Goal: Information Seeking & Learning: Learn about a topic

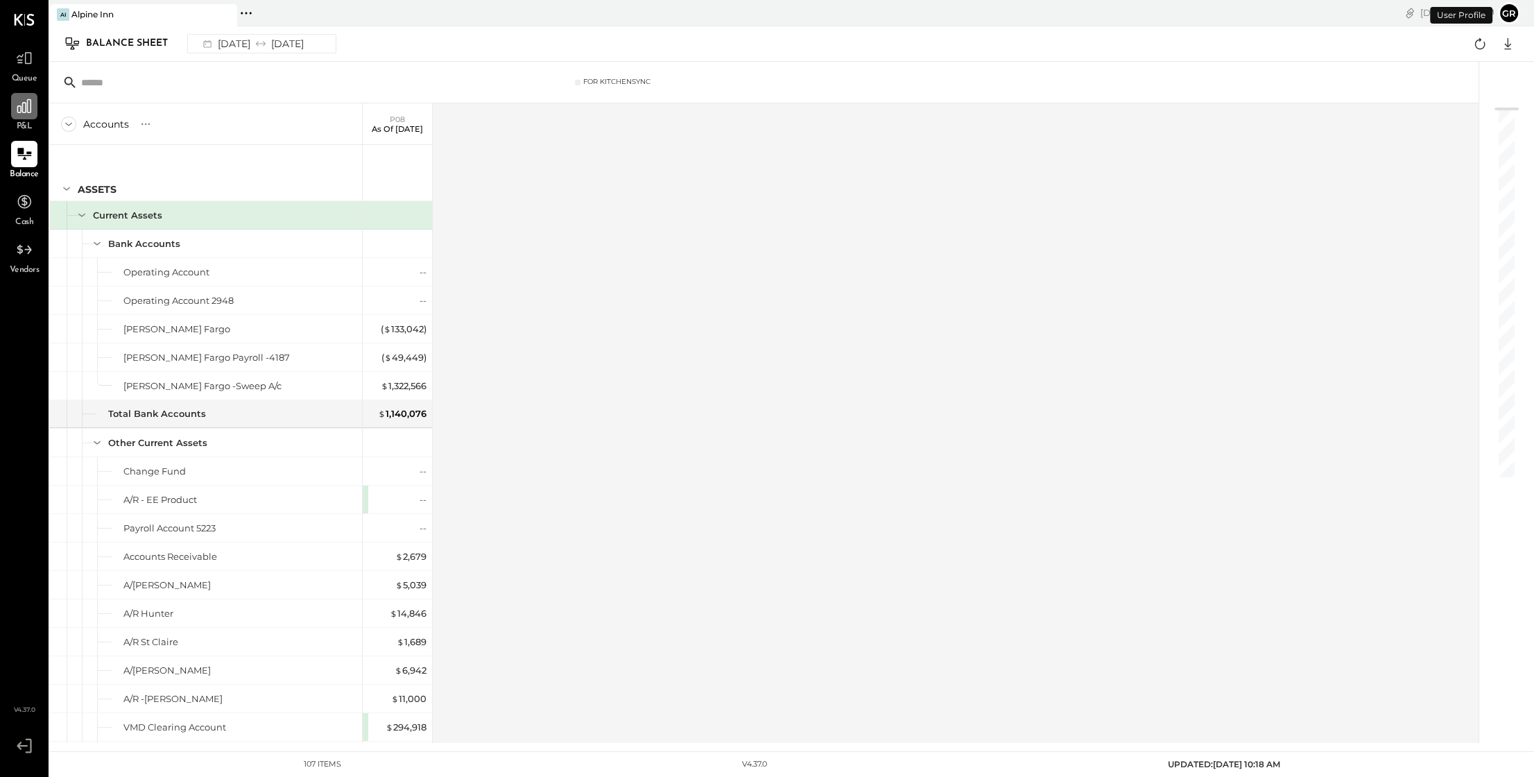
click at [25, 112] on icon at bounding box center [24, 106] width 14 height 14
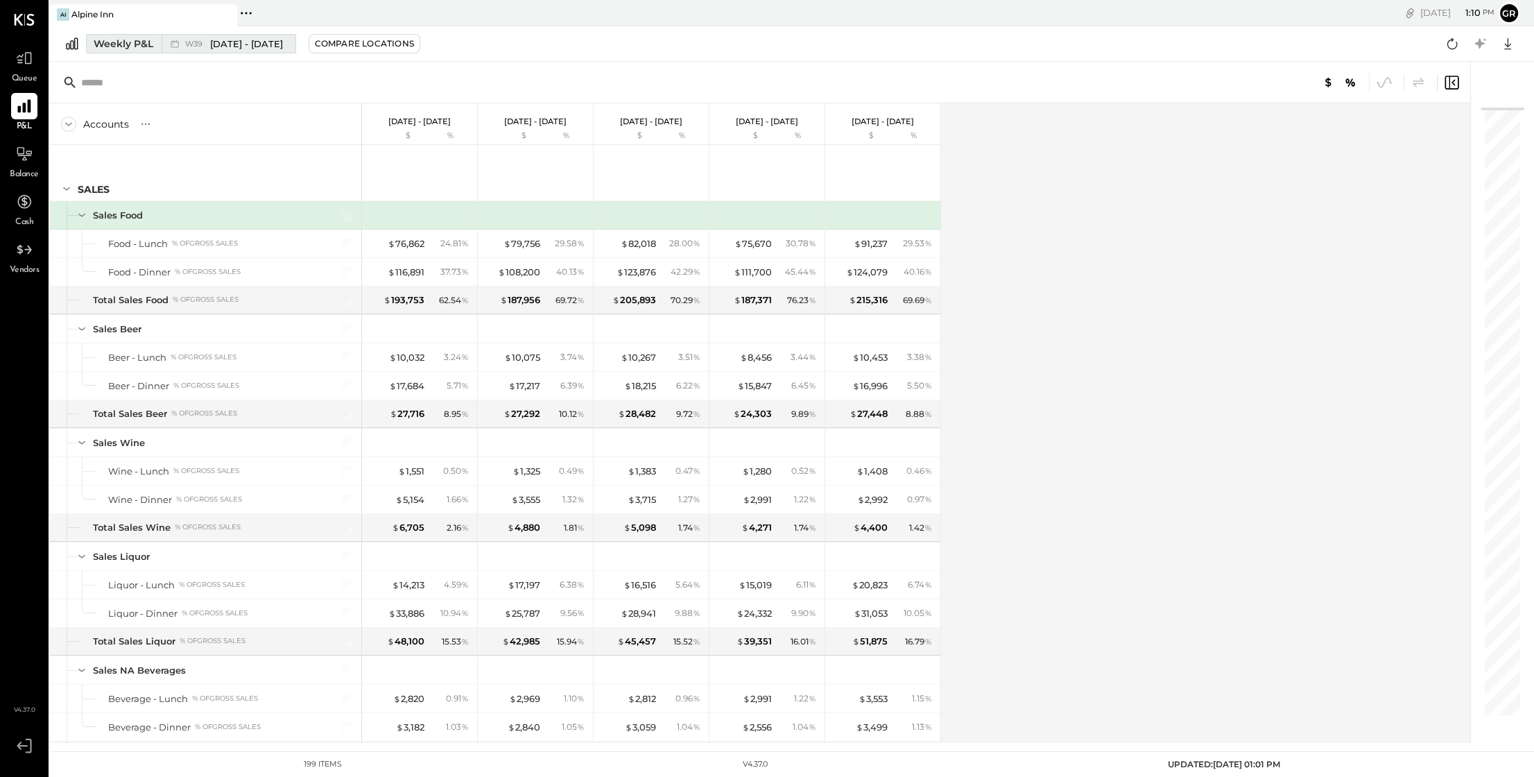
click at [222, 46] on span "[DATE] - [DATE]" at bounding box center [246, 43] width 73 height 13
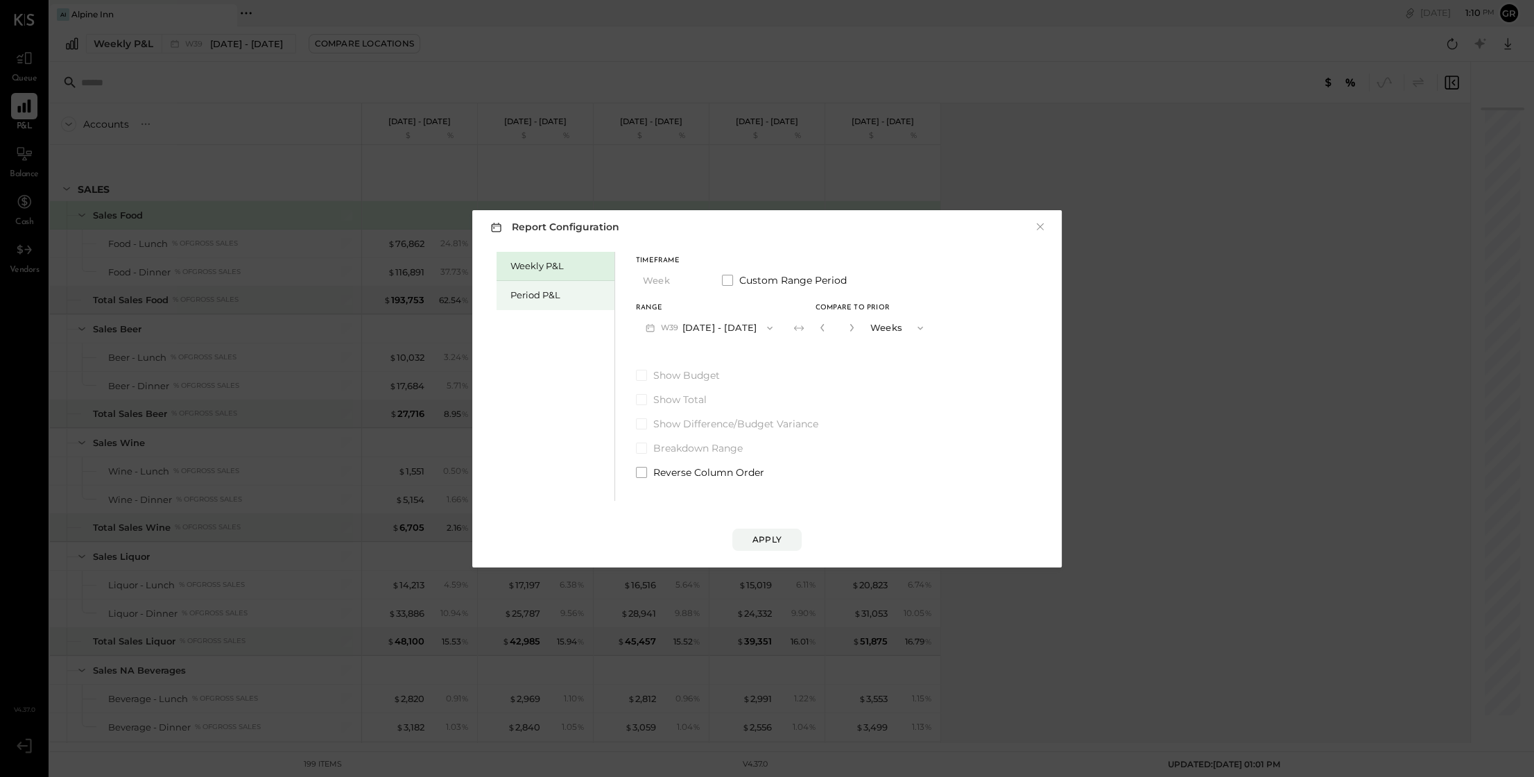
click at [556, 295] on div "Period P&L" at bounding box center [558, 295] width 97 height 13
click at [767, 536] on div "Apply" at bounding box center [767, 539] width 29 height 12
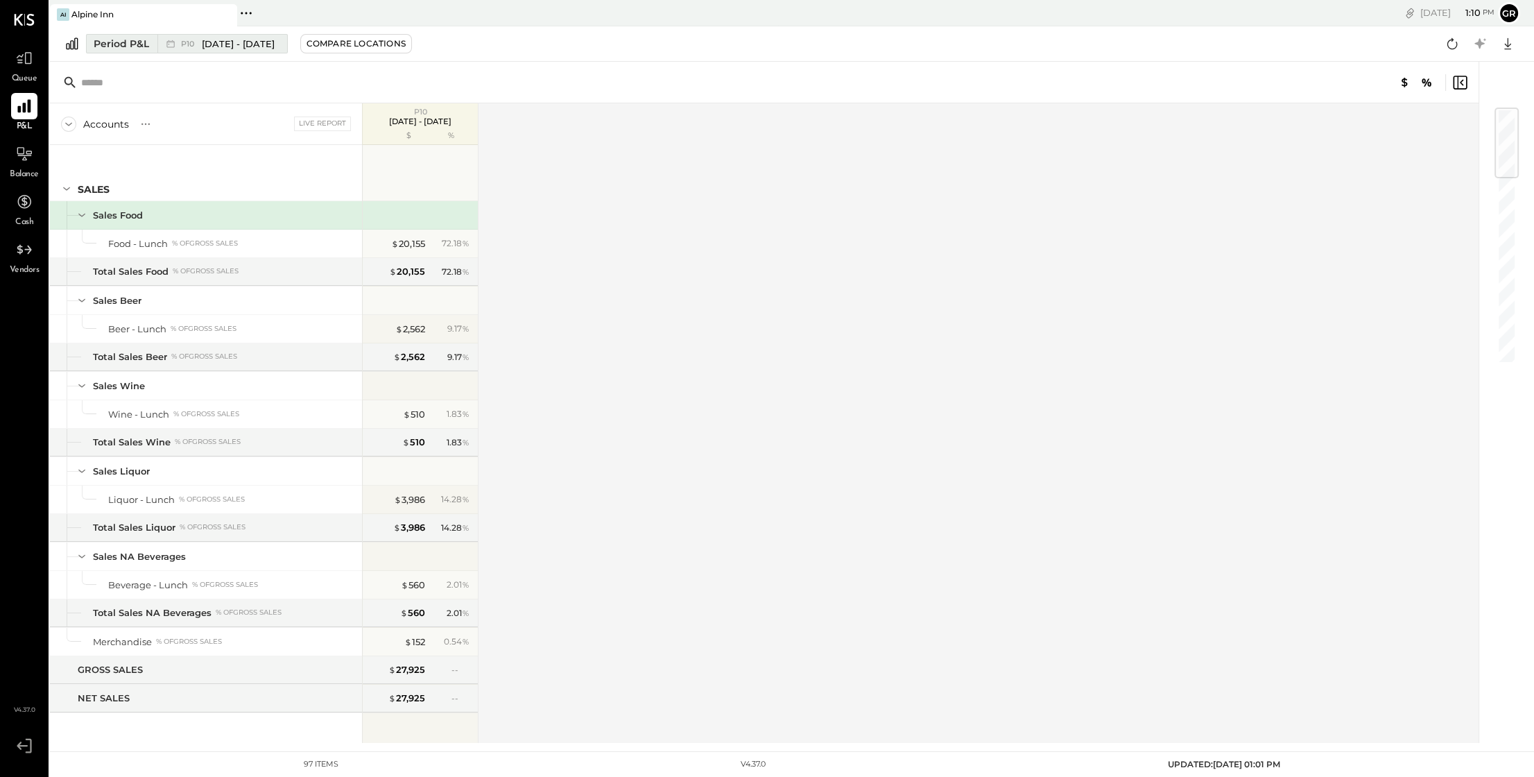
click at [244, 48] on span "[DATE] - [DATE]" at bounding box center [238, 43] width 73 height 13
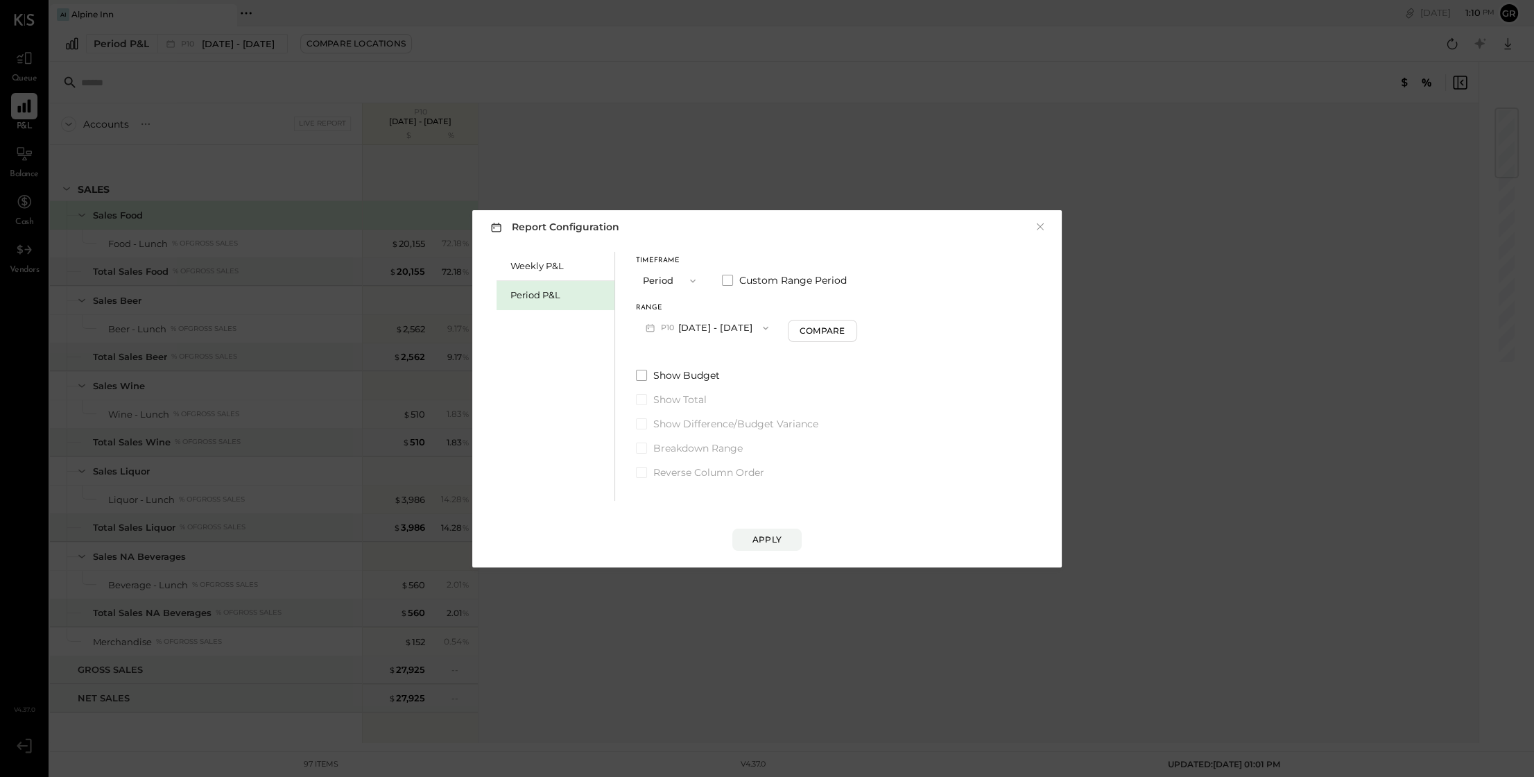
click at [692, 282] on icon "button" at bounding box center [693, 280] width 6 height 3
click at [667, 277] on div "Period" at bounding box center [671, 280] width 68 height 25
click at [726, 339] on button "P10 [DATE] - [DATE]" at bounding box center [707, 328] width 142 height 26
click at [772, 333] on div "P10 [DATE] - [DATE]" at bounding box center [716, 330] width 158 height 29
click at [750, 337] on button "P10 [DATE] - [DATE]" at bounding box center [707, 328] width 142 height 26
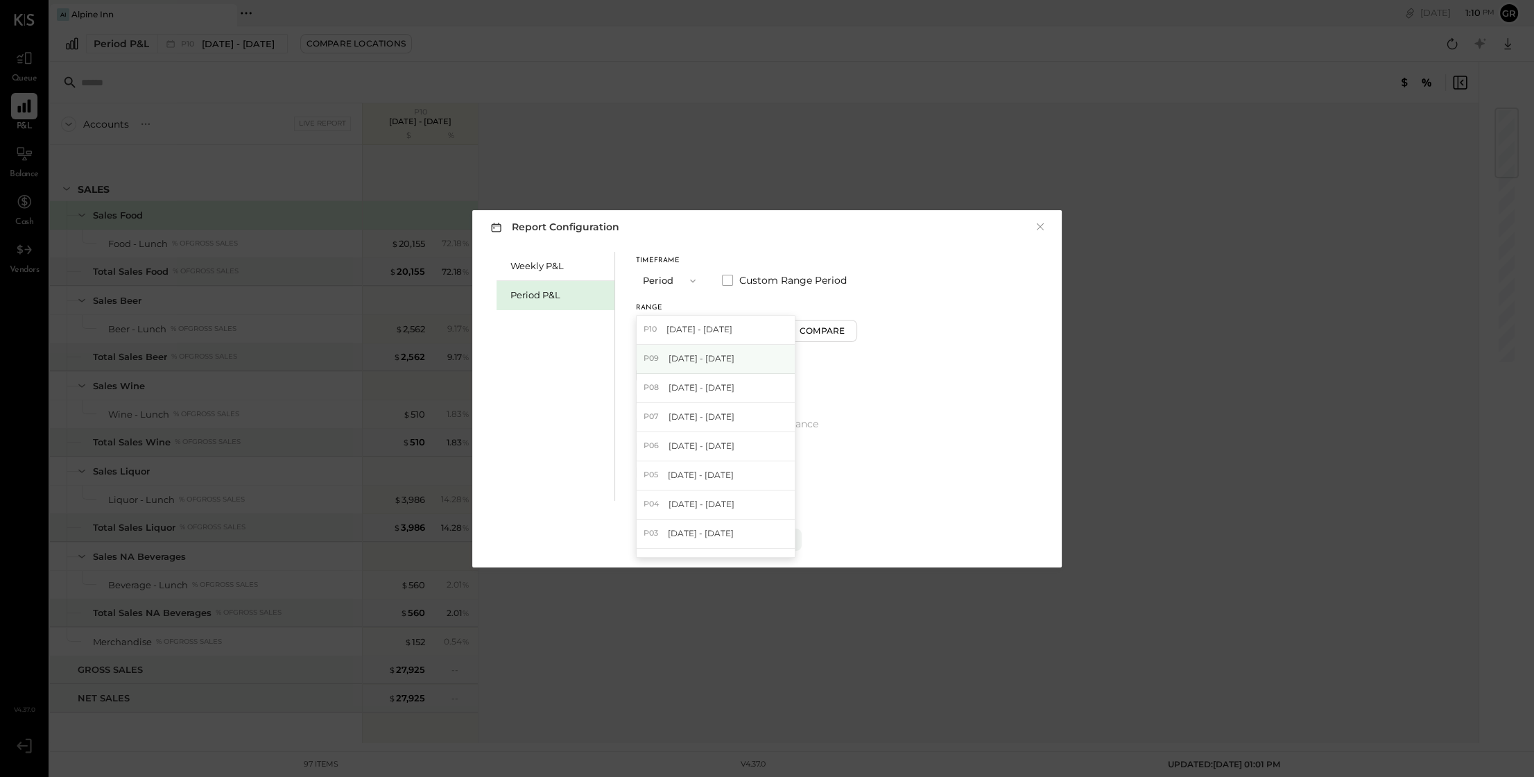
click at [730, 357] on span "[DATE] - [DATE]" at bounding box center [702, 358] width 66 height 12
click at [773, 541] on div "Apply" at bounding box center [767, 539] width 29 height 12
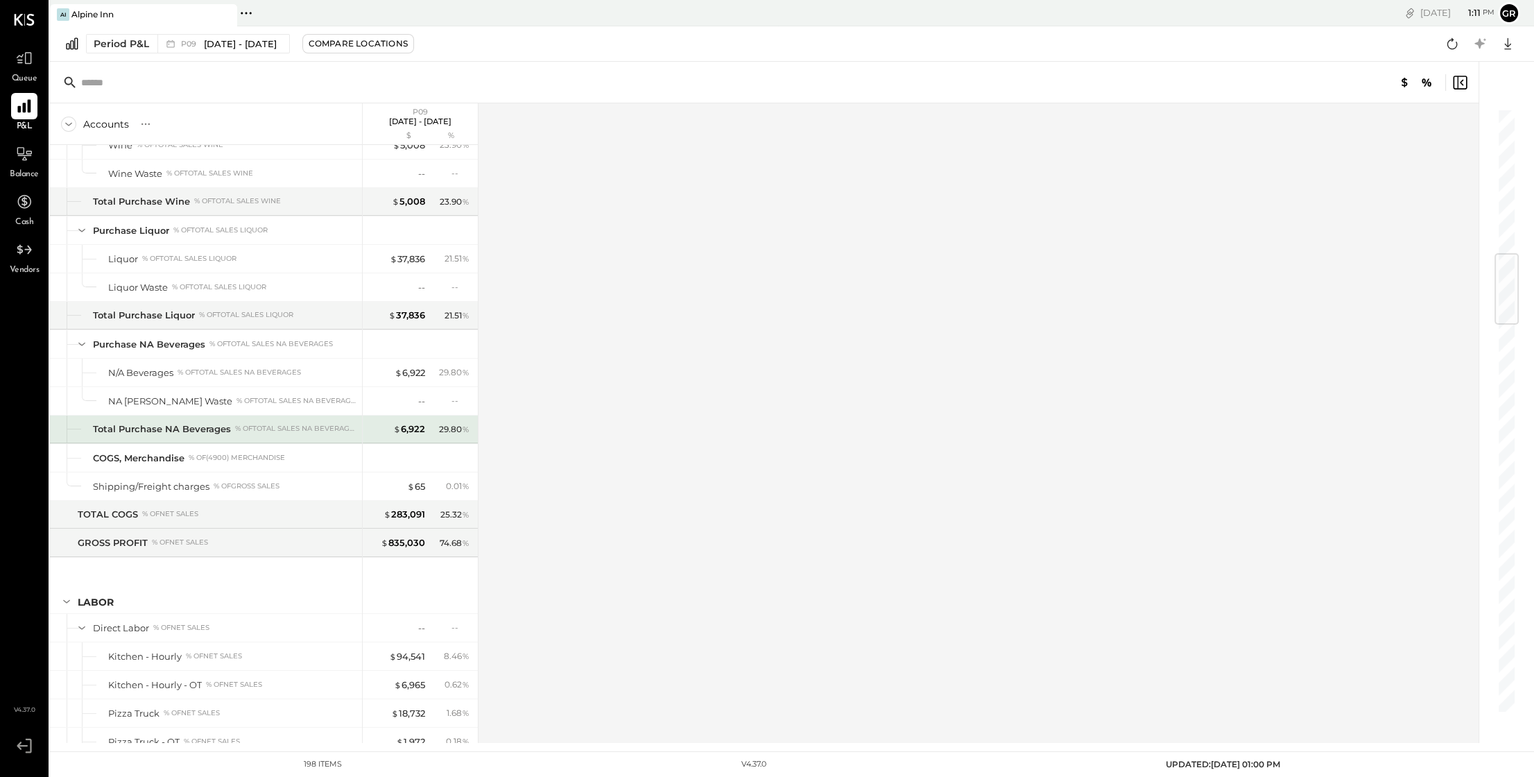
scroll to position [1214, 0]
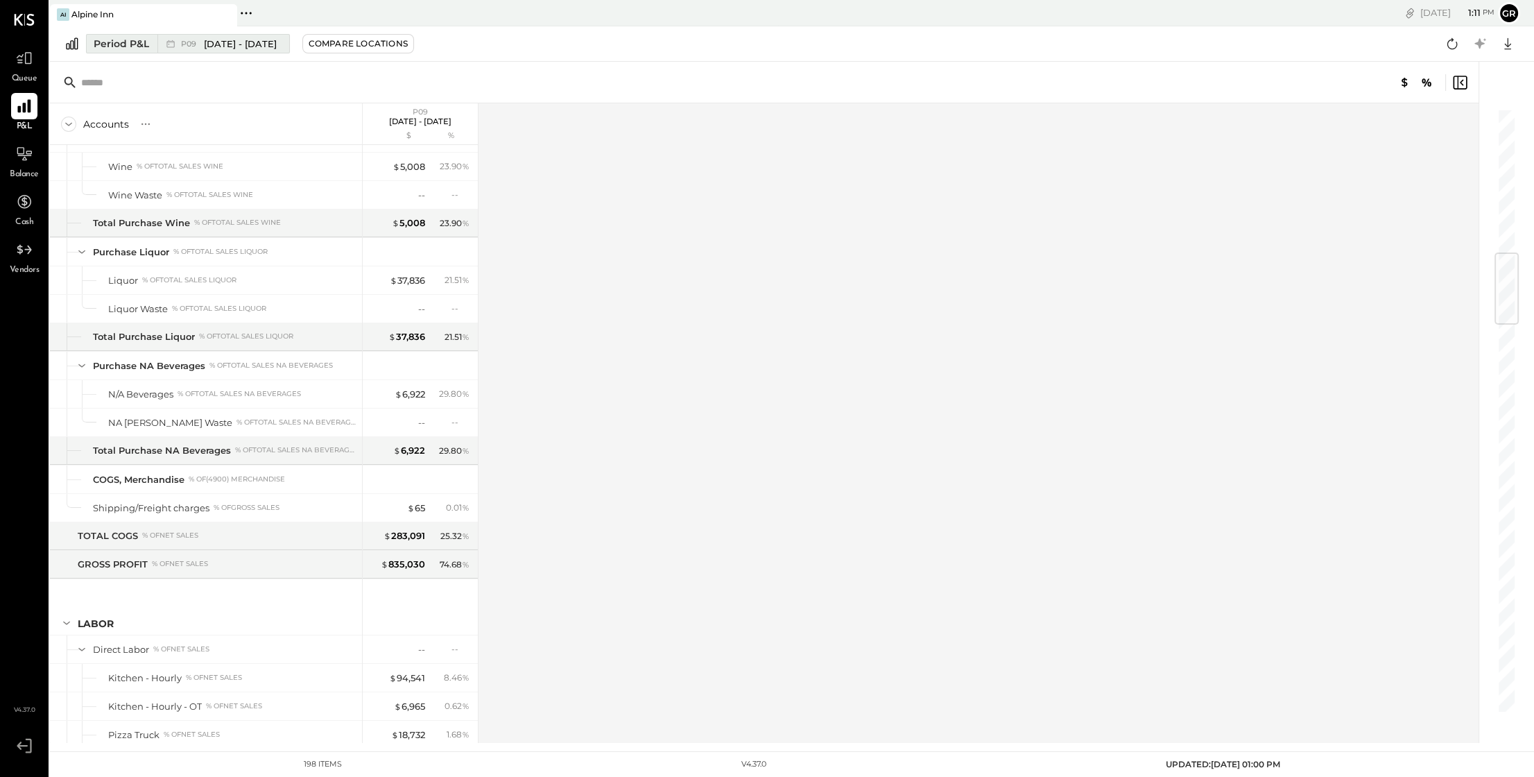
click at [250, 46] on span "[DATE] - [DATE]" at bounding box center [240, 43] width 73 height 13
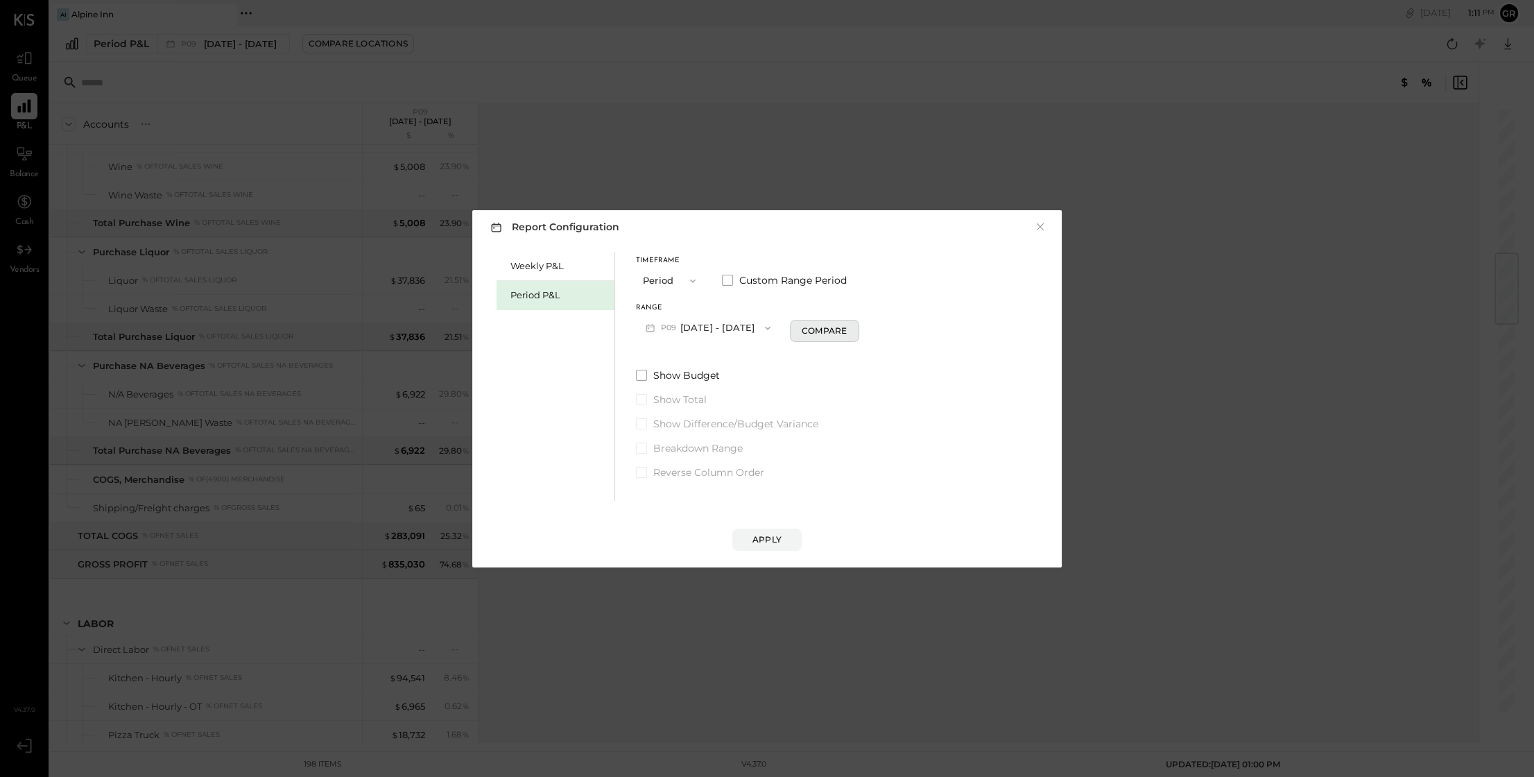
click at [802, 332] on div "Compare" at bounding box center [824, 331] width 45 height 12
click at [845, 329] on icon "button" at bounding box center [849, 327] width 8 height 8
type input "*"
click at [781, 545] on div "Apply" at bounding box center [767, 539] width 29 height 12
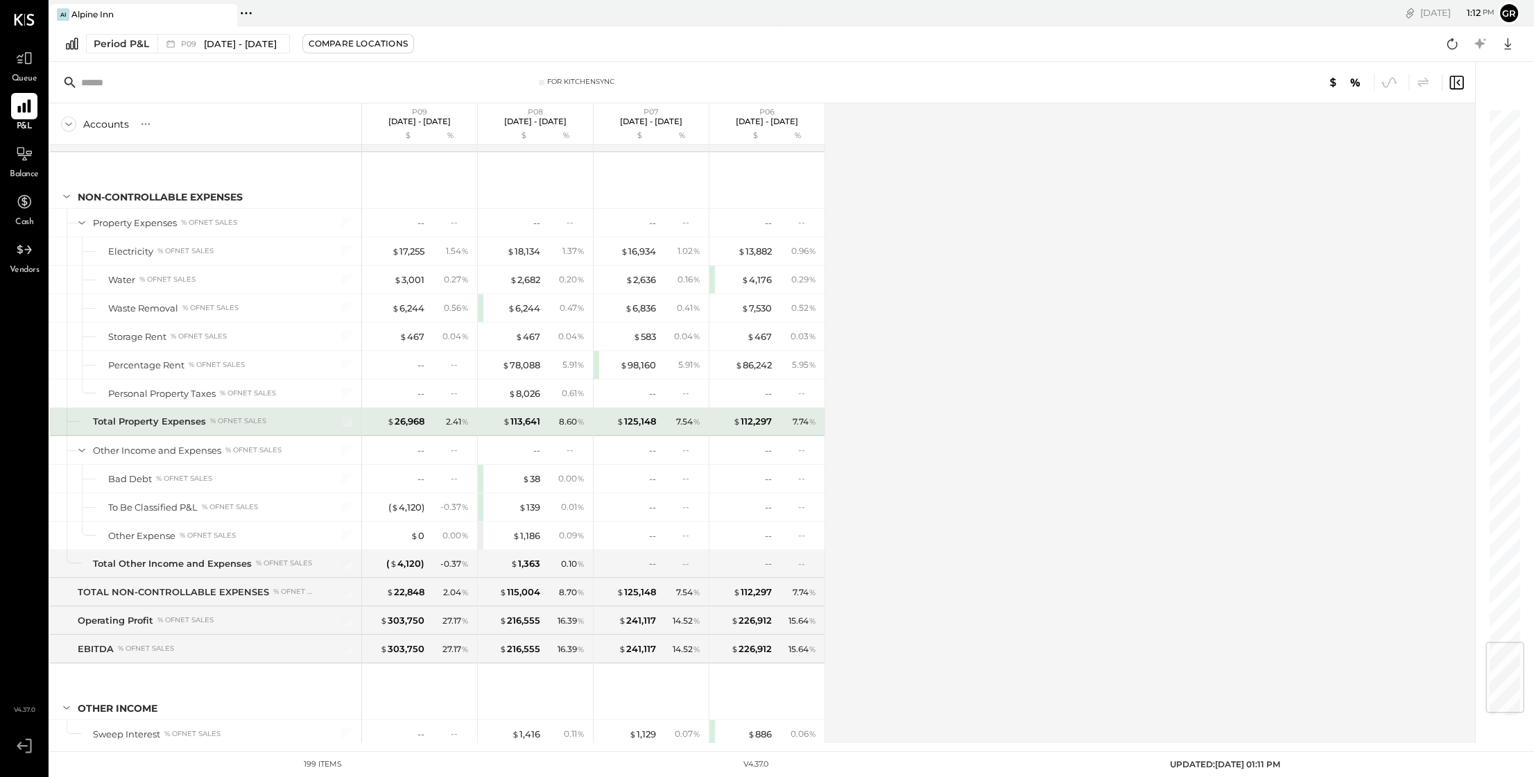
scroll to position [4483, 0]
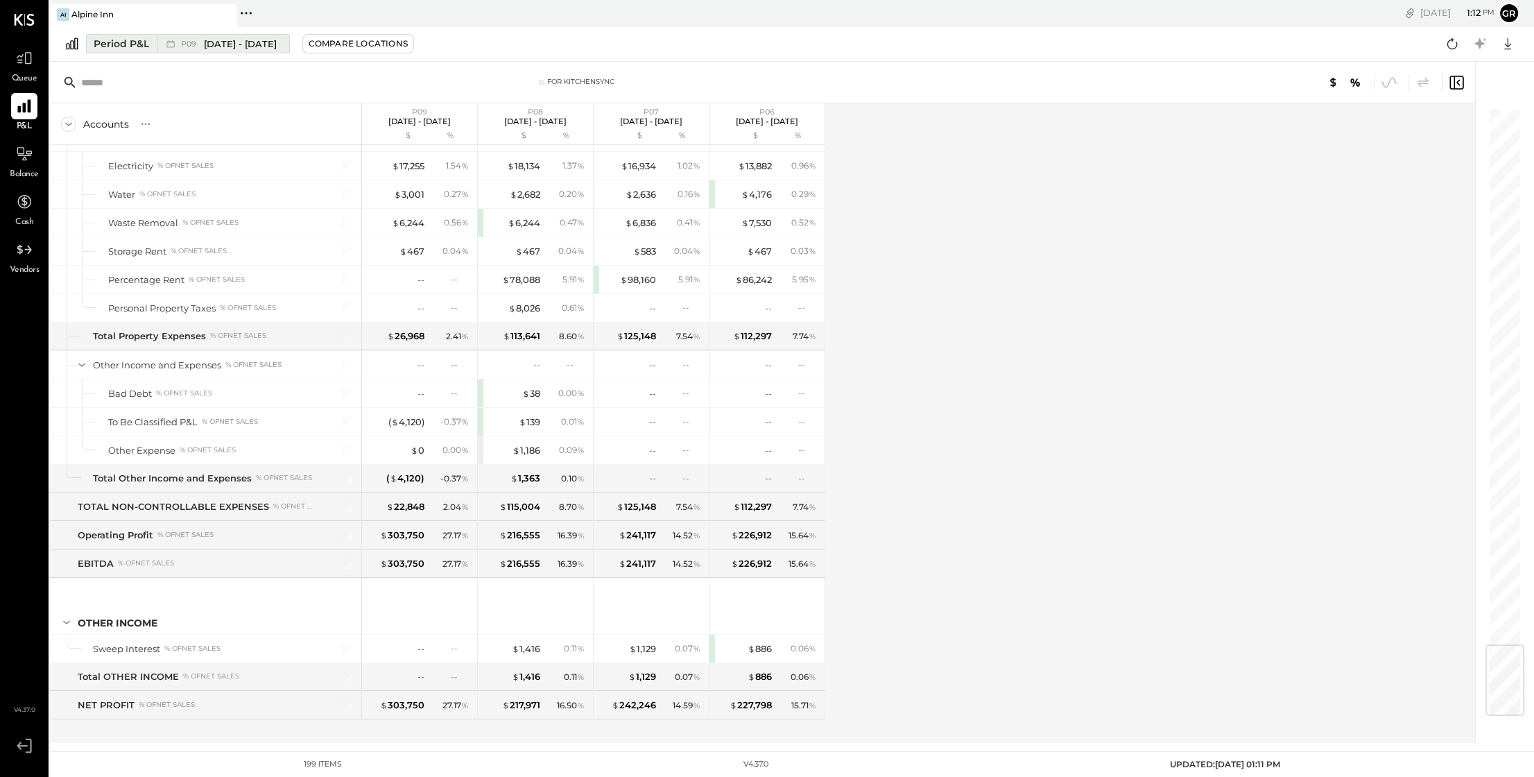
click at [261, 42] on span "[DATE] - [DATE]" at bounding box center [240, 43] width 73 height 13
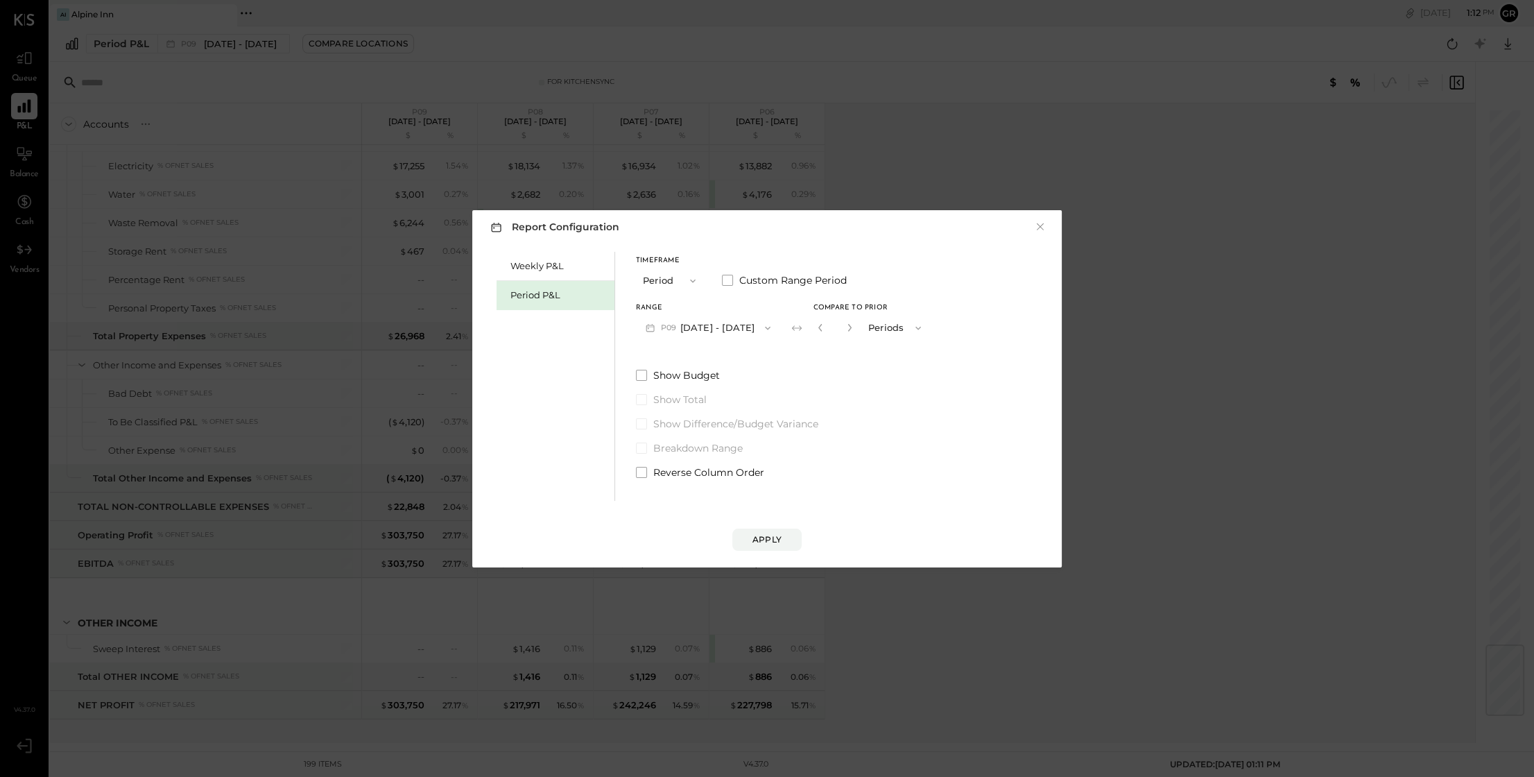
click at [849, 330] on button "button" at bounding box center [849, 327] width 11 height 15
click at [848, 329] on icon "button" at bounding box center [849, 327] width 8 height 8
type input "*"
click at [780, 544] on div "Apply" at bounding box center [767, 539] width 29 height 12
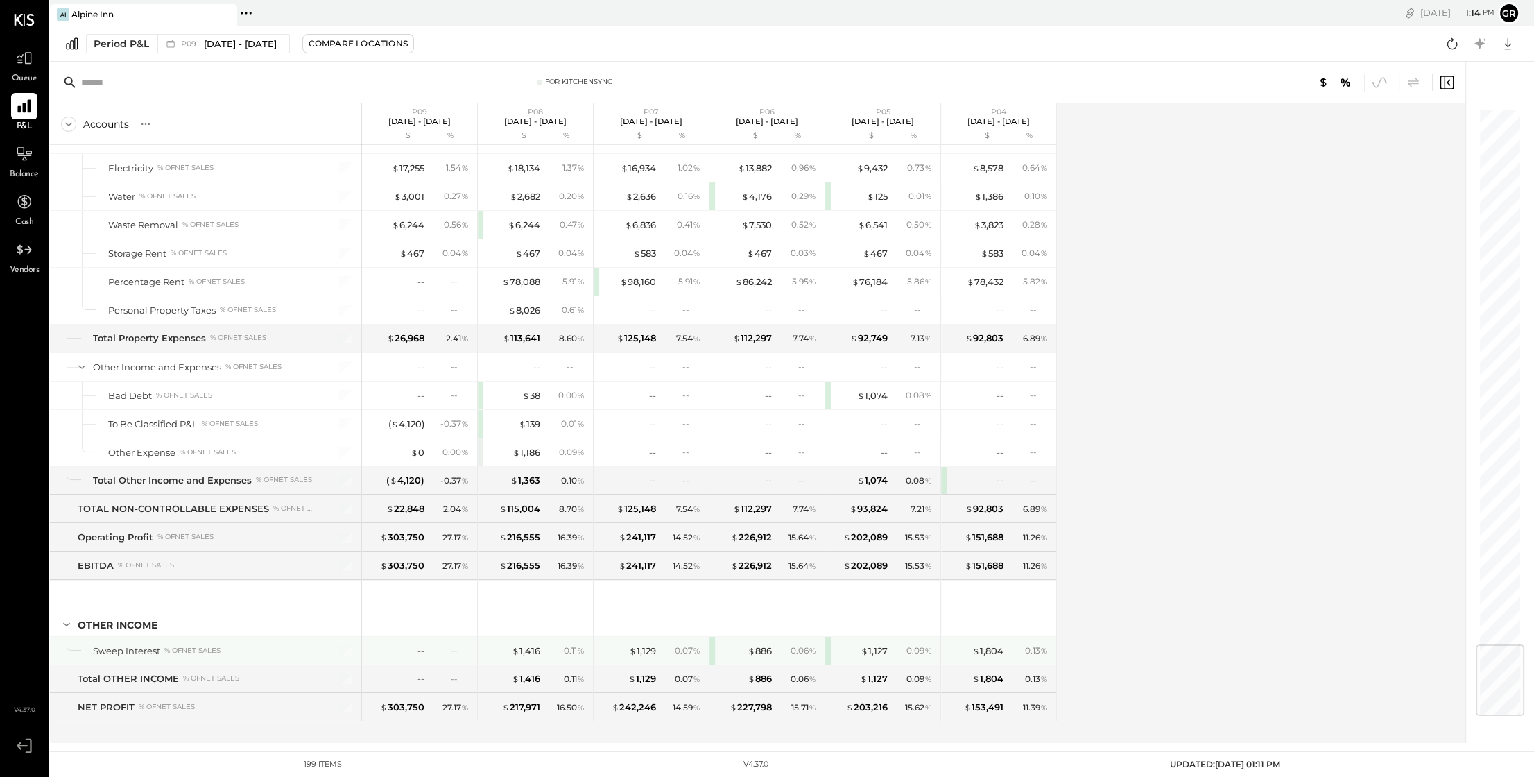
scroll to position [4483, 0]
click at [233, 43] on span "[DATE] - [DATE]" at bounding box center [240, 43] width 73 height 13
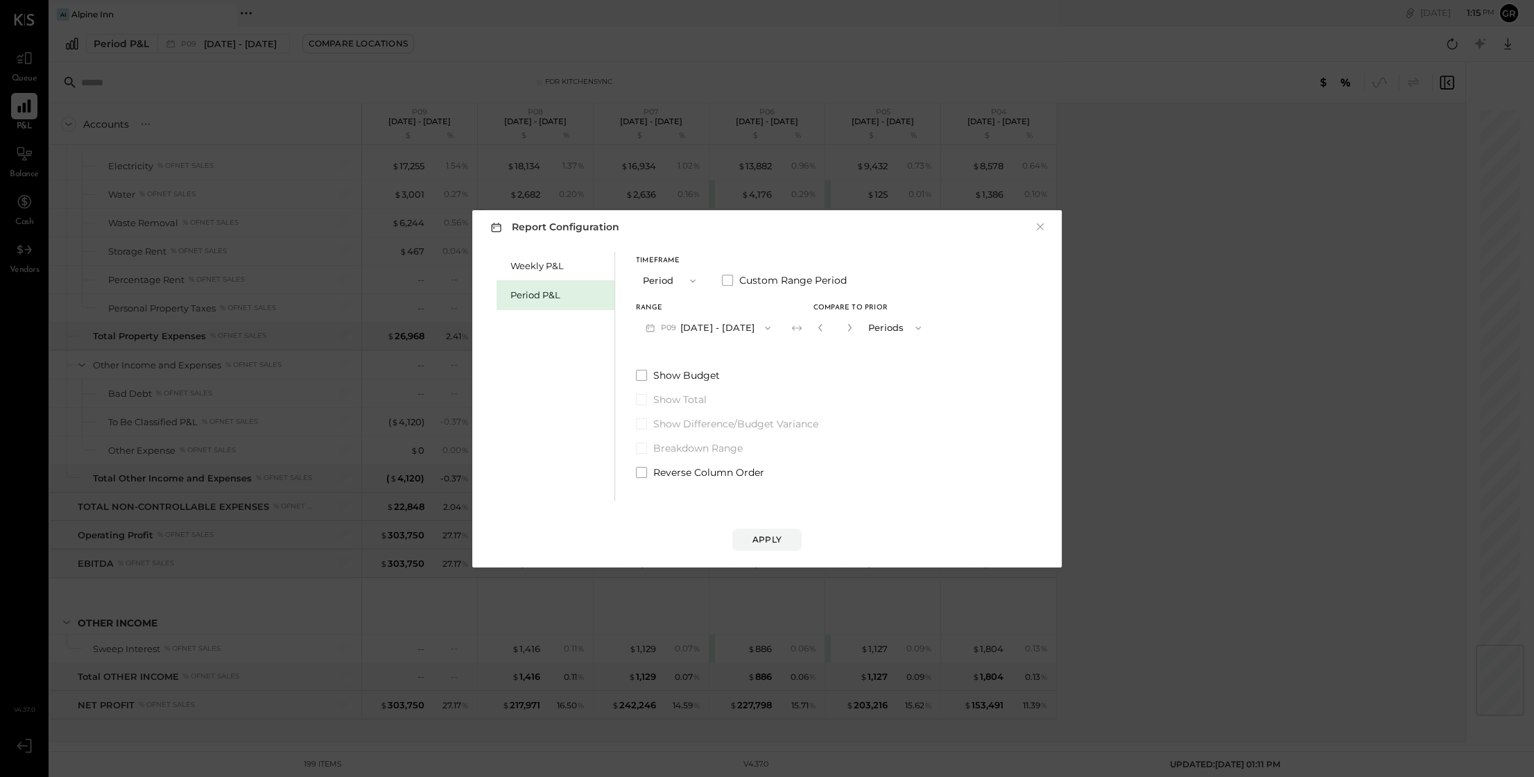
click at [684, 282] on span "button" at bounding box center [689, 280] width 18 height 11
click at [657, 329] on span "YTD" at bounding box center [654, 329] width 14 height 9
click at [761, 540] on div "Apply" at bounding box center [767, 539] width 29 height 12
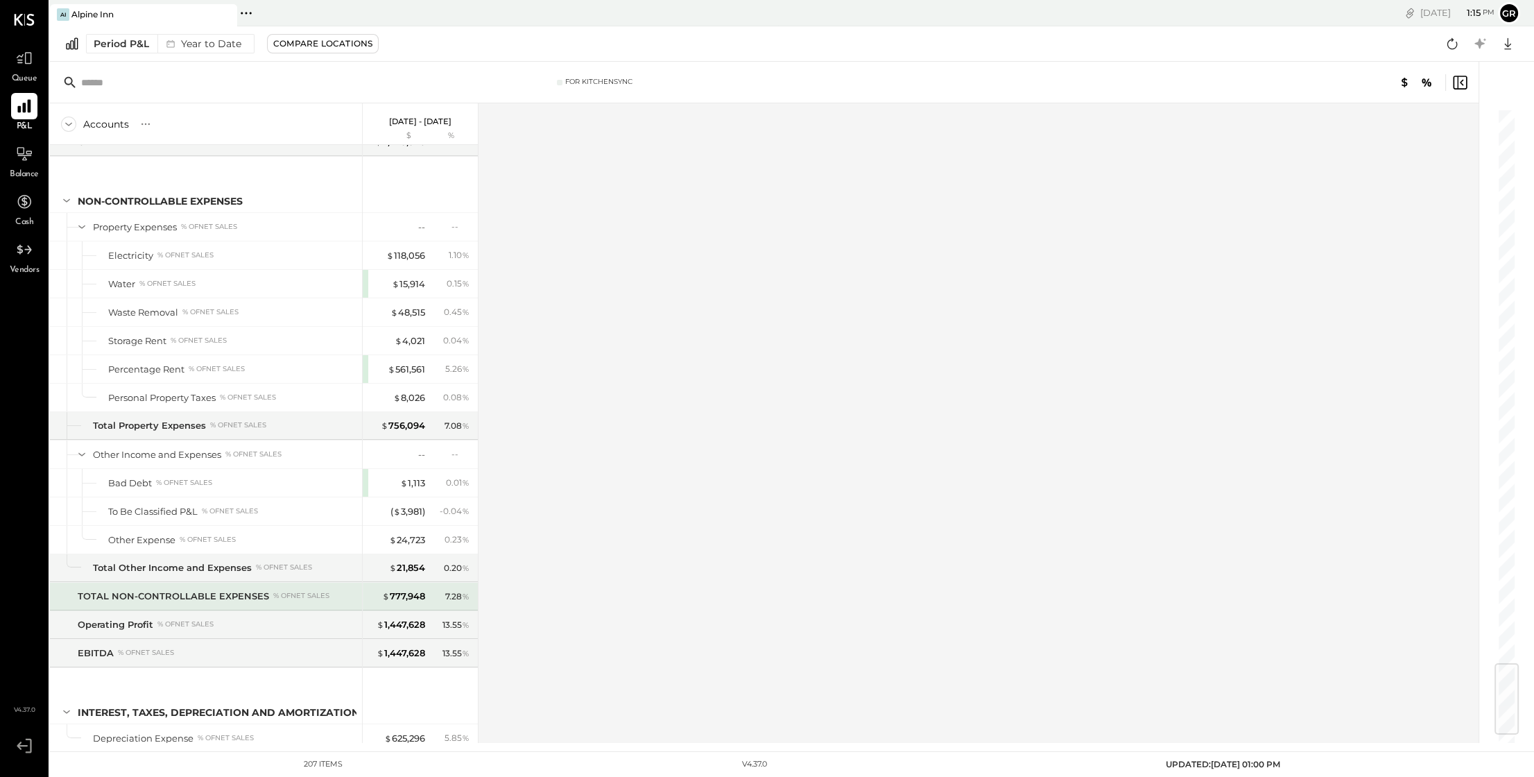
scroll to position [4737, 0]
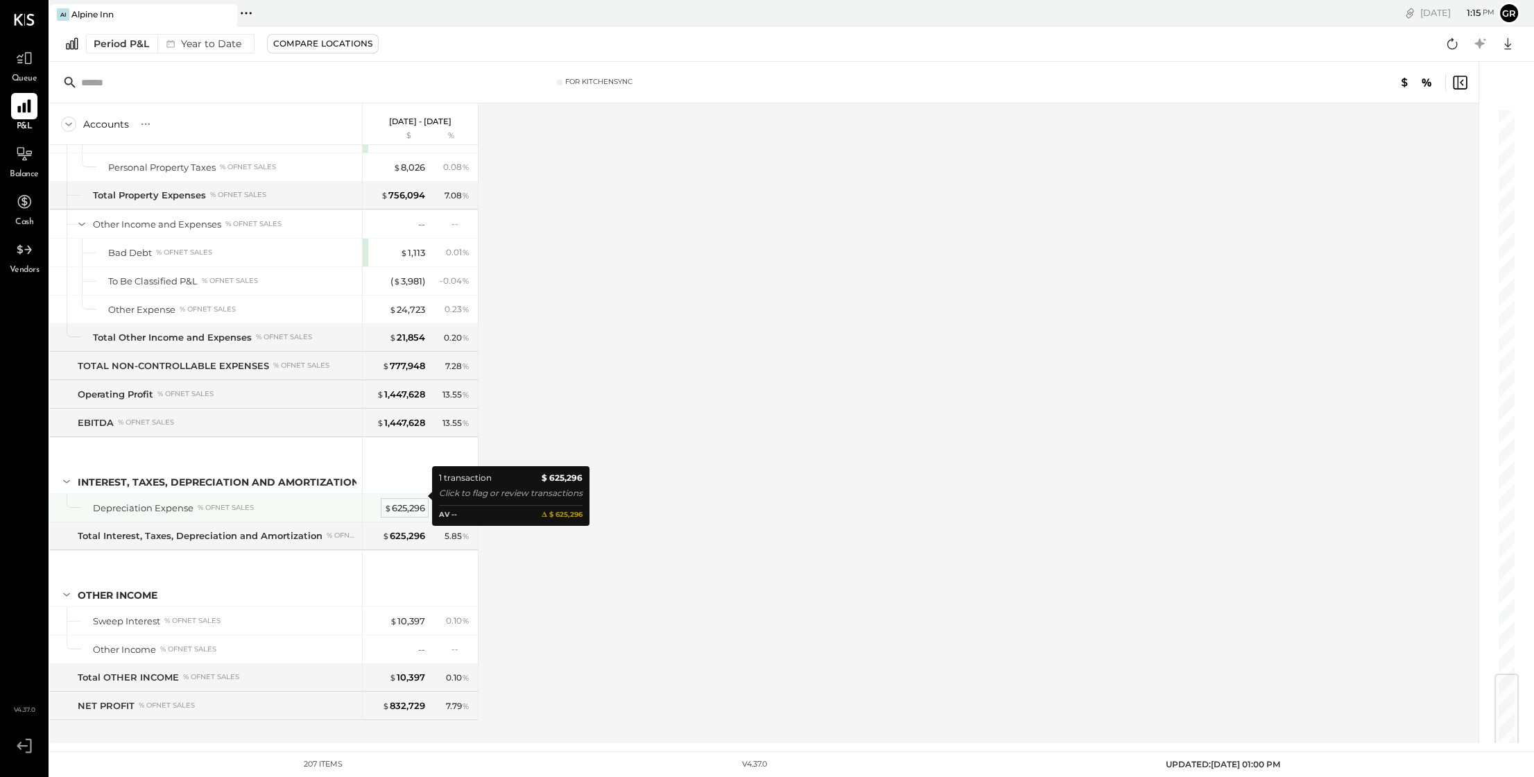
click at [406, 501] on div "$ 625,296" at bounding box center [404, 507] width 41 height 13
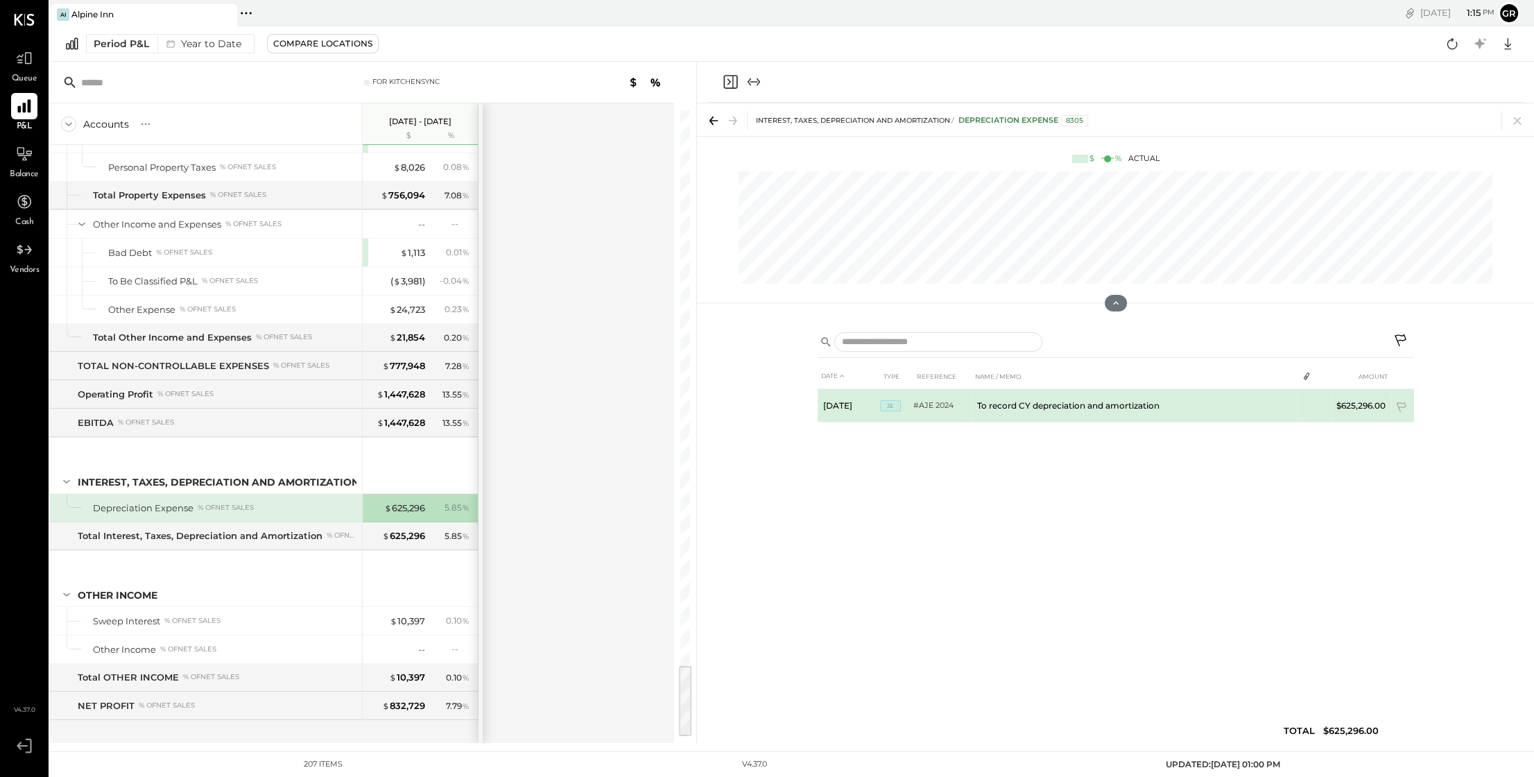
click at [1037, 406] on td "To record CY depreciation and amortization" at bounding box center [1135, 405] width 327 height 33
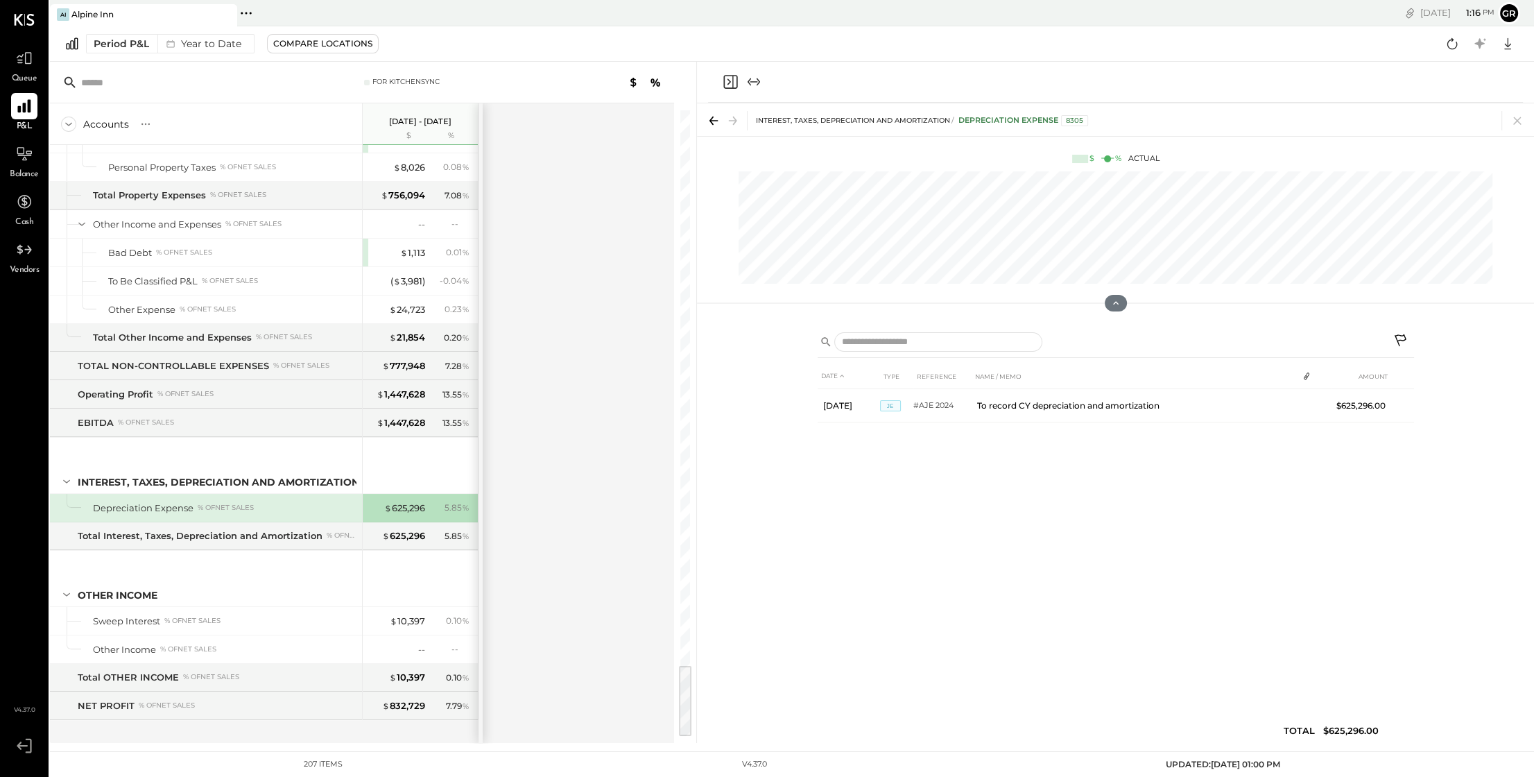
click at [769, 389] on div "DATE TYPE REFERENCE NAME / MEMO AMOUNT [DATE] JE #AJE 2024 To record CY depreci…" at bounding box center [1115, 533] width 837 height 420
click at [1510, 44] on icon at bounding box center [1507, 44] width 7 height 12
click at [1461, 126] on div "Excel" at bounding box center [1464, 124] width 111 height 29
click at [495, 66] on div "For KitchenSync" at bounding box center [362, 83] width 624 height 42
click at [397, 120] on p "[DATE] - [DATE]" at bounding box center [420, 122] width 62 height 10
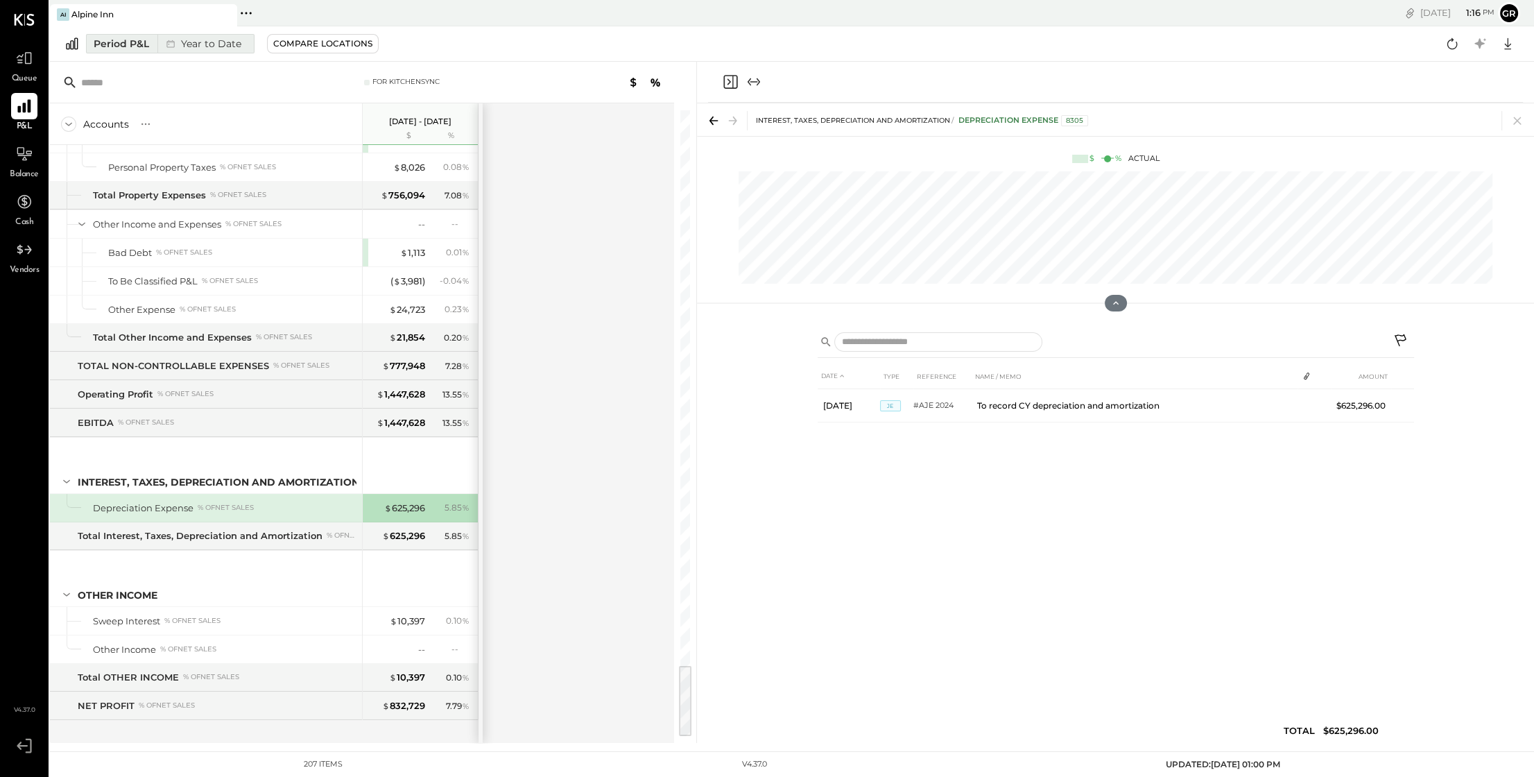
click at [214, 44] on div "Year to Date" at bounding box center [201, 44] width 89 height 18
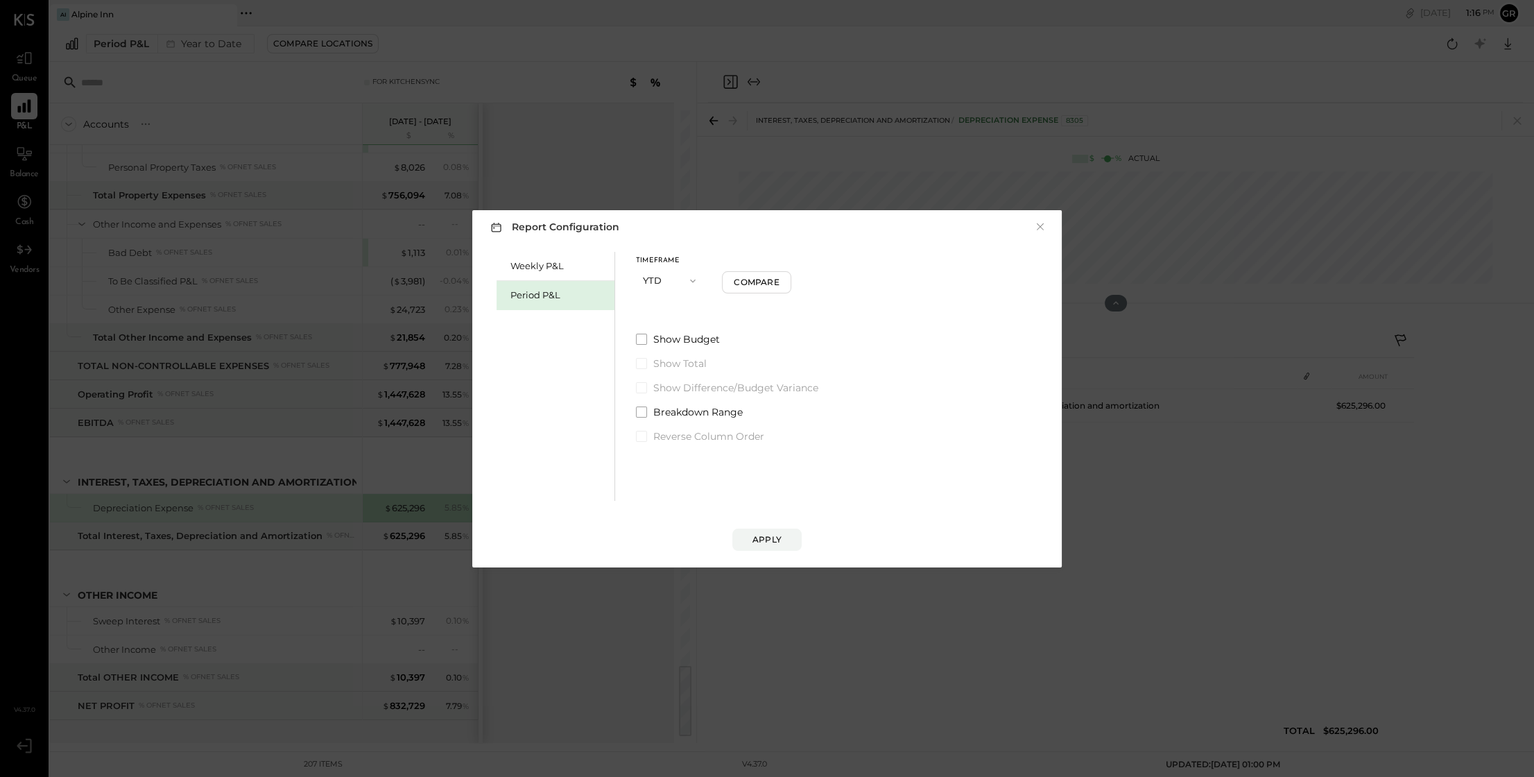
click at [690, 285] on icon "button" at bounding box center [692, 280] width 11 height 11
click at [660, 325] on div "YTD" at bounding box center [671, 330] width 68 height 25
click at [664, 413] on span "Breakdown Range" at bounding box center [697, 412] width 89 height 14
click at [750, 279] on div "Compare" at bounding box center [756, 282] width 45 height 12
click at [762, 541] on div "Apply" at bounding box center [767, 539] width 29 height 12
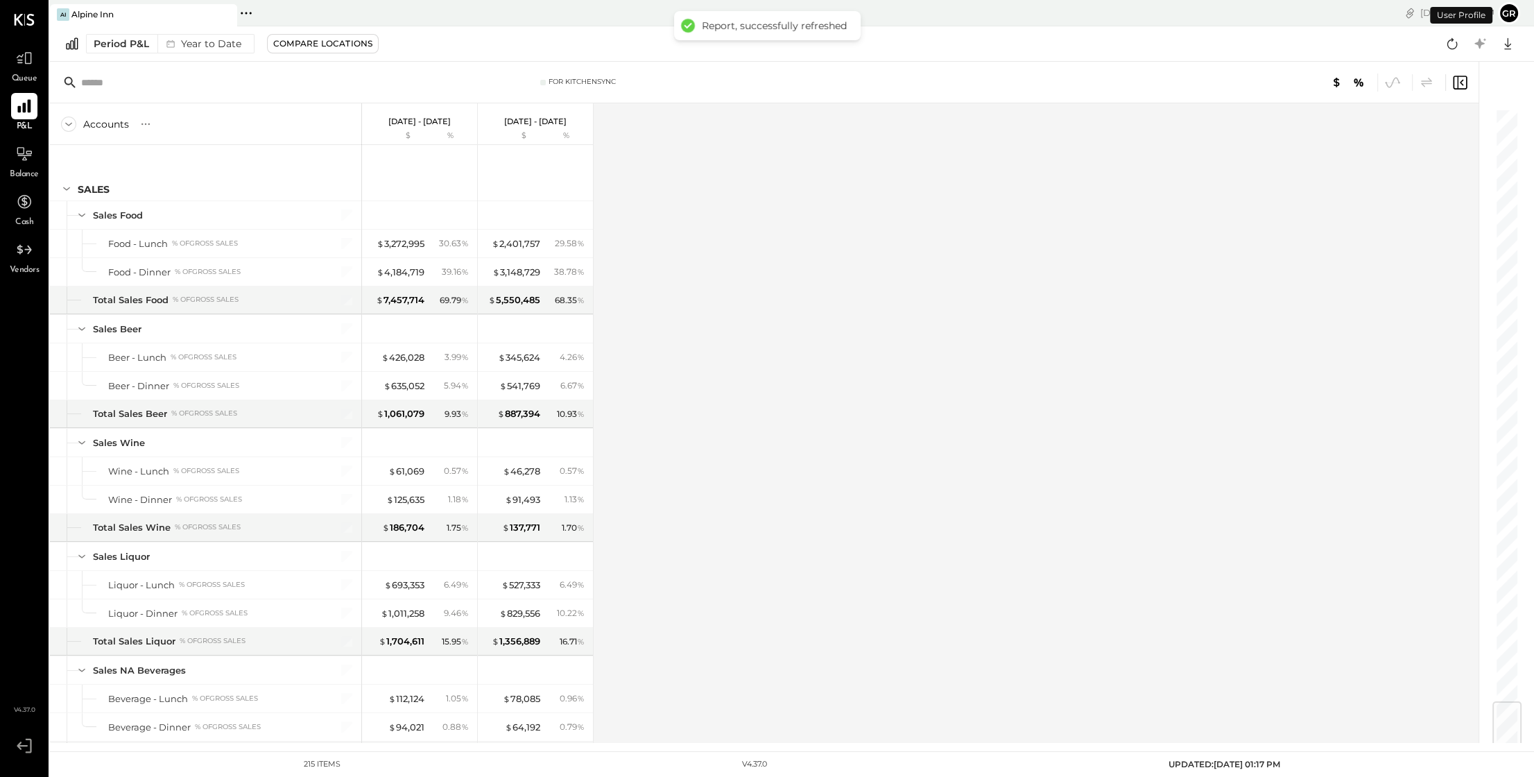
scroll to position [4965, 0]
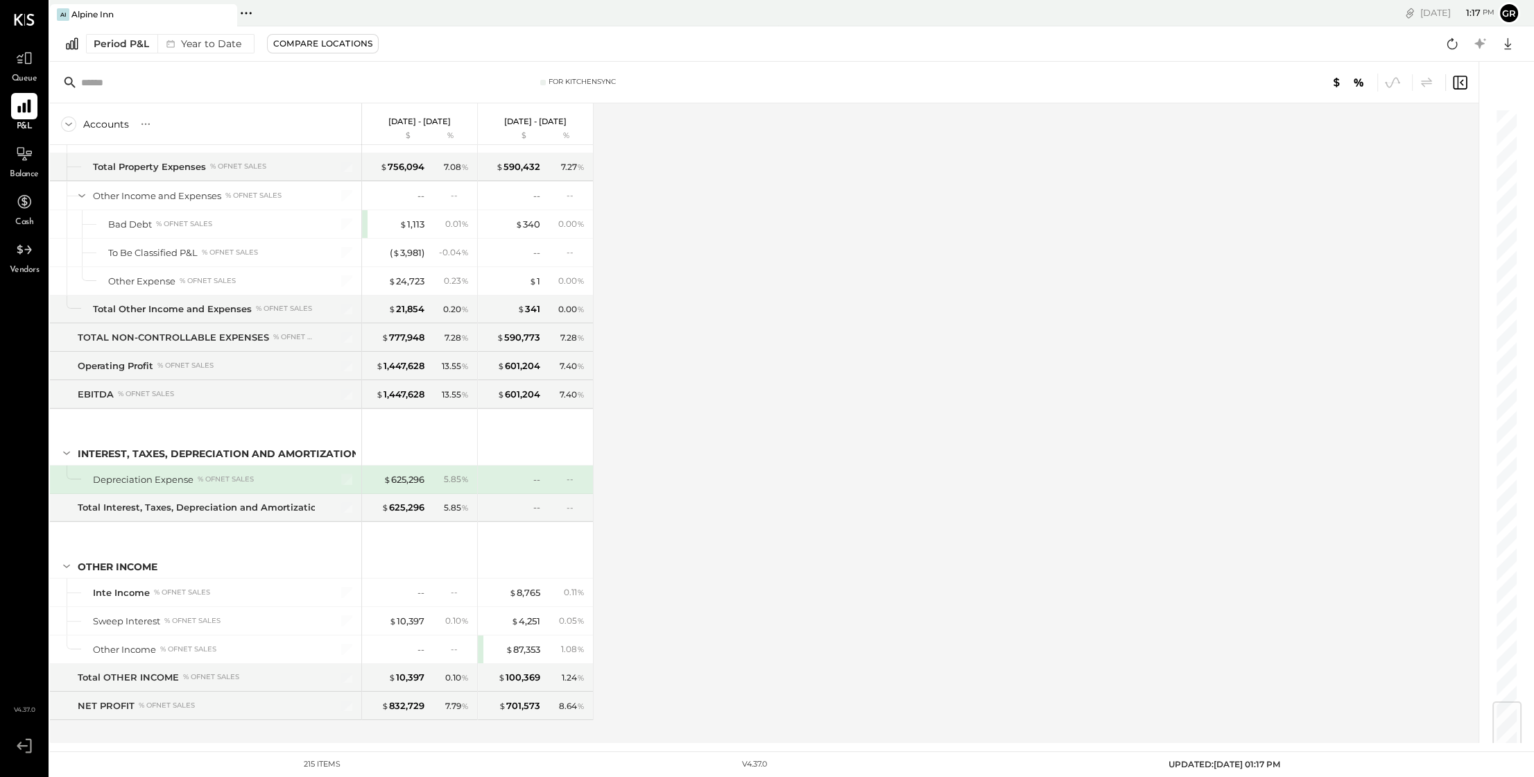
drag, startPoint x: 397, startPoint y: 456, endPoint x: 158, endPoint y: 9, distance: 507.0
click at [31, 158] on icon at bounding box center [24, 154] width 18 height 18
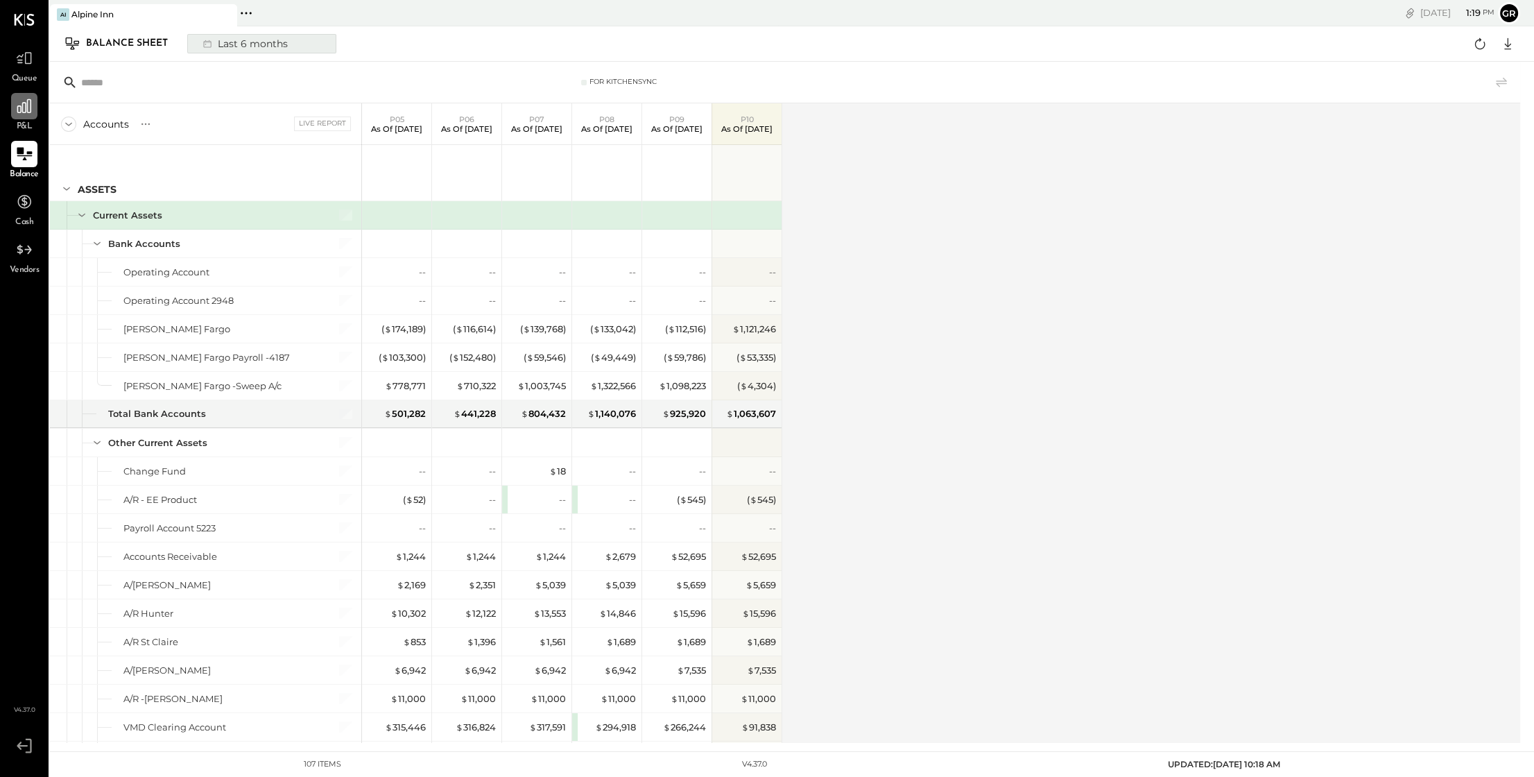
click at [225, 46] on div "Last 6 months" at bounding box center [244, 44] width 98 height 18
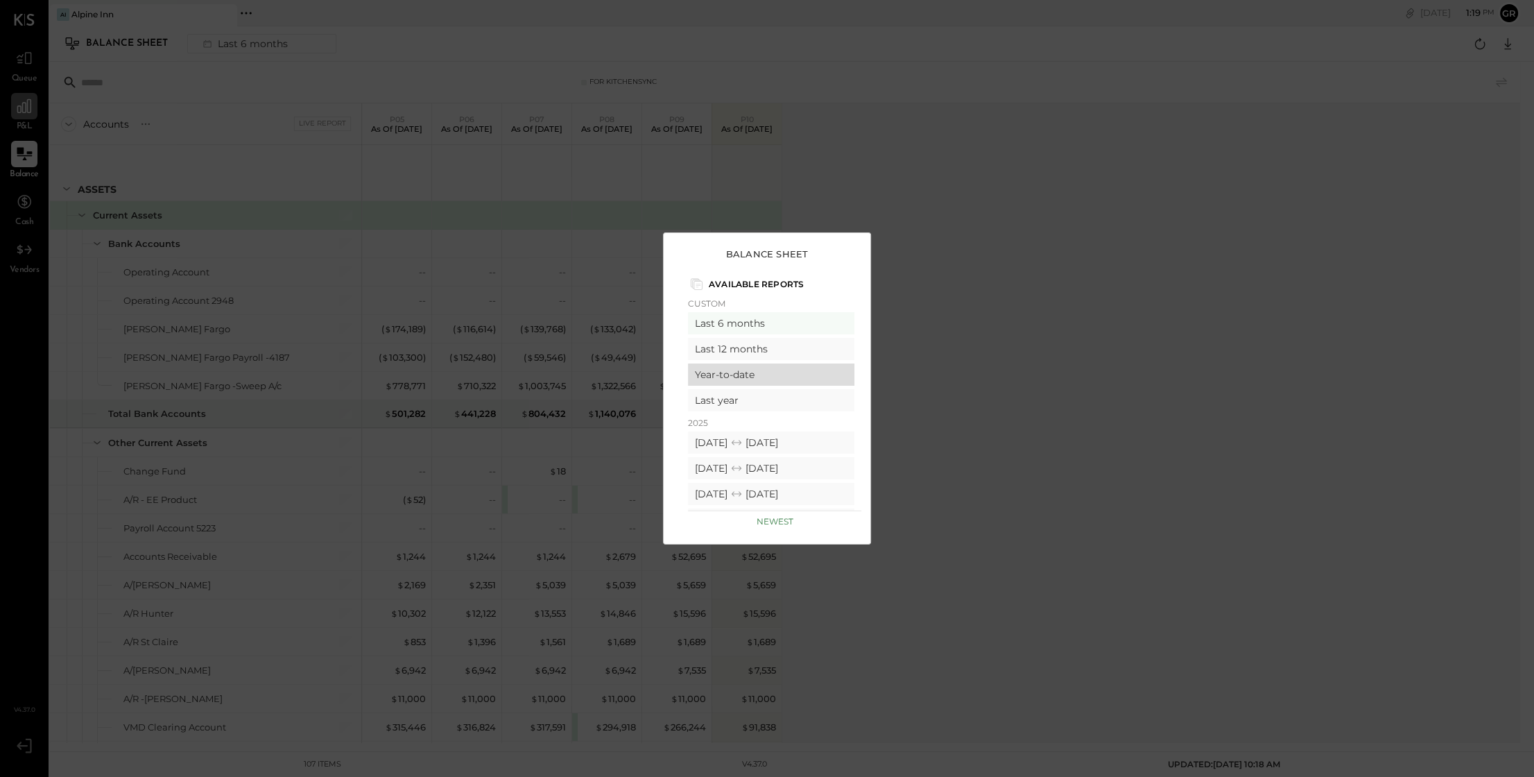
click at [786, 373] on div "Year-to-date" at bounding box center [771, 374] width 166 height 22
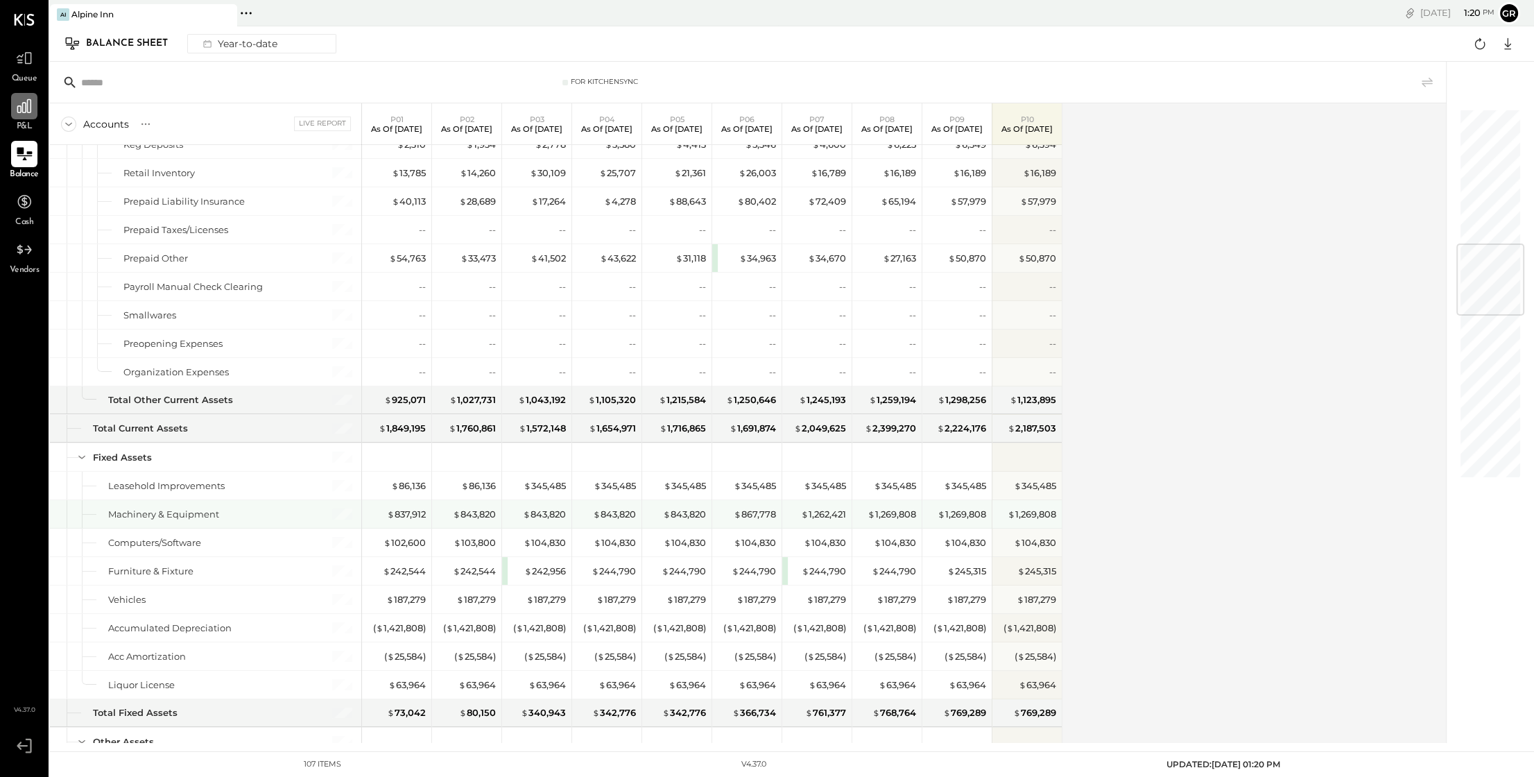
scroll to position [1130, 0]
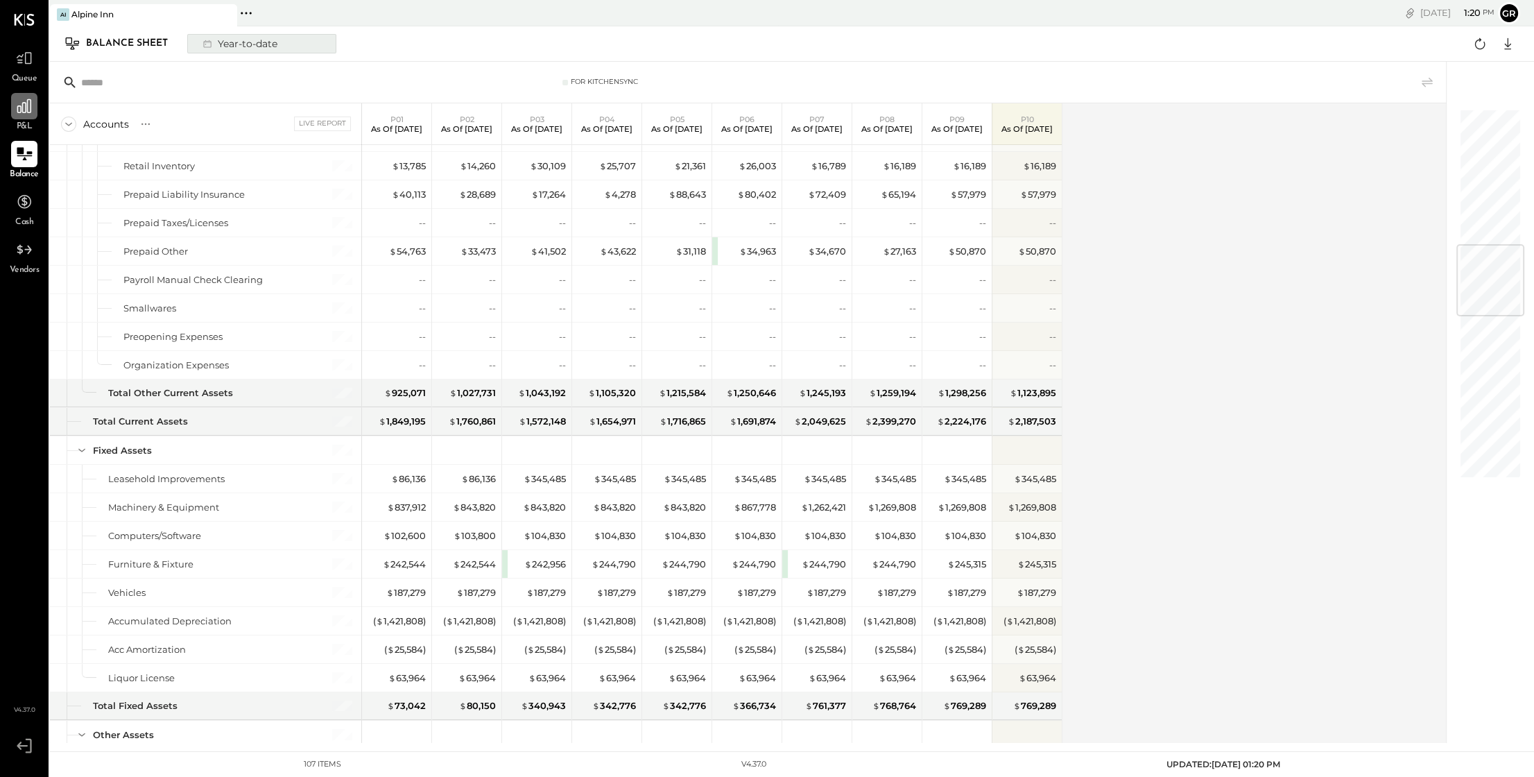
click at [288, 40] on button "Year-to-date" at bounding box center [261, 43] width 149 height 19
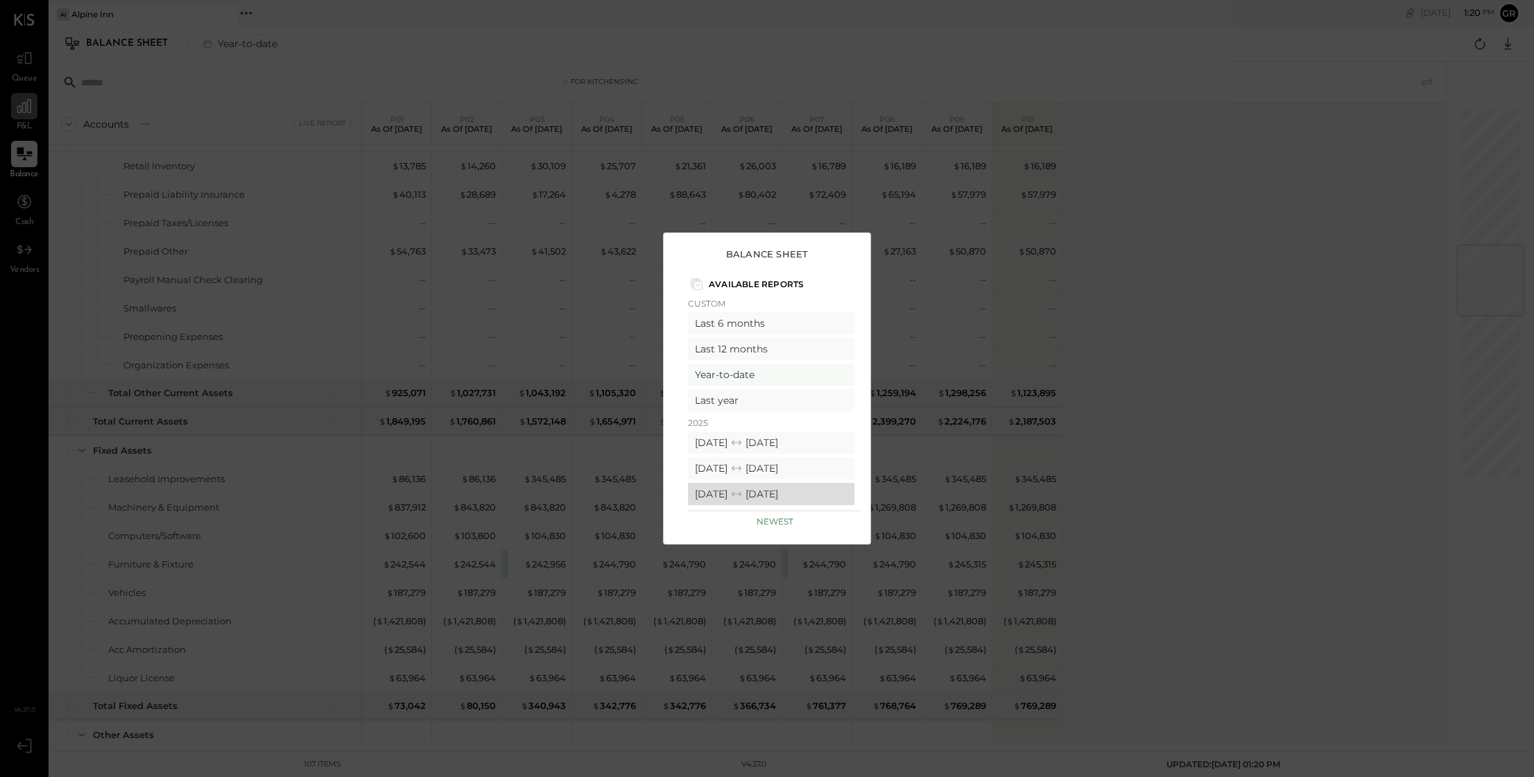
click at [787, 497] on div "[DATE] [DATE]" at bounding box center [771, 494] width 166 height 22
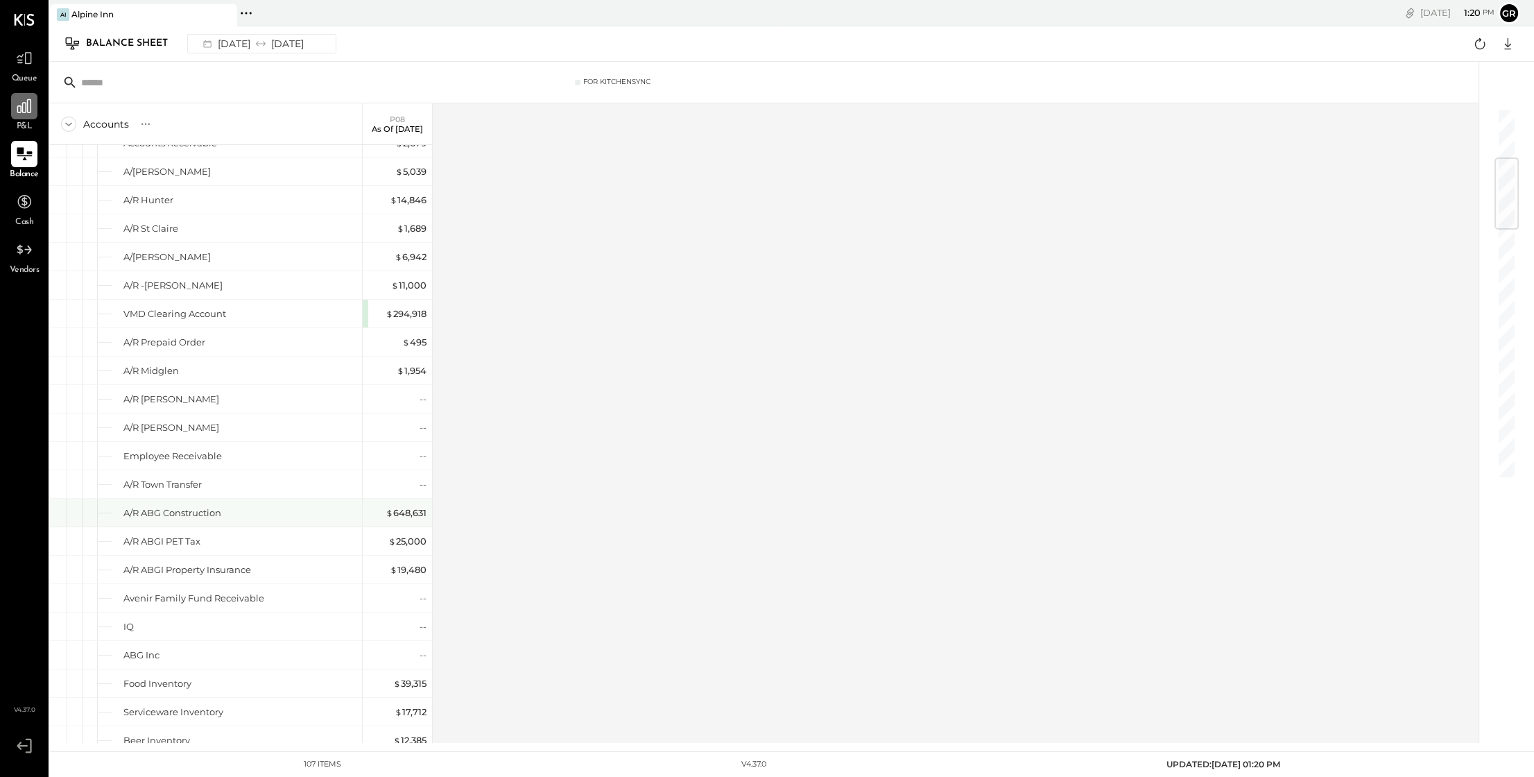
scroll to position [415, 0]
click at [404, 509] on div "$ 648,631" at bounding box center [406, 510] width 41 height 13
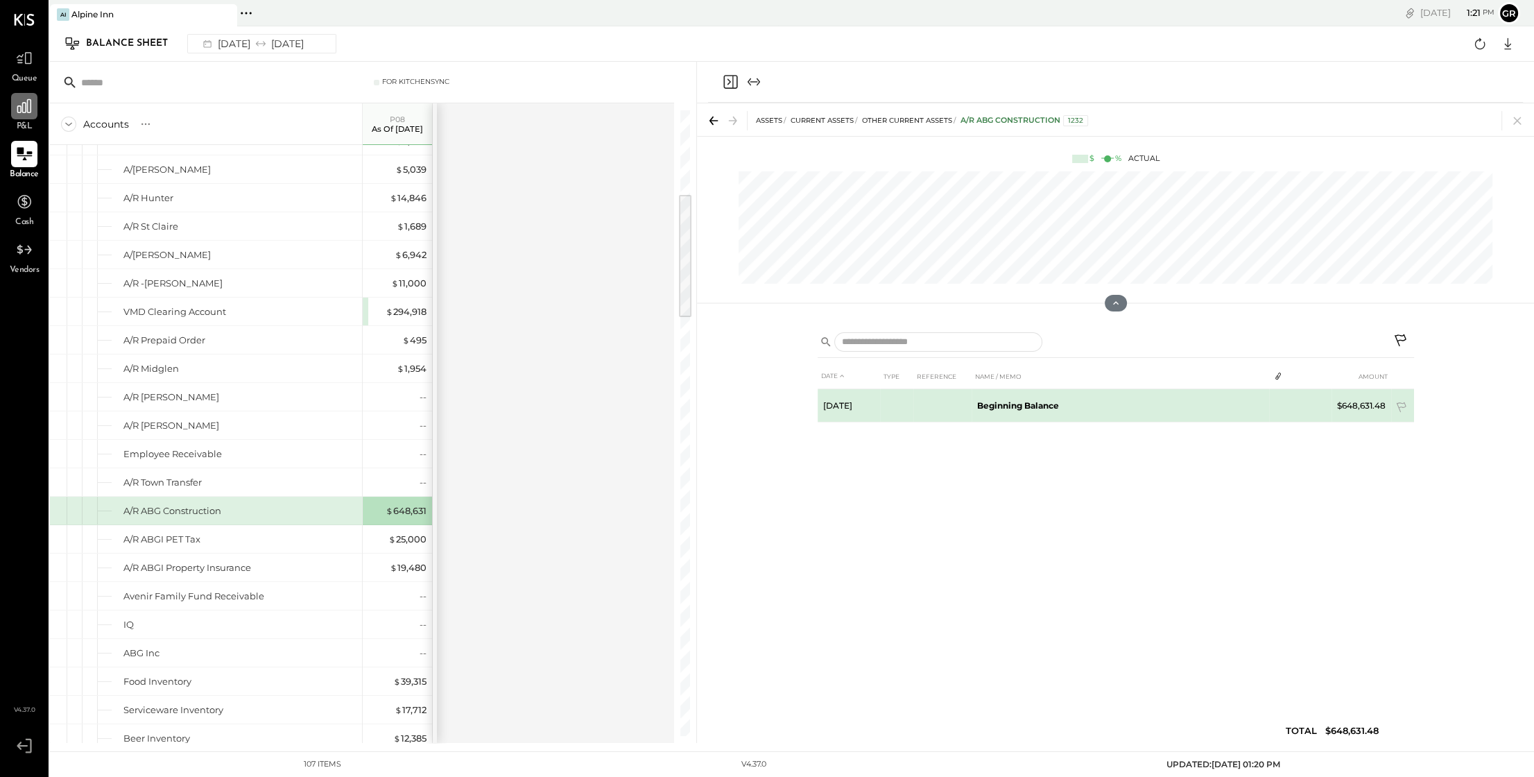
click at [1362, 408] on td "$648,631.48" at bounding box center [1362, 405] width 60 height 33
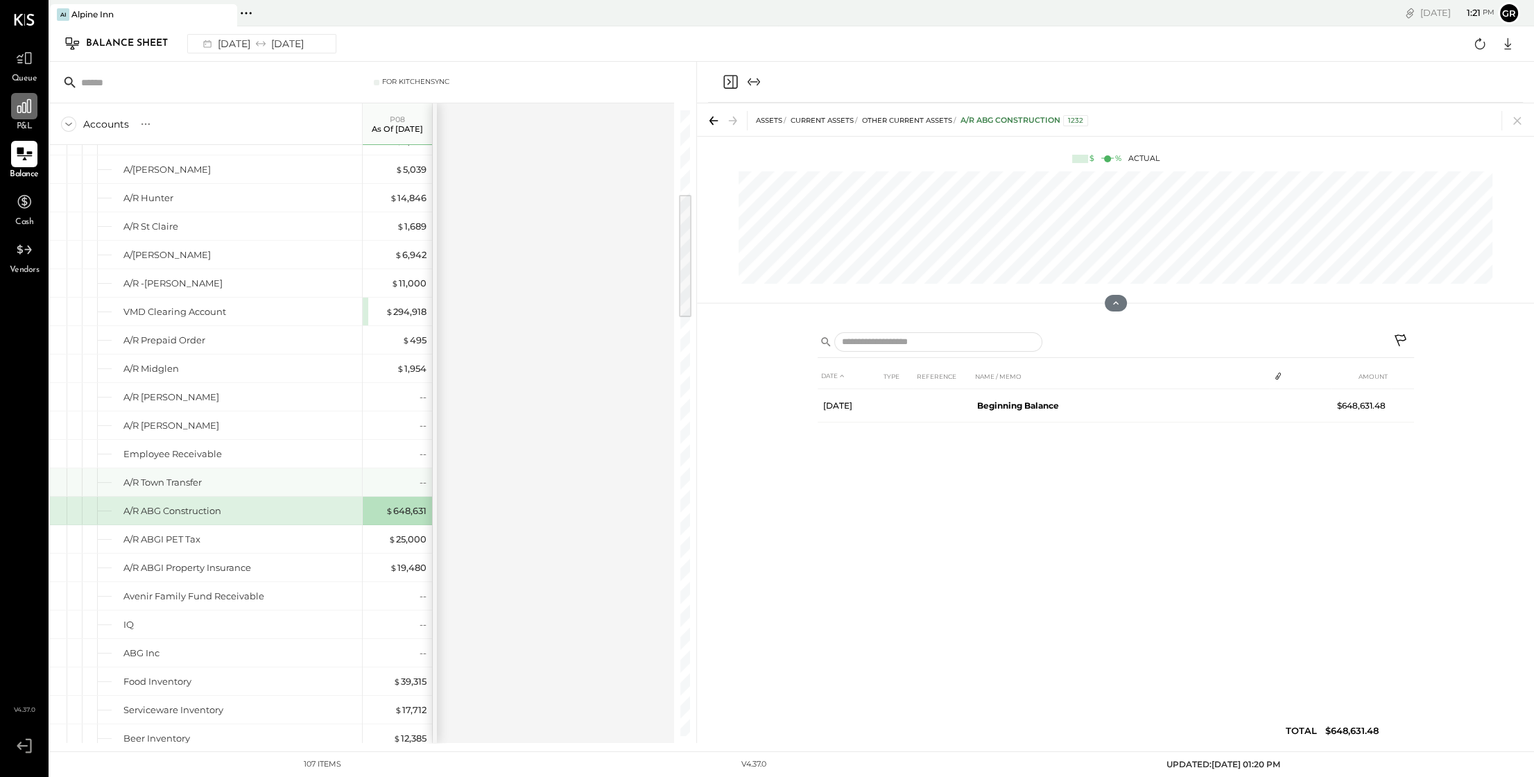
click at [307, 471] on div "A/R Town Transfer" at bounding box center [206, 482] width 312 height 28
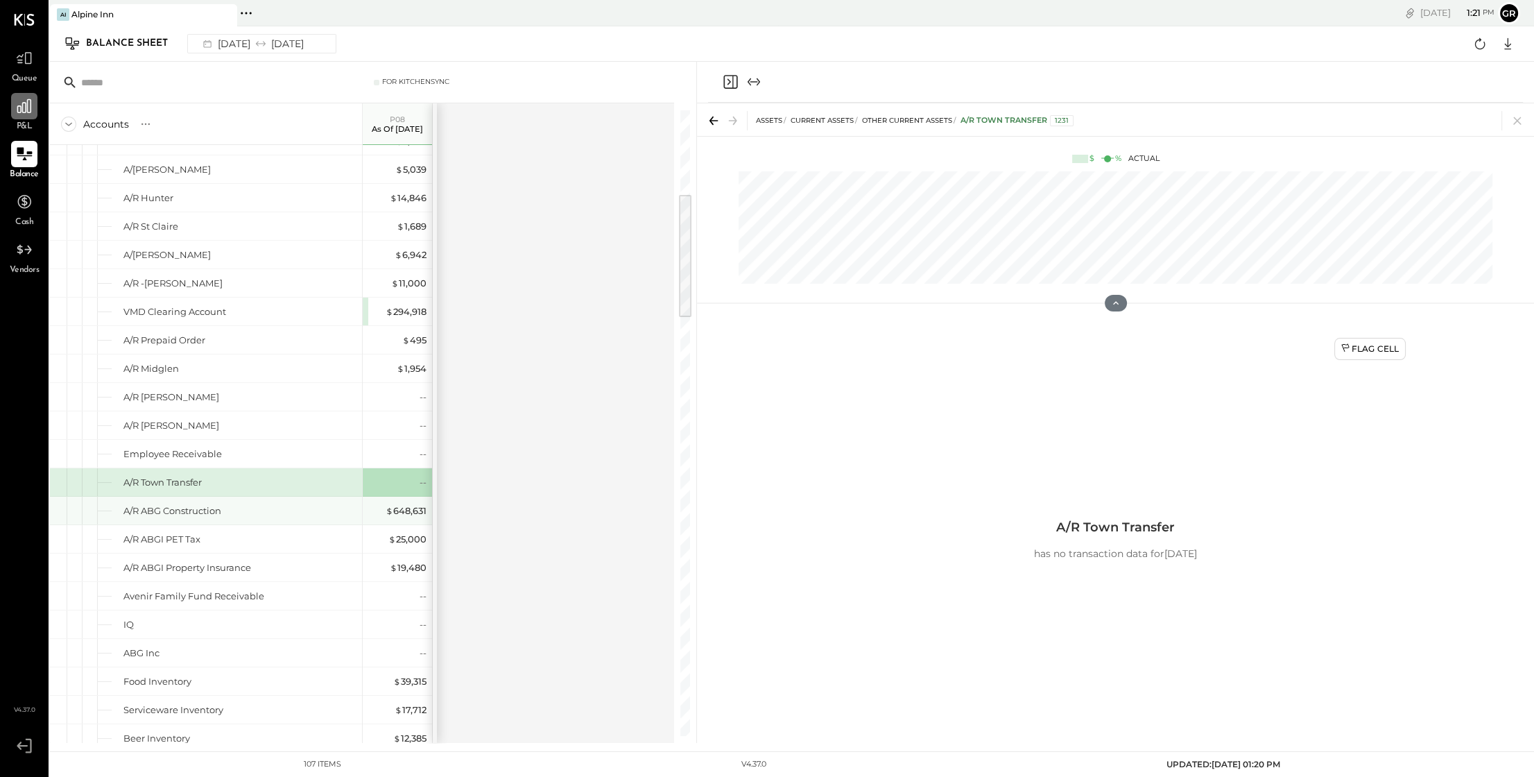
click at [316, 507] on div "A/R ABG Construction" at bounding box center [239, 510] width 233 height 13
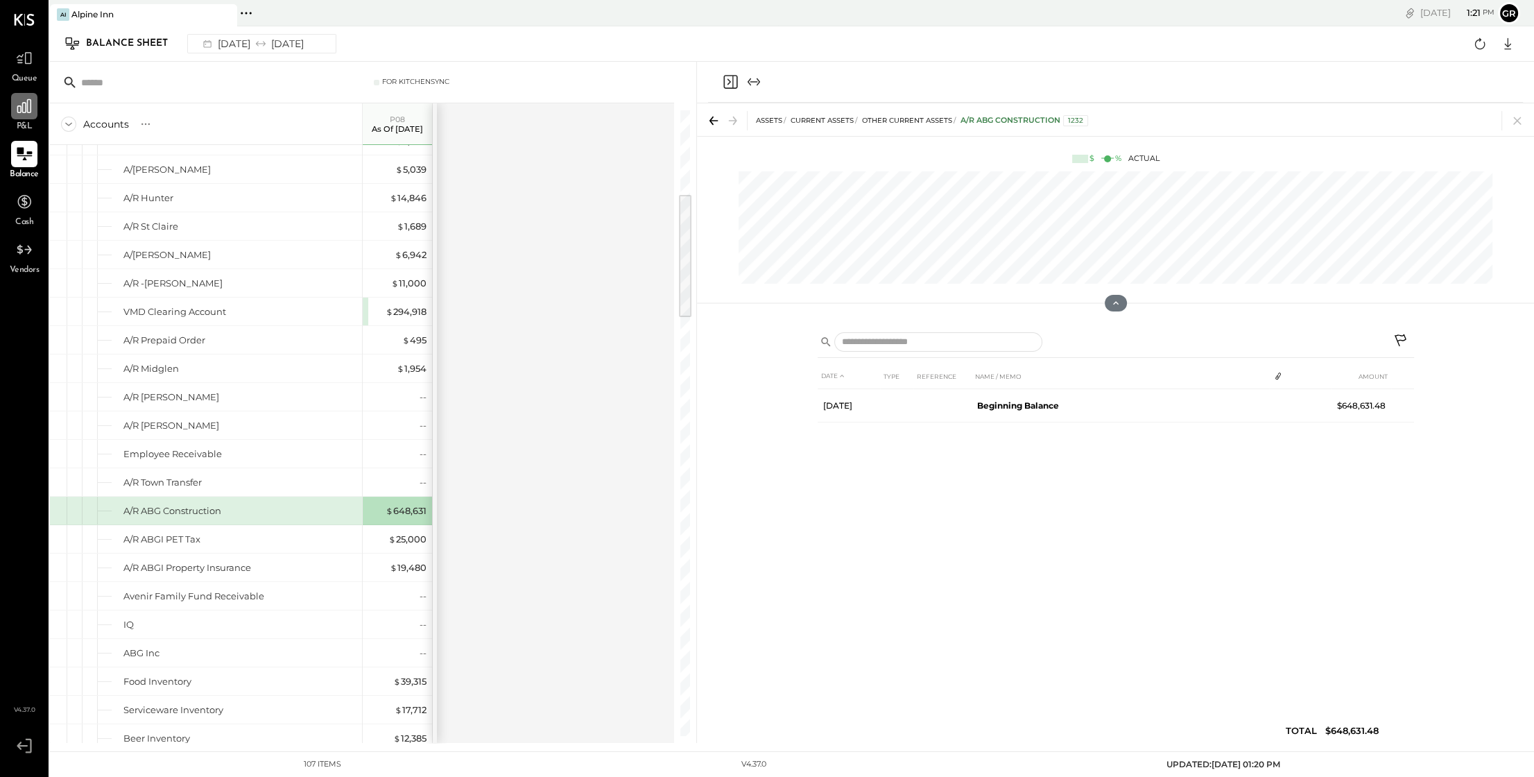
click at [787, 455] on div "DATE TYPE REFERENCE NAME / MEMO AMOUNT [DATE] Beginning Balance $648,631.48 TOT…" at bounding box center [1115, 533] width 837 height 420
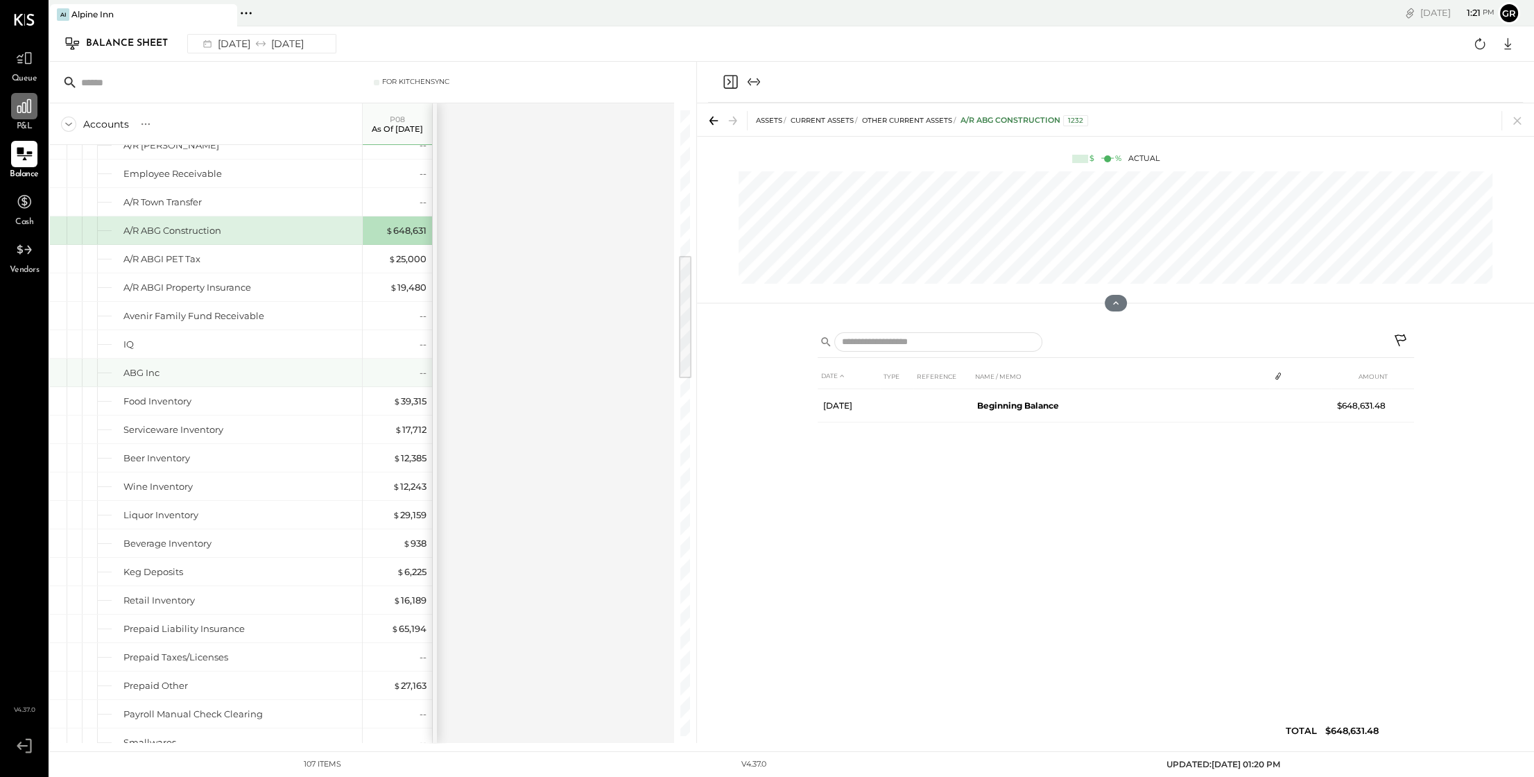
scroll to position [730, 0]
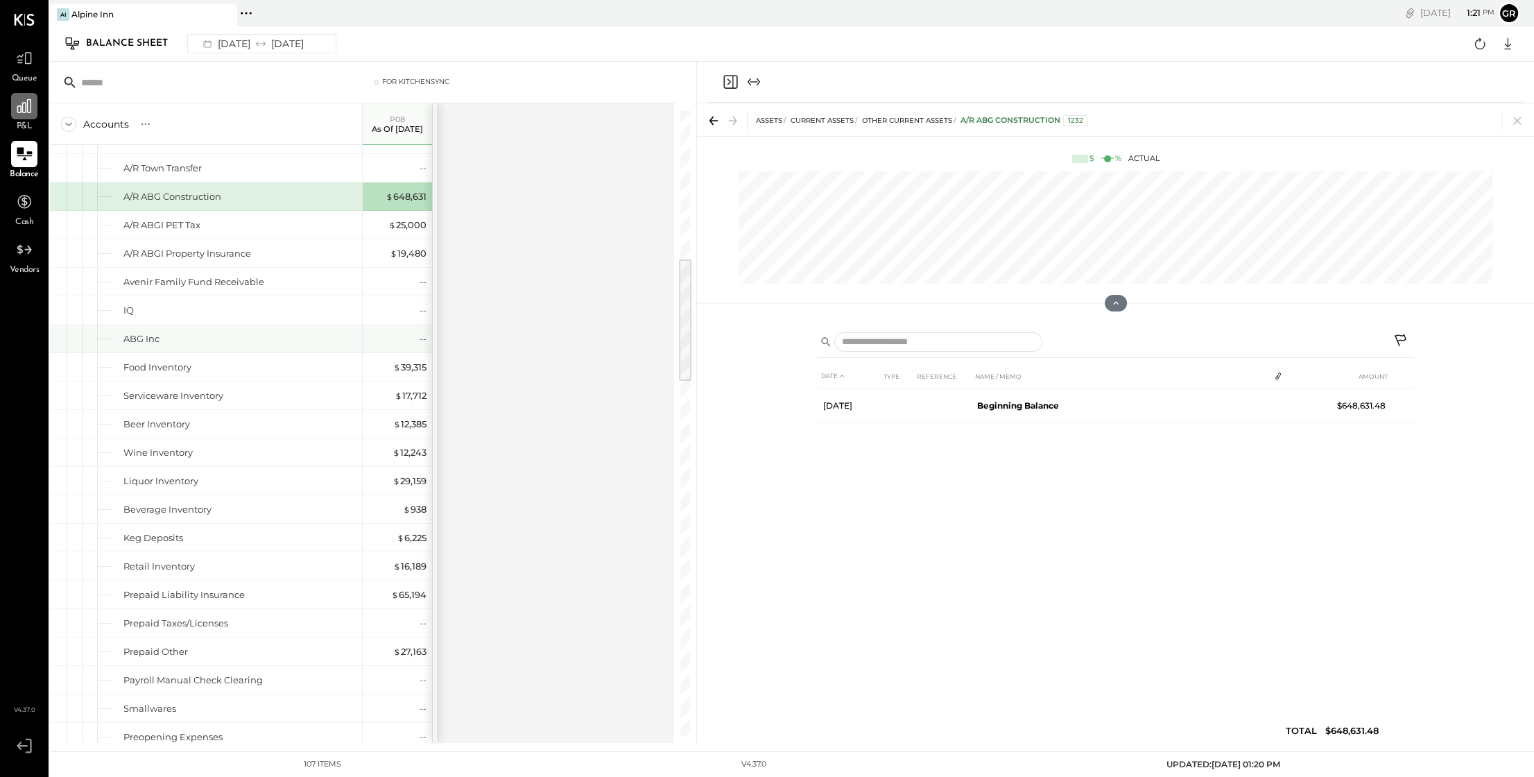
click at [269, 339] on div "ABG Inc" at bounding box center [239, 338] width 233 height 13
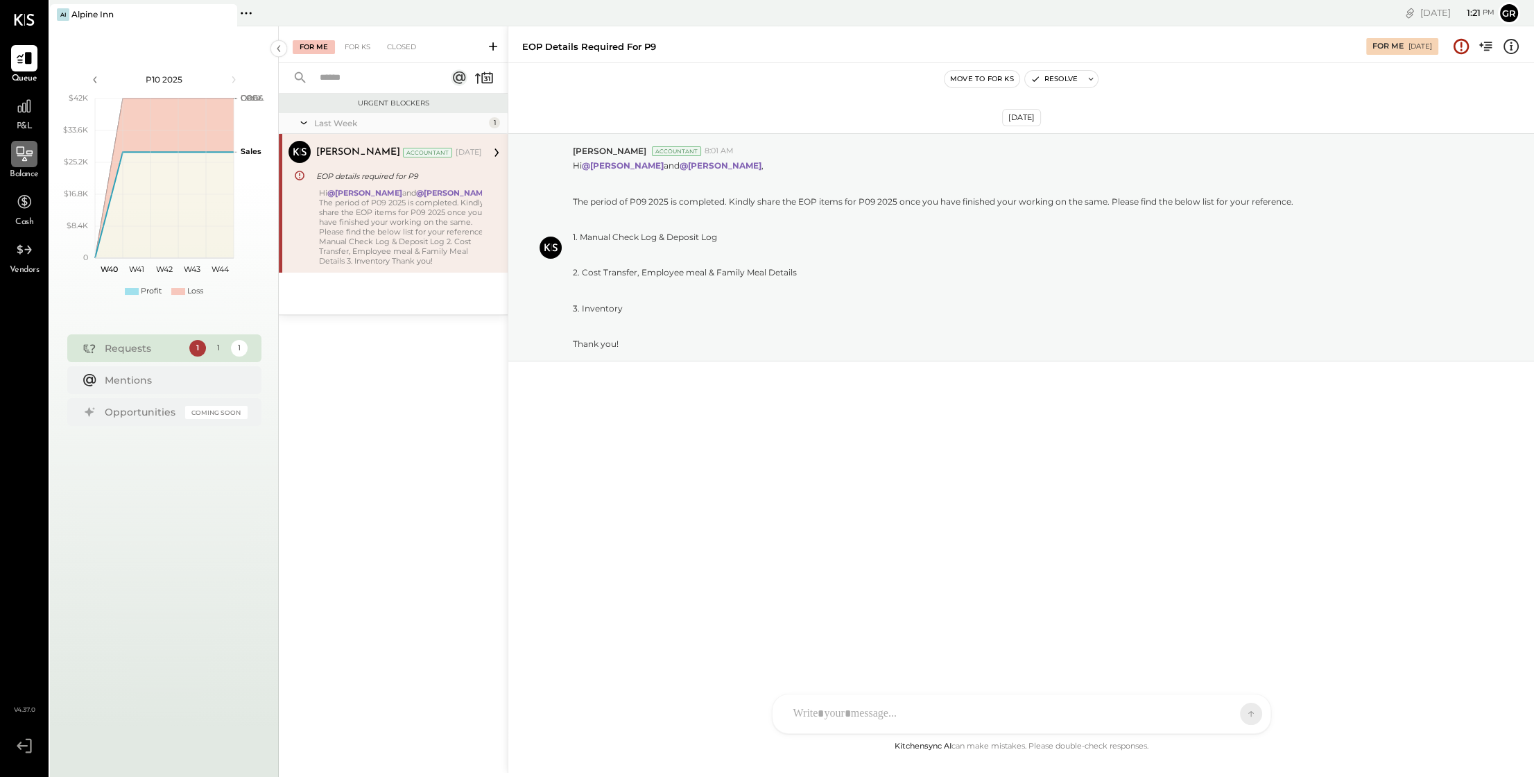
click at [22, 160] on icon at bounding box center [25, 153] width 16 height 15
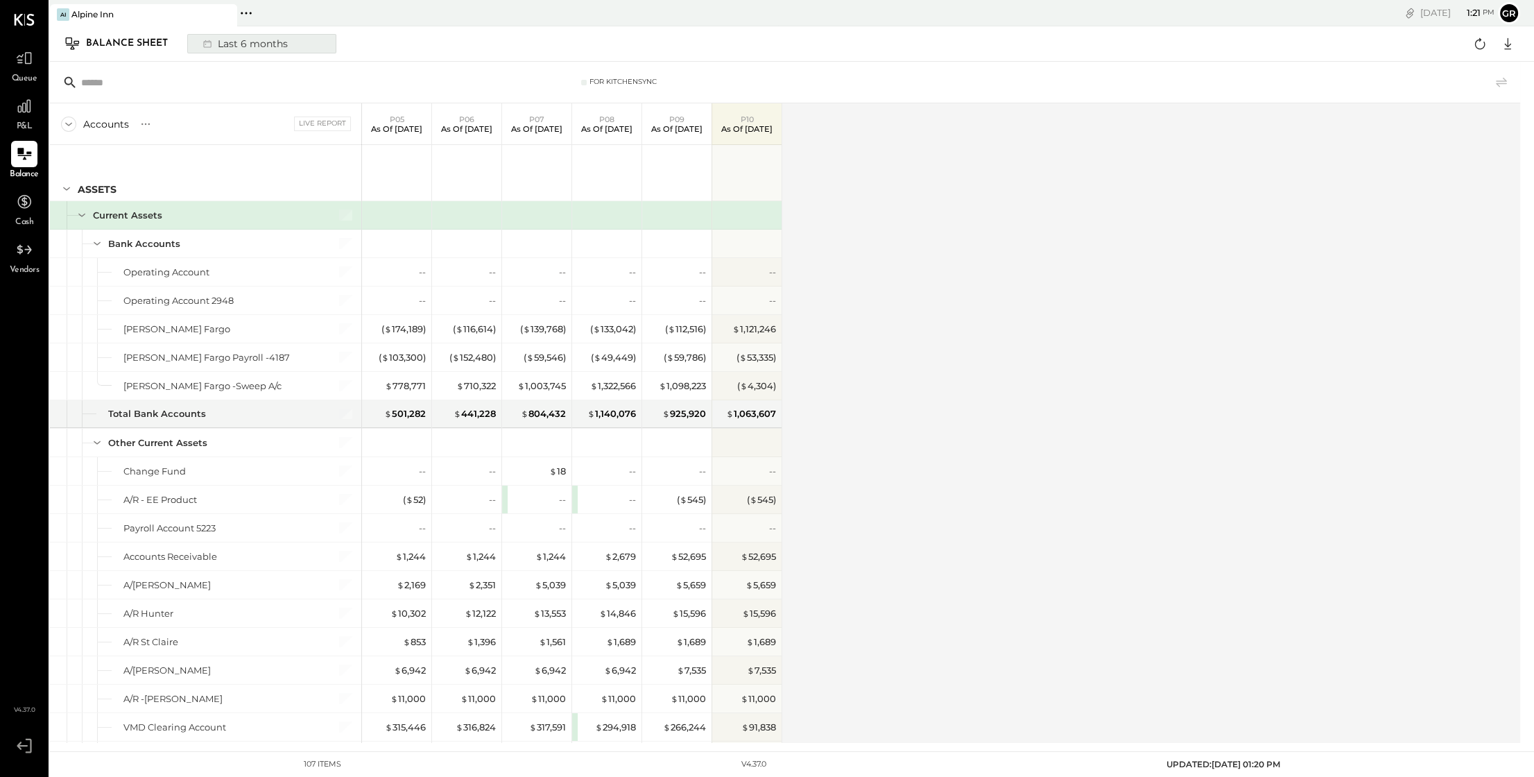
click at [286, 47] on div "Last 6 months" at bounding box center [244, 44] width 98 height 18
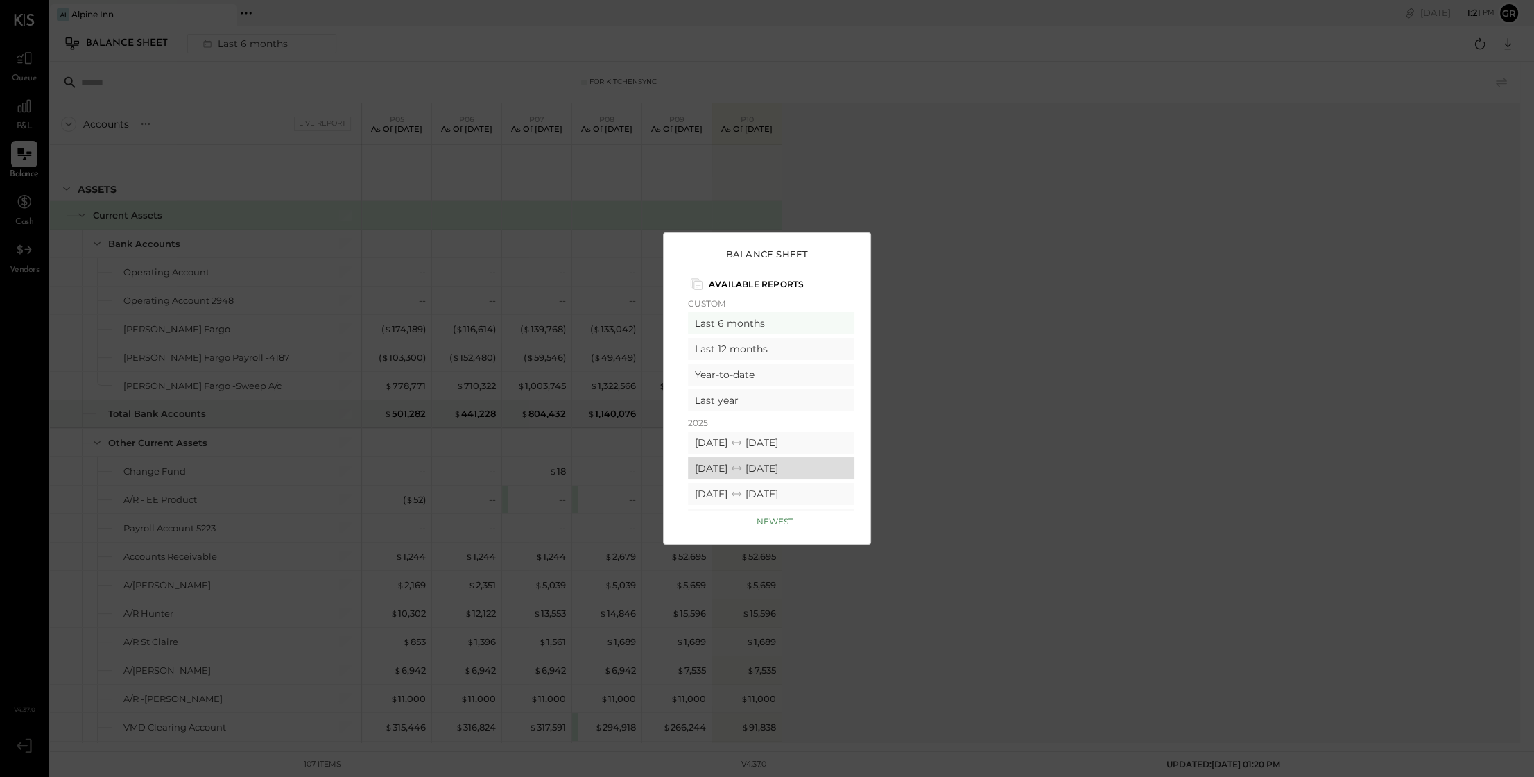
click at [815, 472] on div "[DATE] [DATE]" at bounding box center [771, 468] width 166 height 22
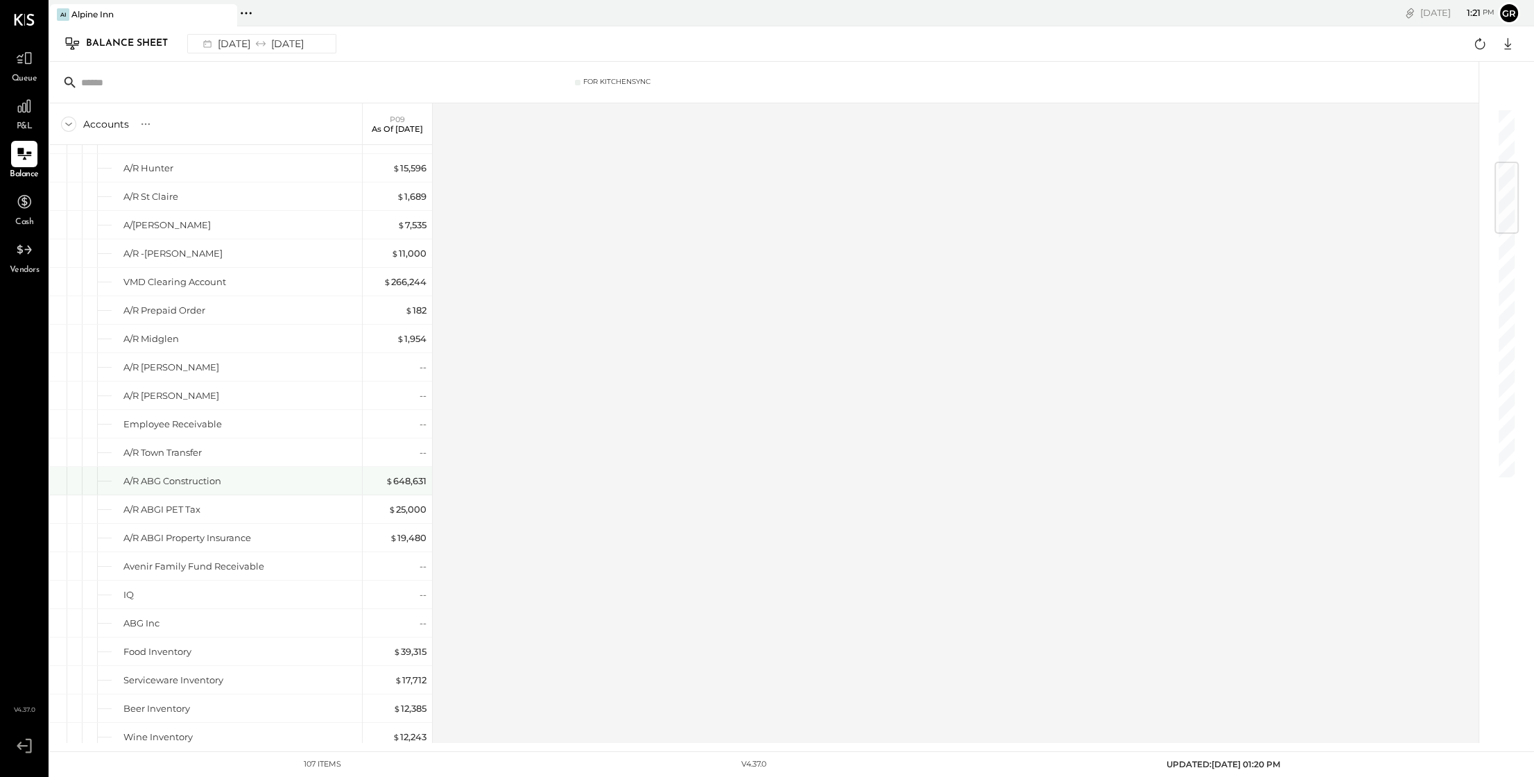
scroll to position [447, 0]
click at [1504, 48] on icon at bounding box center [1508, 44] width 18 height 18
click at [1446, 126] on div "Excel" at bounding box center [1464, 124] width 111 height 29
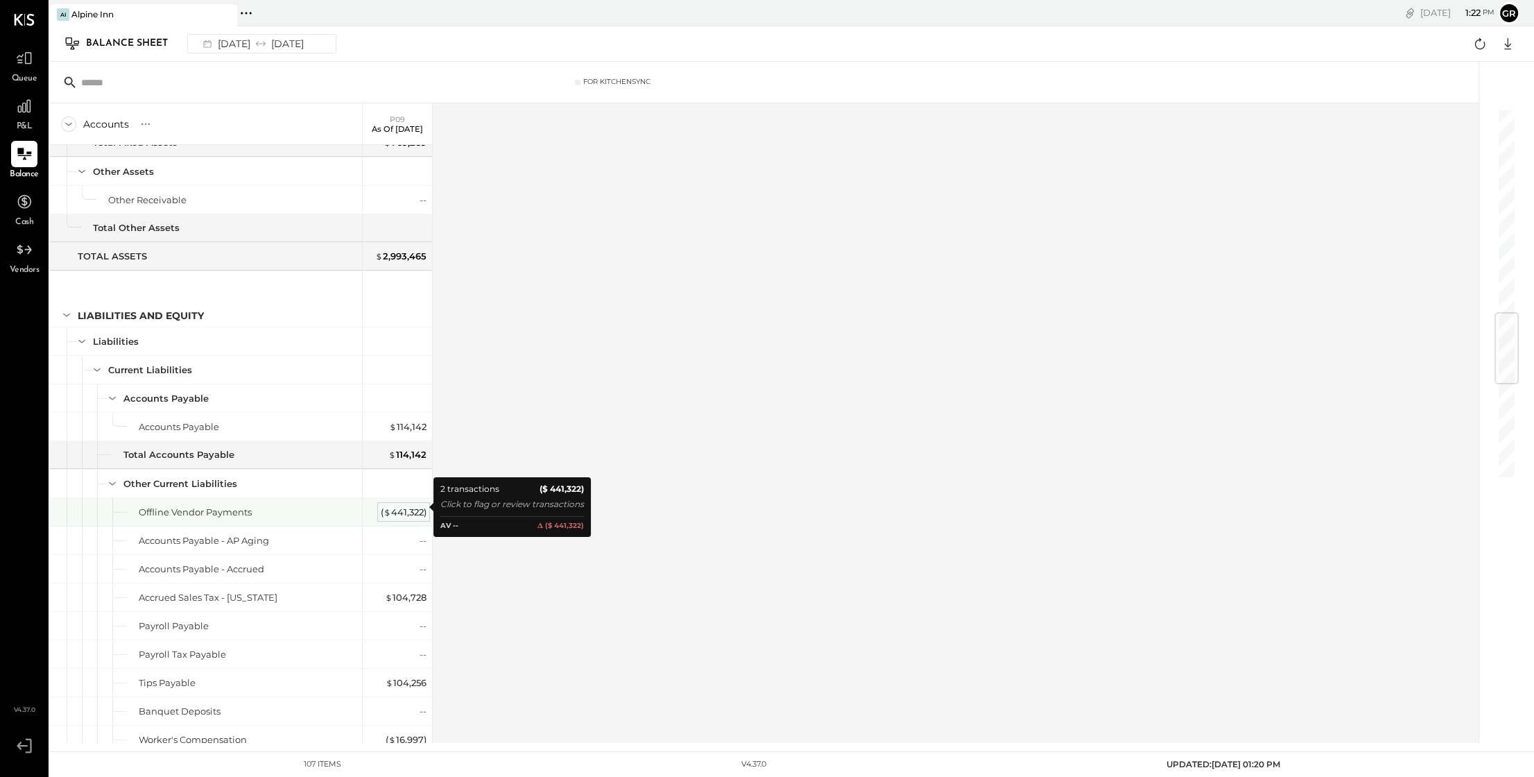
scroll to position [1694, 0]
click at [409, 506] on div "( $ 441,322 )" at bounding box center [404, 510] width 46 height 13
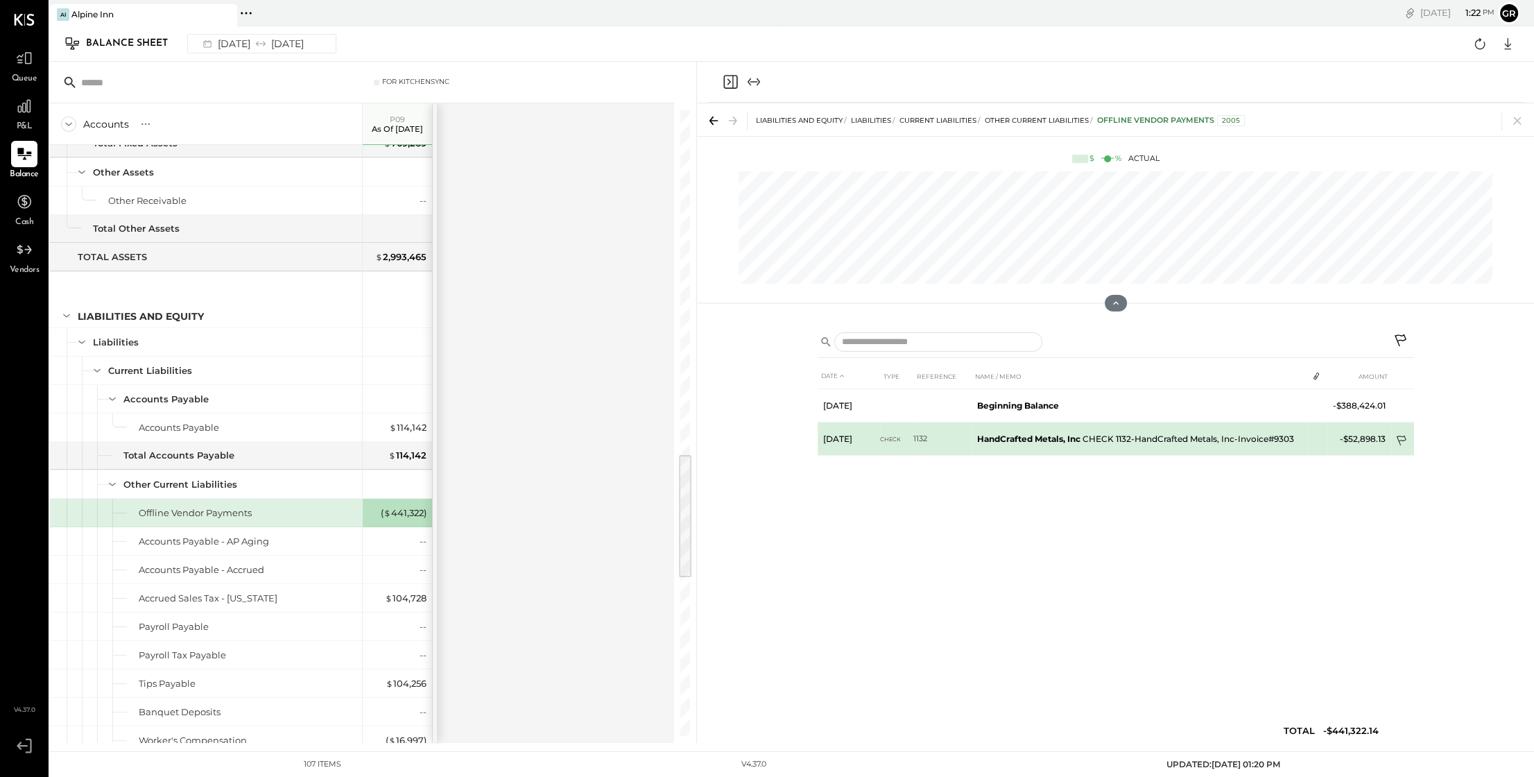
click at [1402, 438] on icon at bounding box center [1403, 442] width 14 height 14
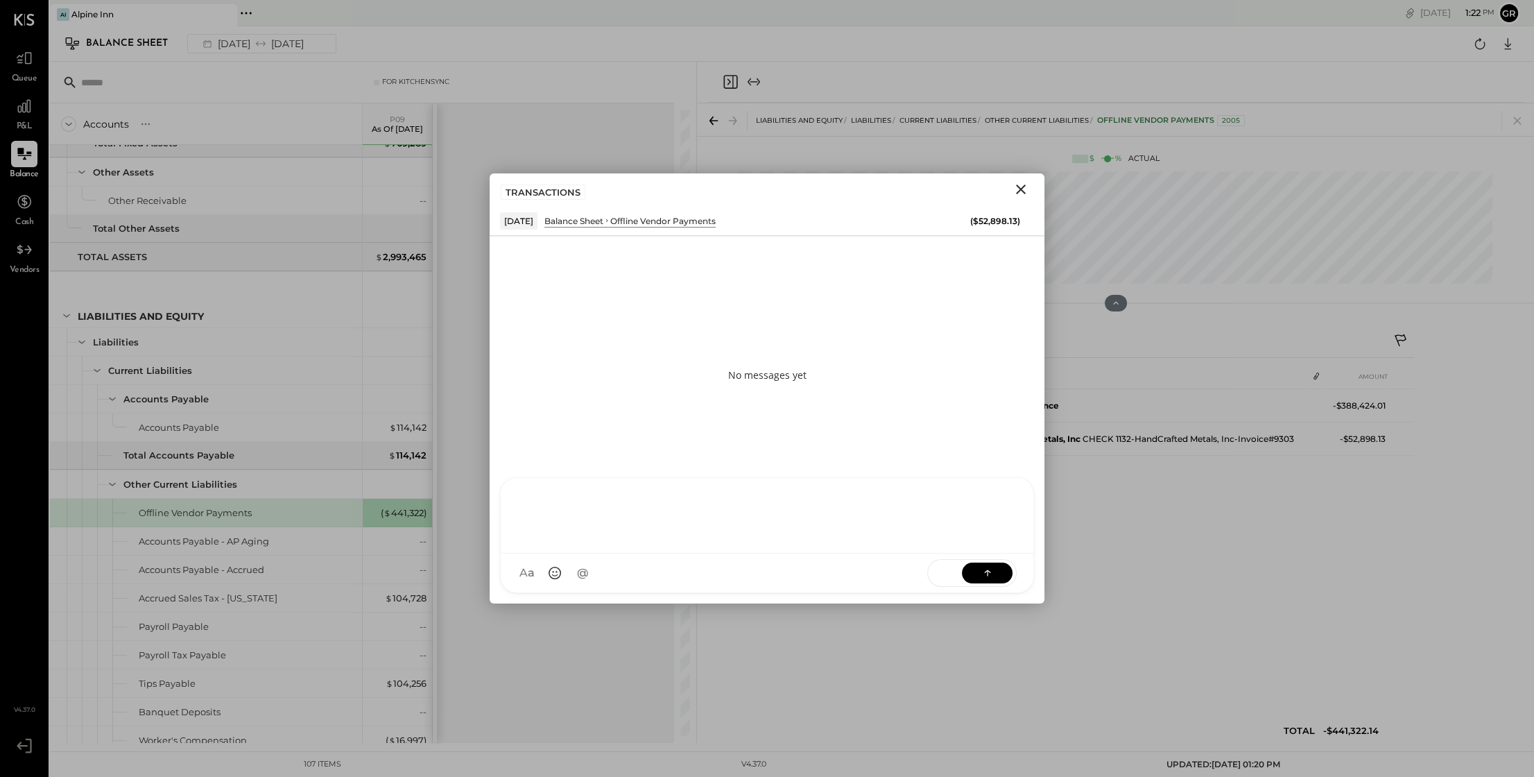
click at [638, 573] on div "NS [PERSON_NAME] B [PERSON_NAME] D [PERSON_NAME] CR [PERSON_NAME] R [PERSON_NAM…" at bounding box center [767, 535] width 534 height 116
click at [983, 573] on icon at bounding box center [988, 572] width 14 height 14
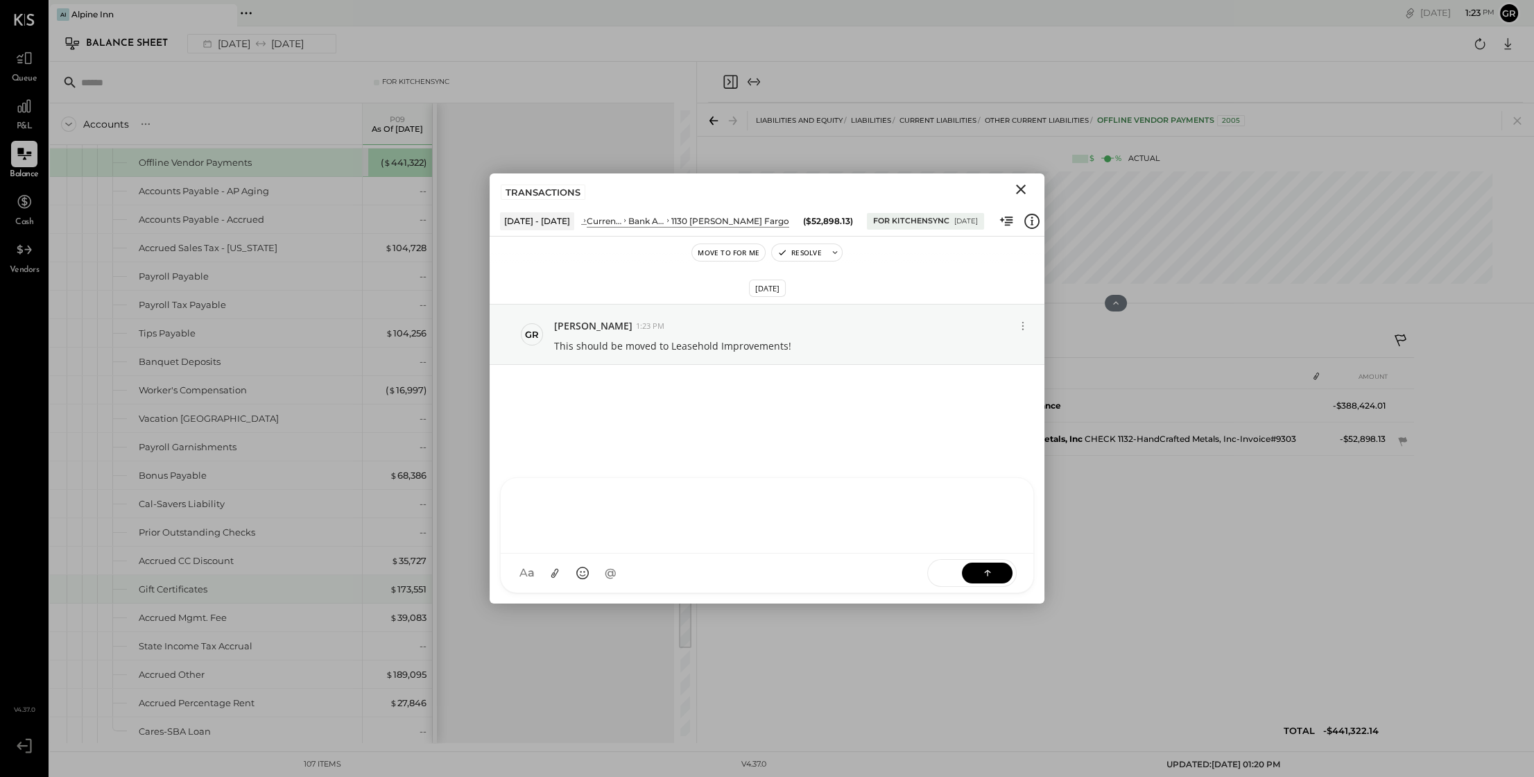
scroll to position [2044, 0]
click at [1019, 185] on icon "Close" at bounding box center [1021, 189] width 17 height 17
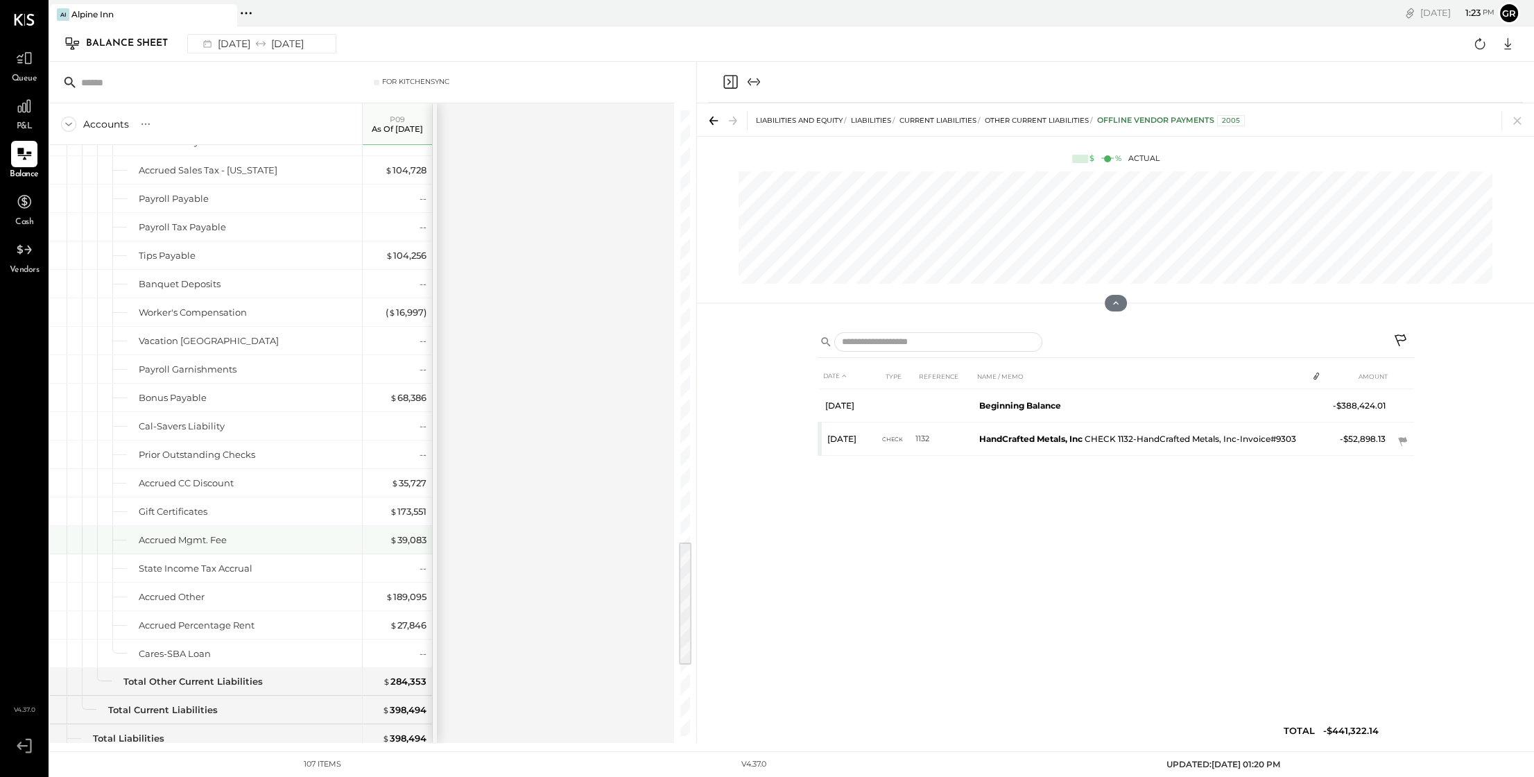
scroll to position [2122, 0]
click at [402, 531] on div "$ 39,083" at bounding box center [408, 537] width 37 height 13
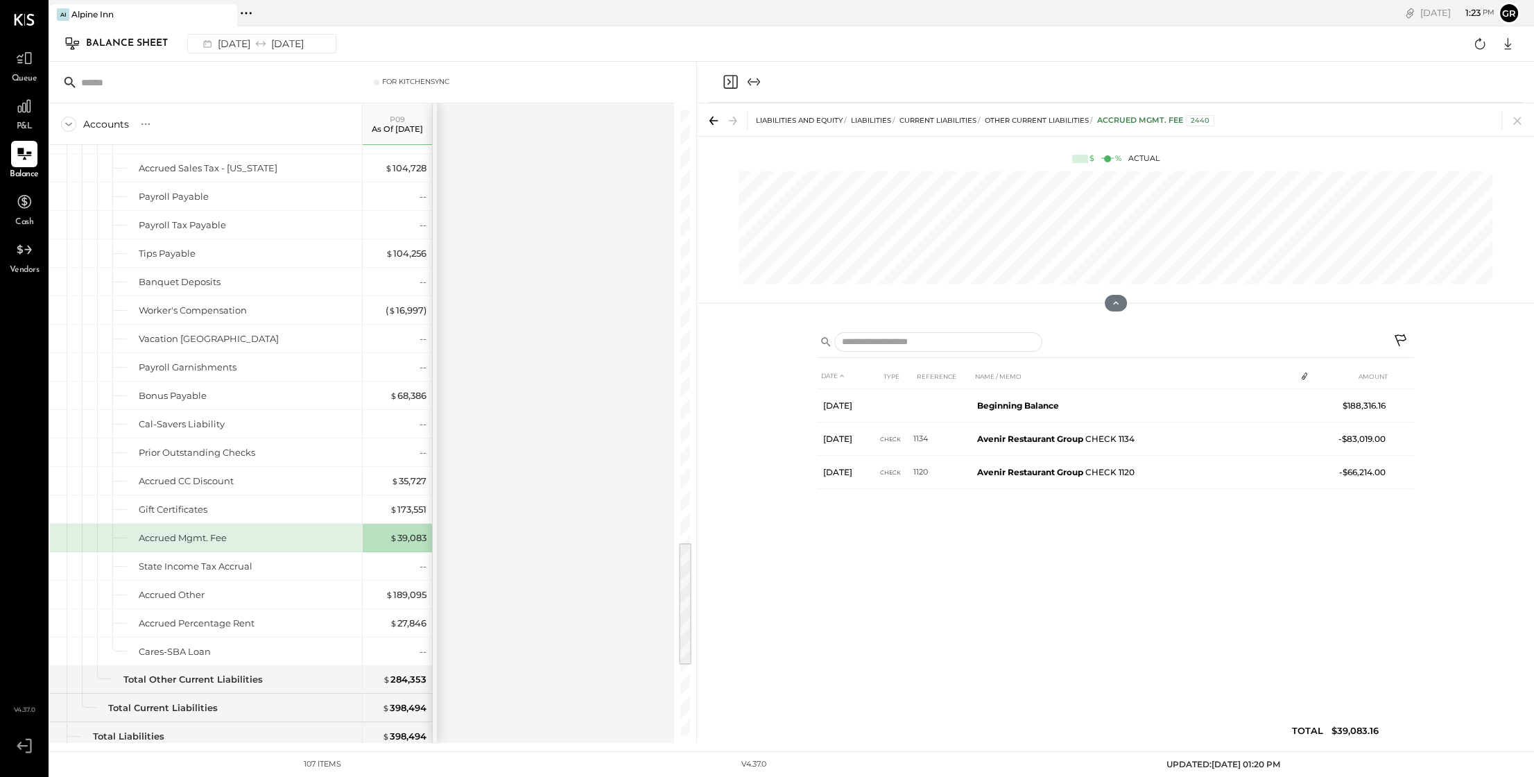
click at [307, 533] on div "Accrued Mgmt. Fee" at bounding box center [248, 537] width 218 height 13
click at [402, 531] on div "$ 39,083" at bounding box center [408, 537] width 37 height 13
click at [398, 531] on div "$ 39,083" at bounding box center [408, 537] width 37 height 13
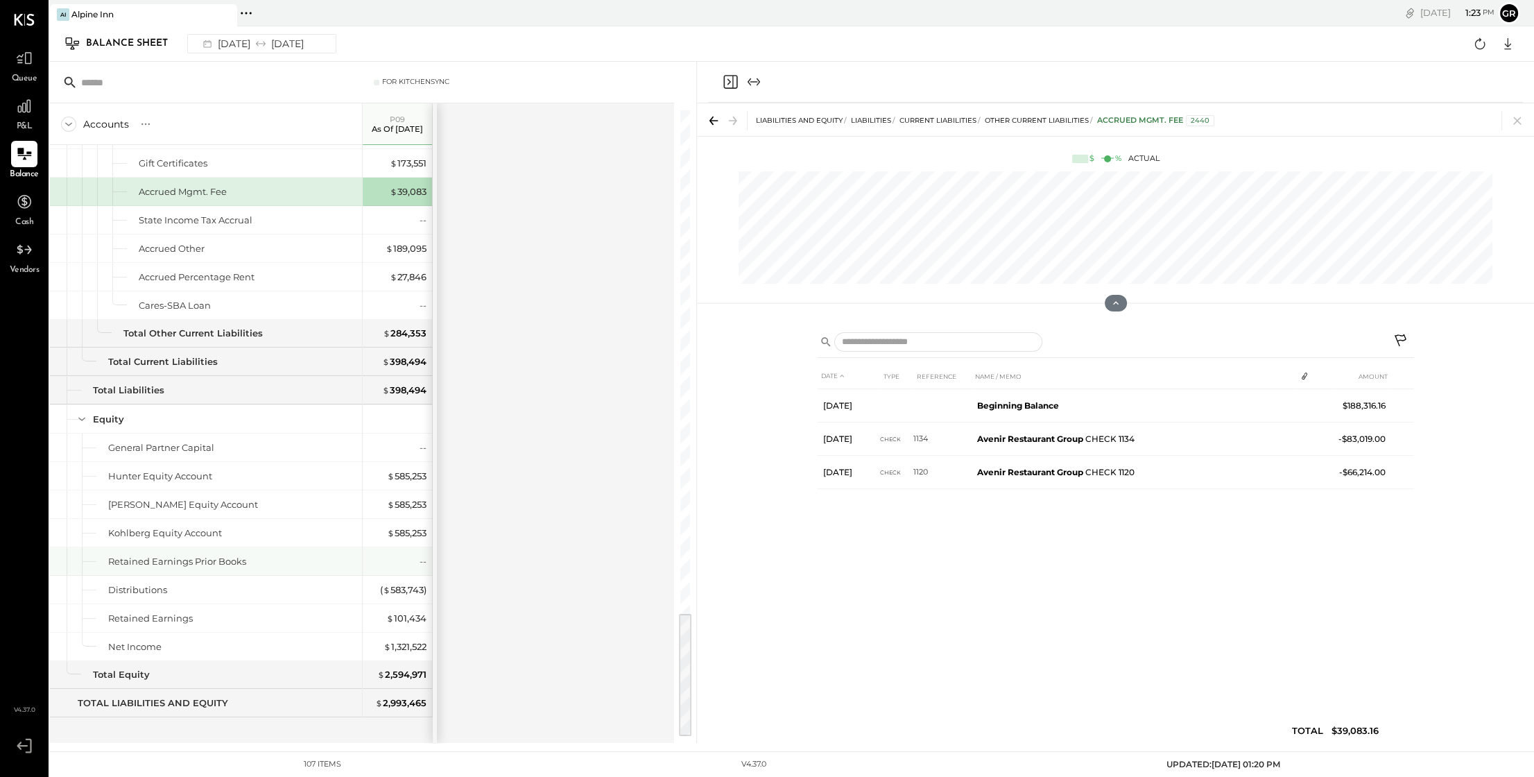
scroll to position [2471, 0]
click at [31, 112] on icon at bounding box center [24, 106] width 18 height 18
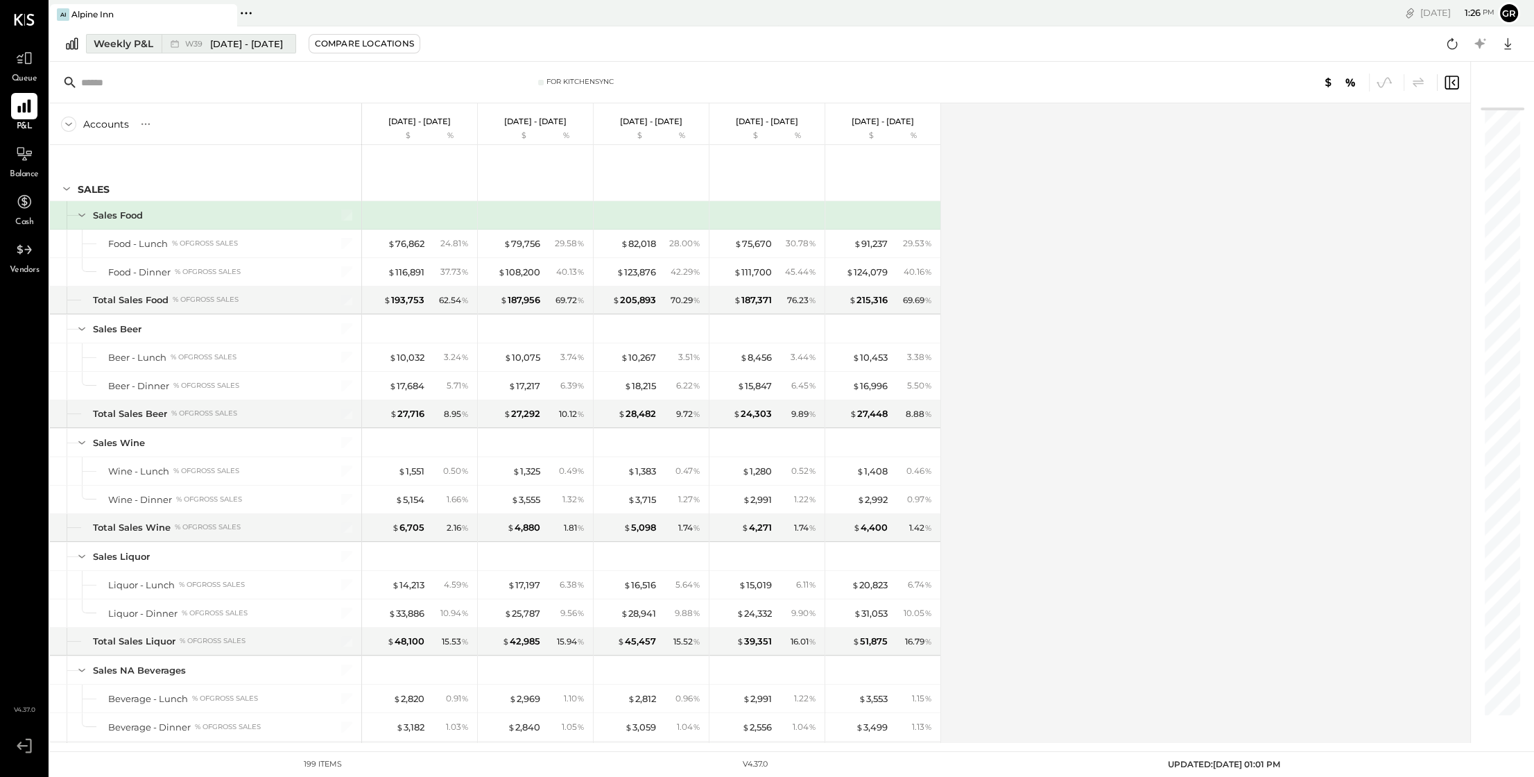
click at [132, 42] on div "Weekly P&L" at bounding box center [124, 44] width 60 height 14
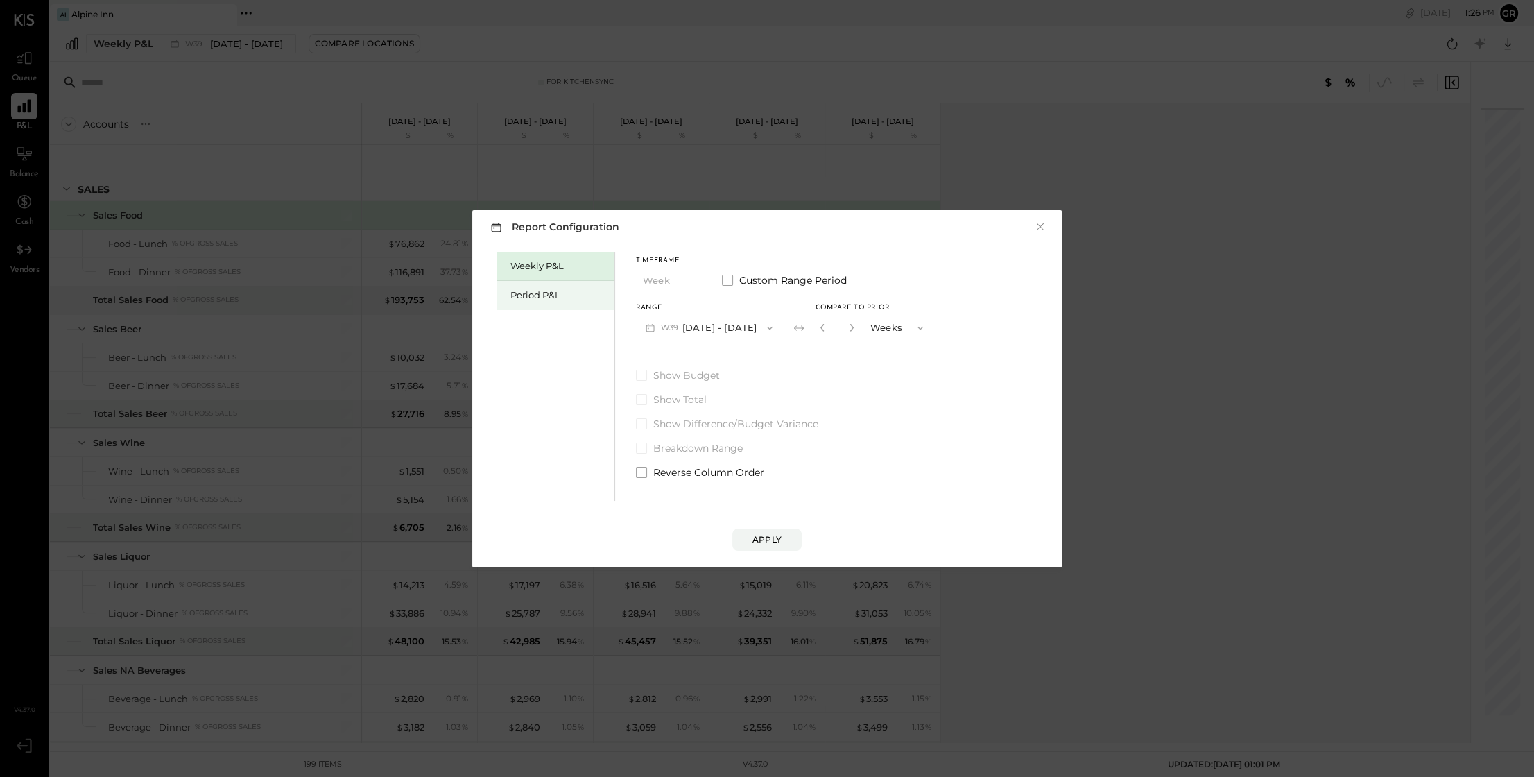
click at [553, 295] on div "Period P&L" at bounding box center [558, 295] width 97 height 13
click at [689, 281] on icon "button" at bounding box center [692, 280] width 11 height 11
click at [653, 354] on span "Year" at bounding box center [656, 354] width 19 height 9
click at [775, 330] on icon "button" at bounding box center [769, 328] width 11 height 11
click at [736, 358] on span "[DATE] - [DATE]" at bounding box center [704, 358] width 66 height 12
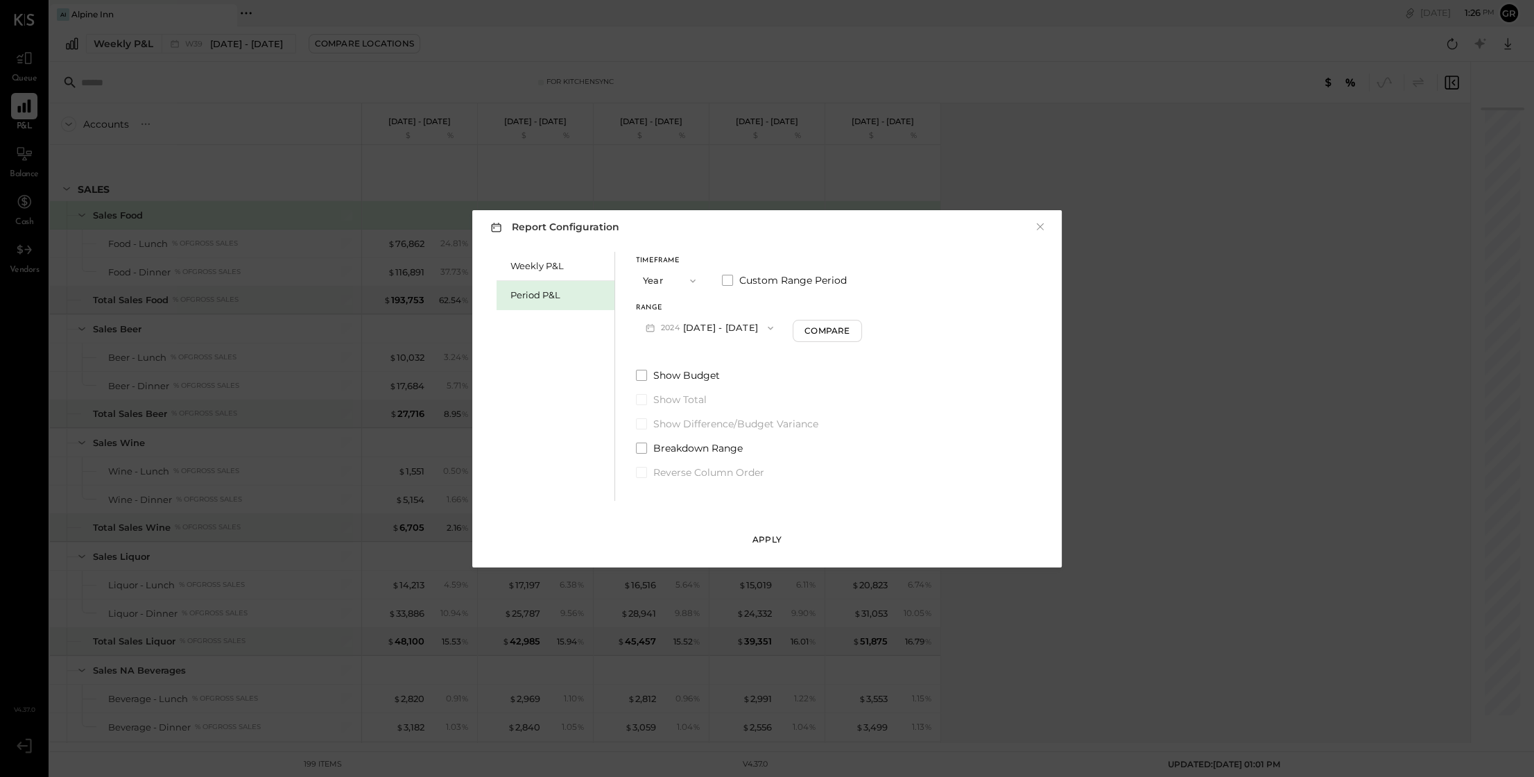
click at [766, 539] on div "Apply" at bounding box center [767, 539] width 29 height 12
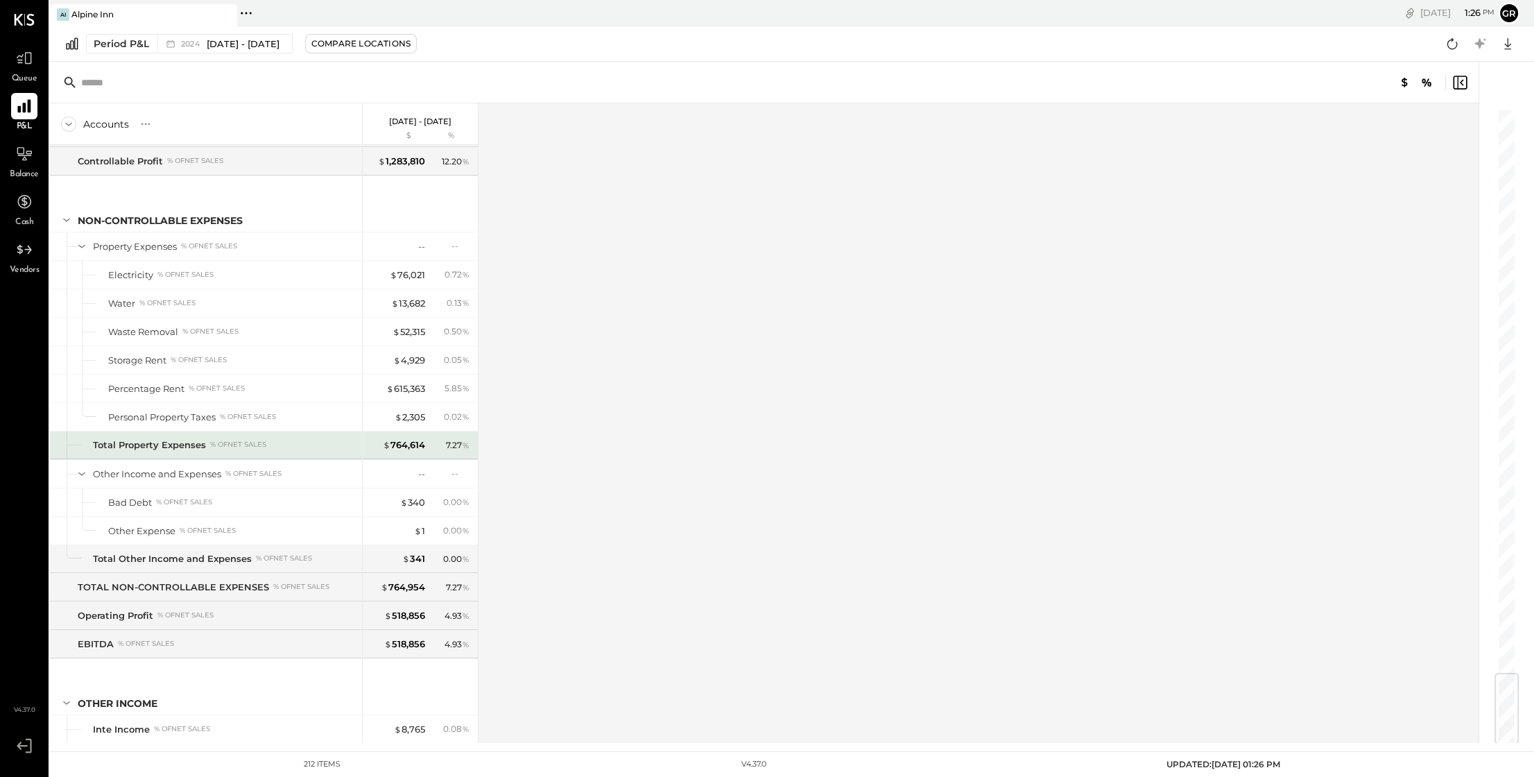
scroll to position [4852, 0]
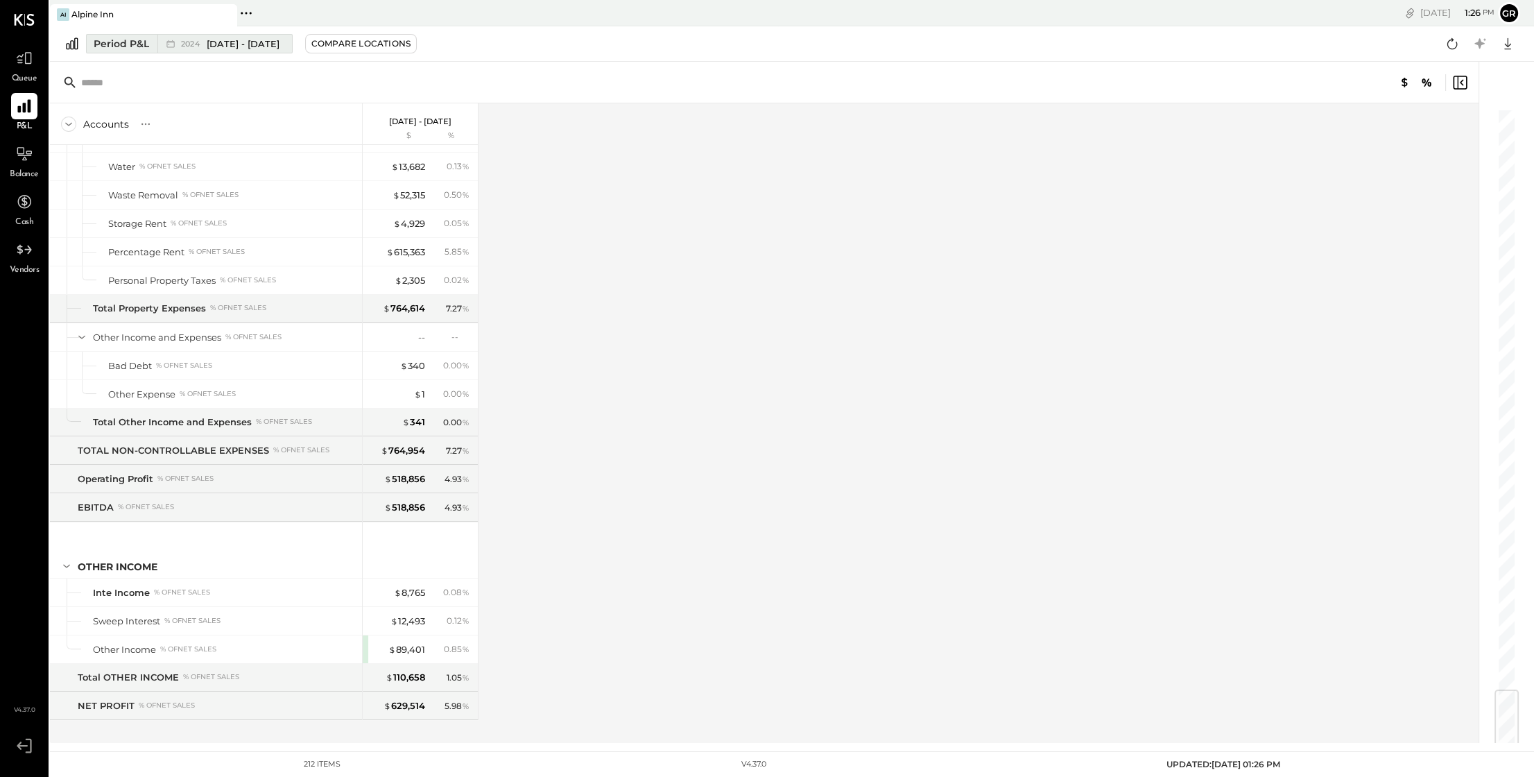
click at [270, 44] on span "[DATE] - [DATE]" at bounding box center [243, 43] width 73 height 13
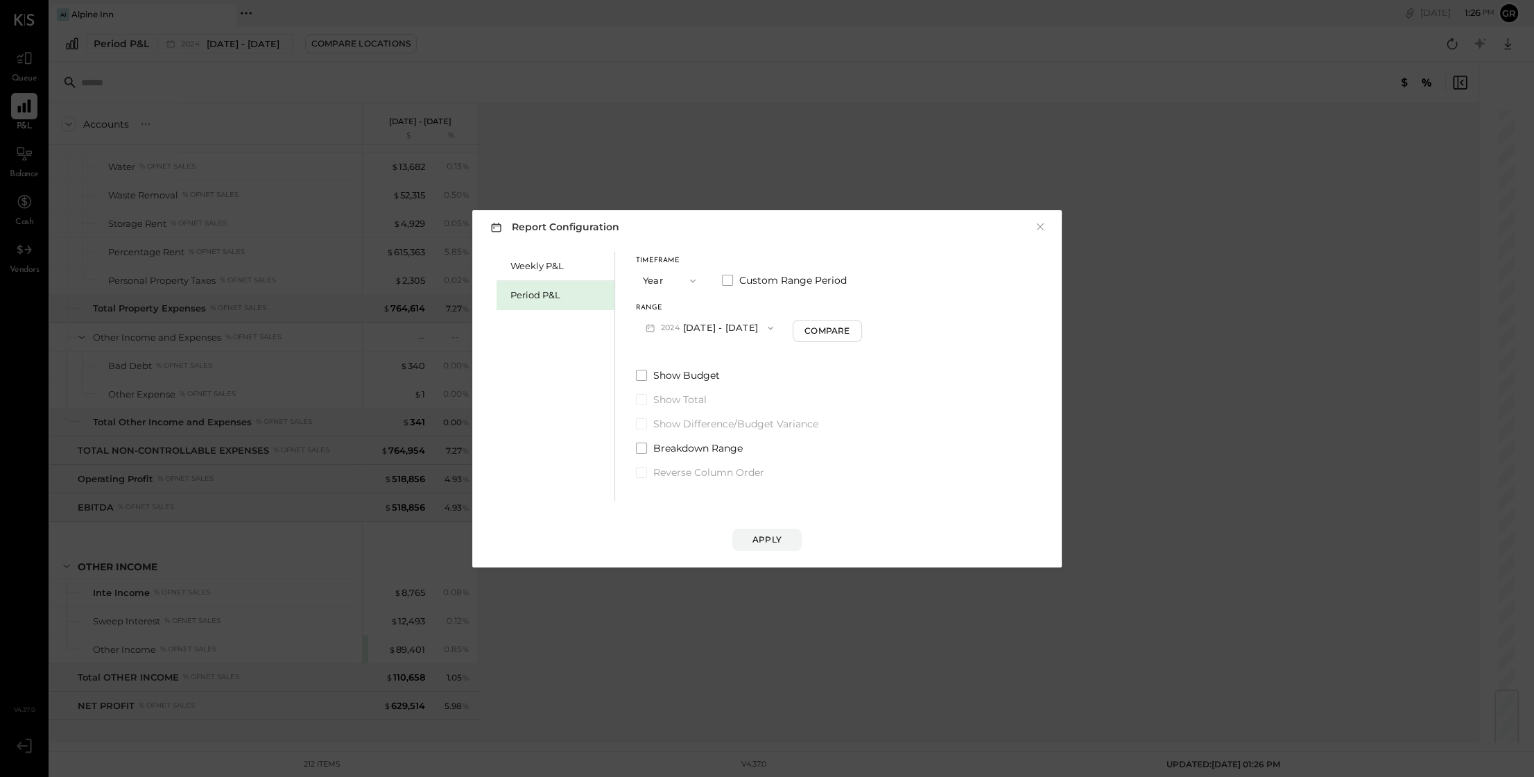
click at [776, 333] on icon "button" at bounding box center [770, 328] width 11 height 11
click at [728, 332] on span "[DATE] - [DATE]" at bounding box center [704, 329] width 66 height 12
click at [849, 336] on div "Compare" at bounding box center [826, 331] width 45 height 12
click at [856, 329] on icon "button" at bounding box center [852, 327] width 8 height 8
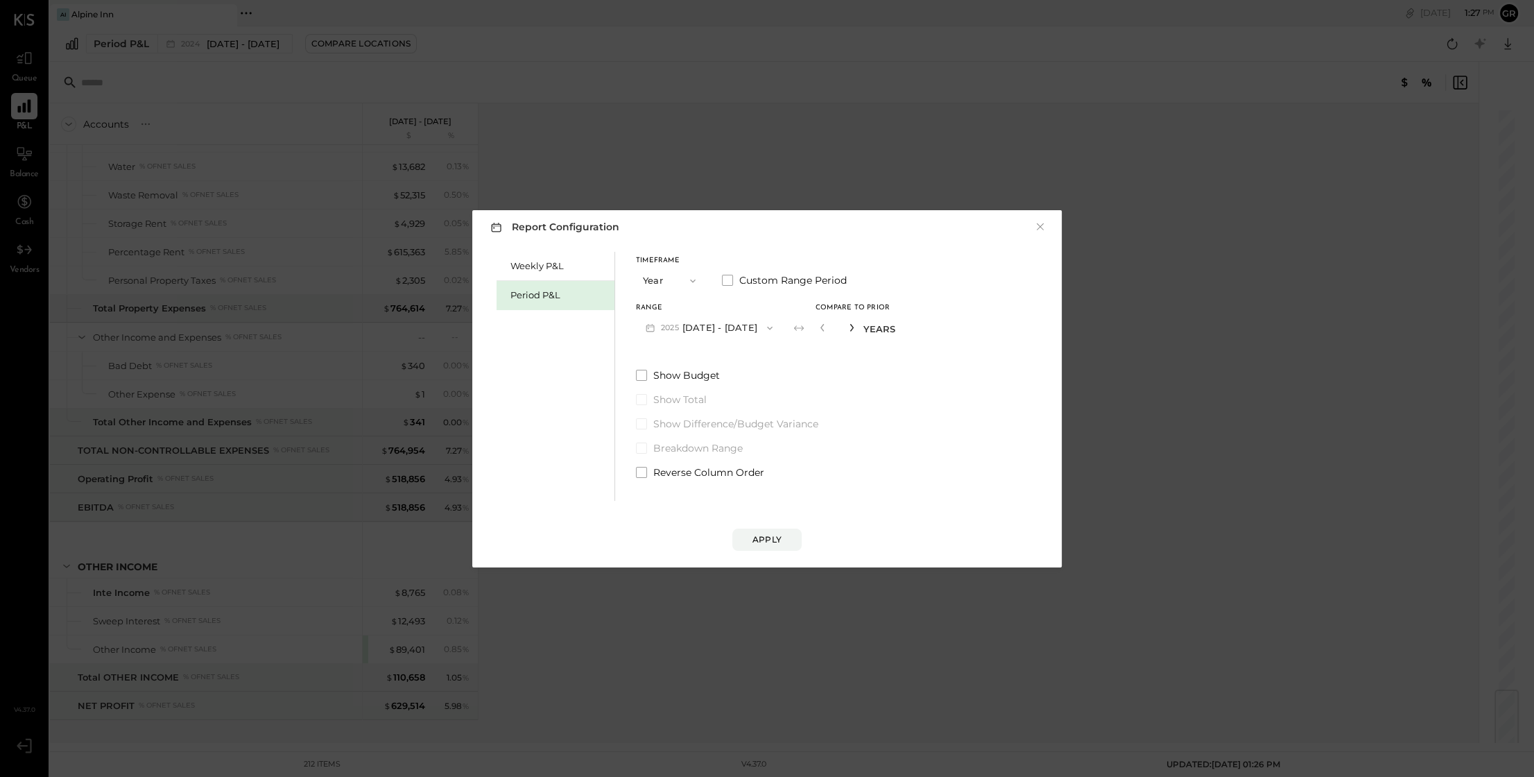
click at [856, 329] on icon "button" at bounding box center [852, 327] width 8 height 8
type input "*"
click at [775, 542] on div "Apply" at bounding box center [767, 539] width 29 height 12
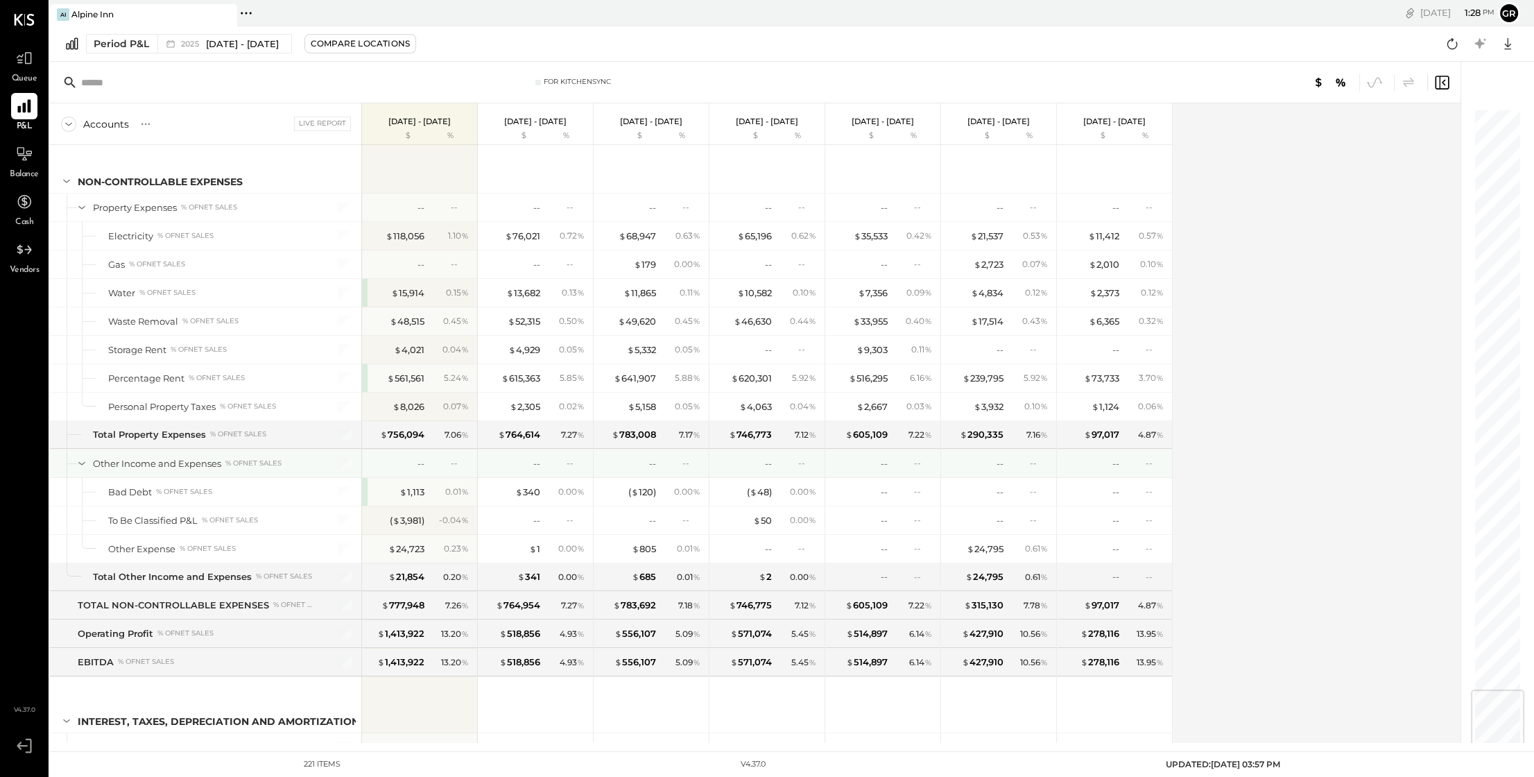
scroll to position [4848, 0]
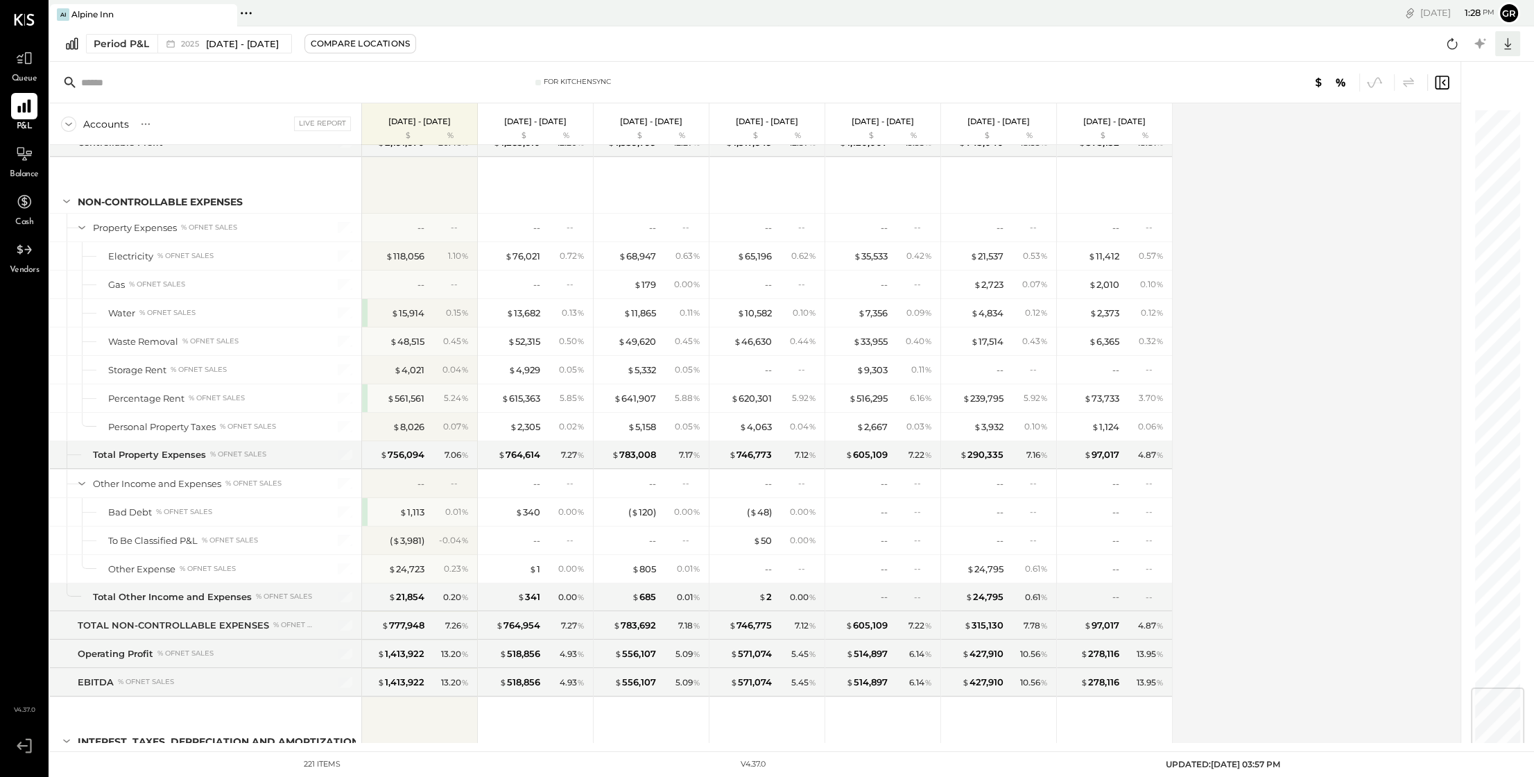
click at [1507, 44] on icon at bounding box center [1507, 44] width 7 height 12
click at [1486, 121] on div "Excel" at bounding box center [1464, 124] width 111 height 29
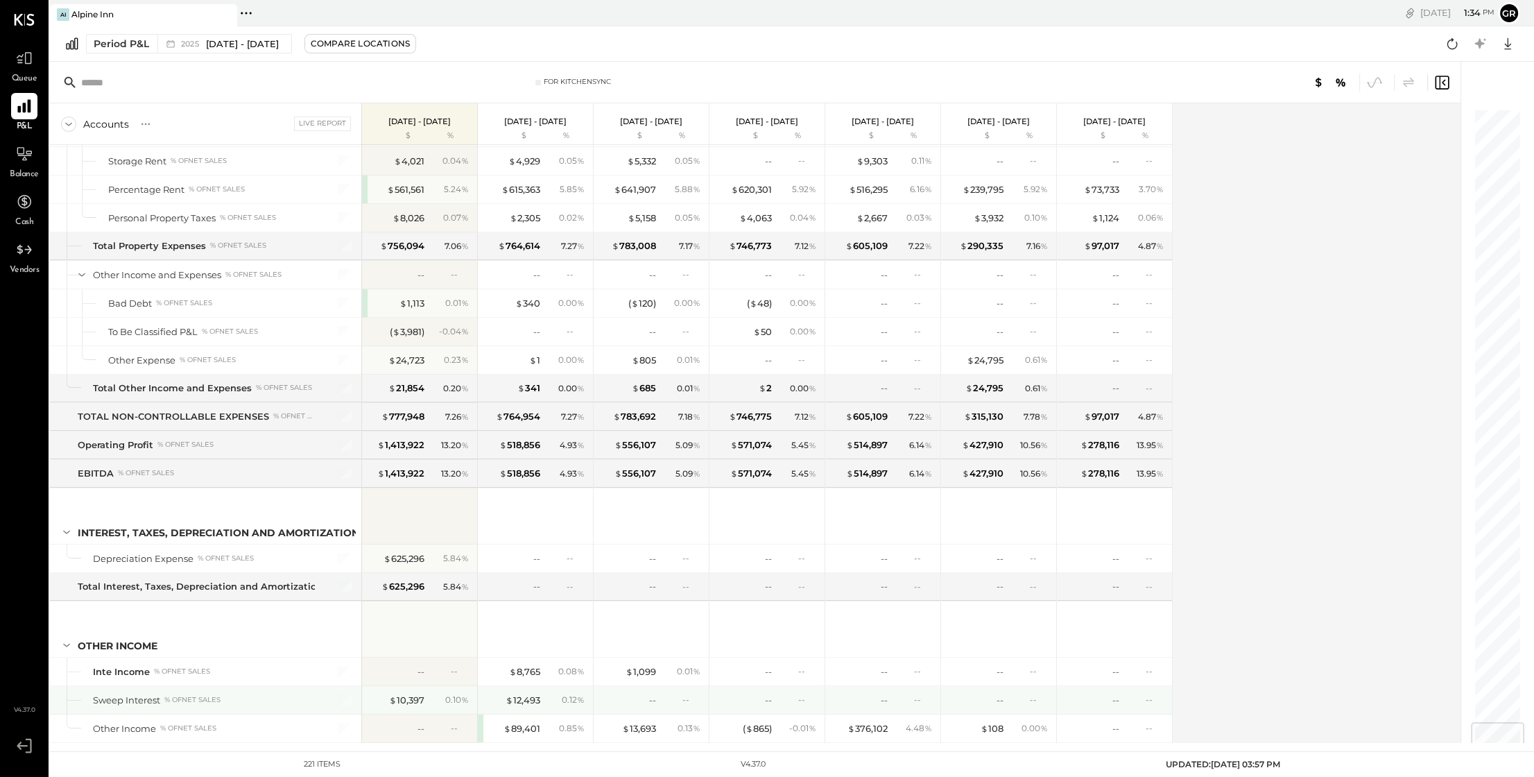
scroll to position [5135, 0]
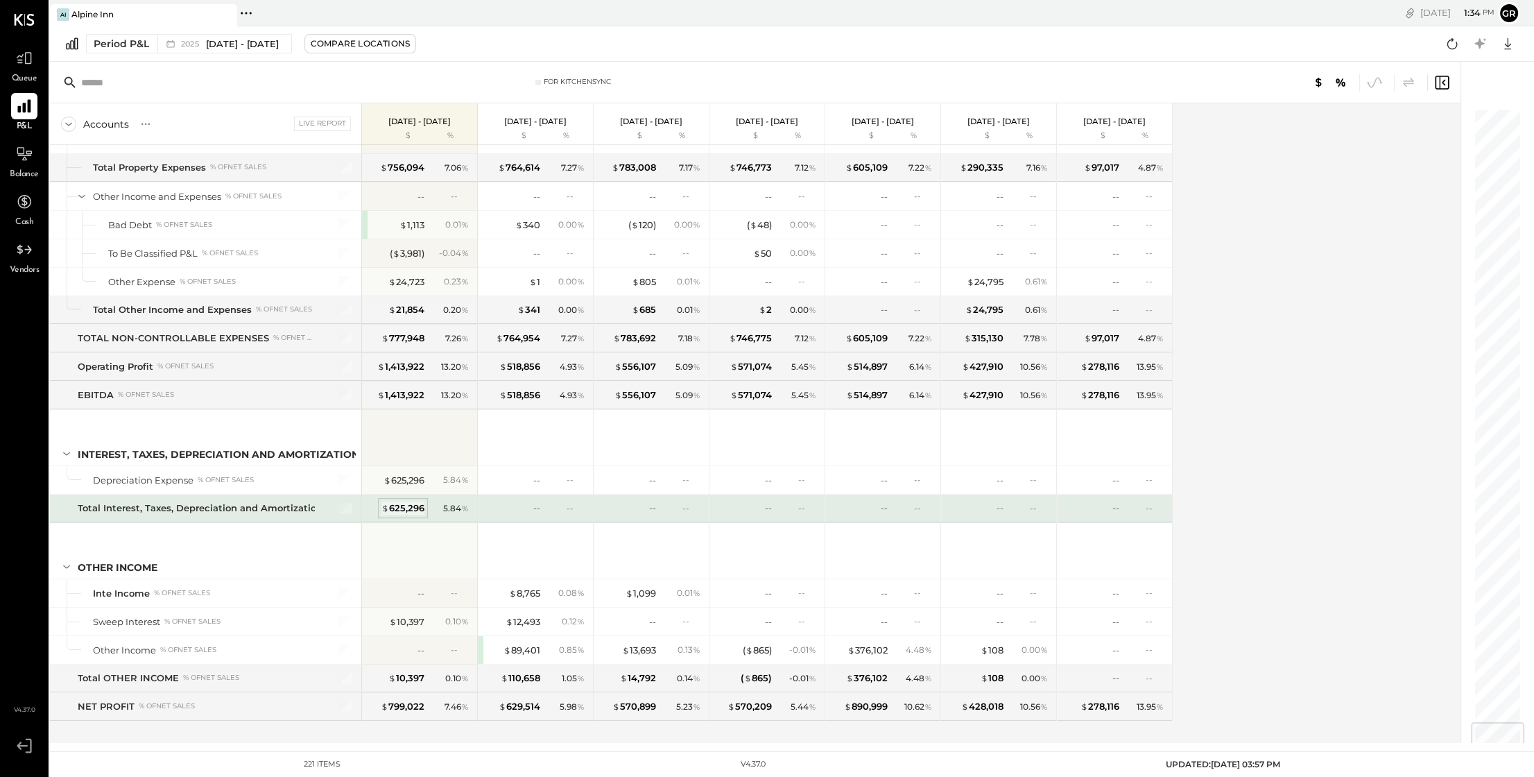
click at [406, 501] on div "$ 625,296" at bounding box center [402, 507] width 43 height 13
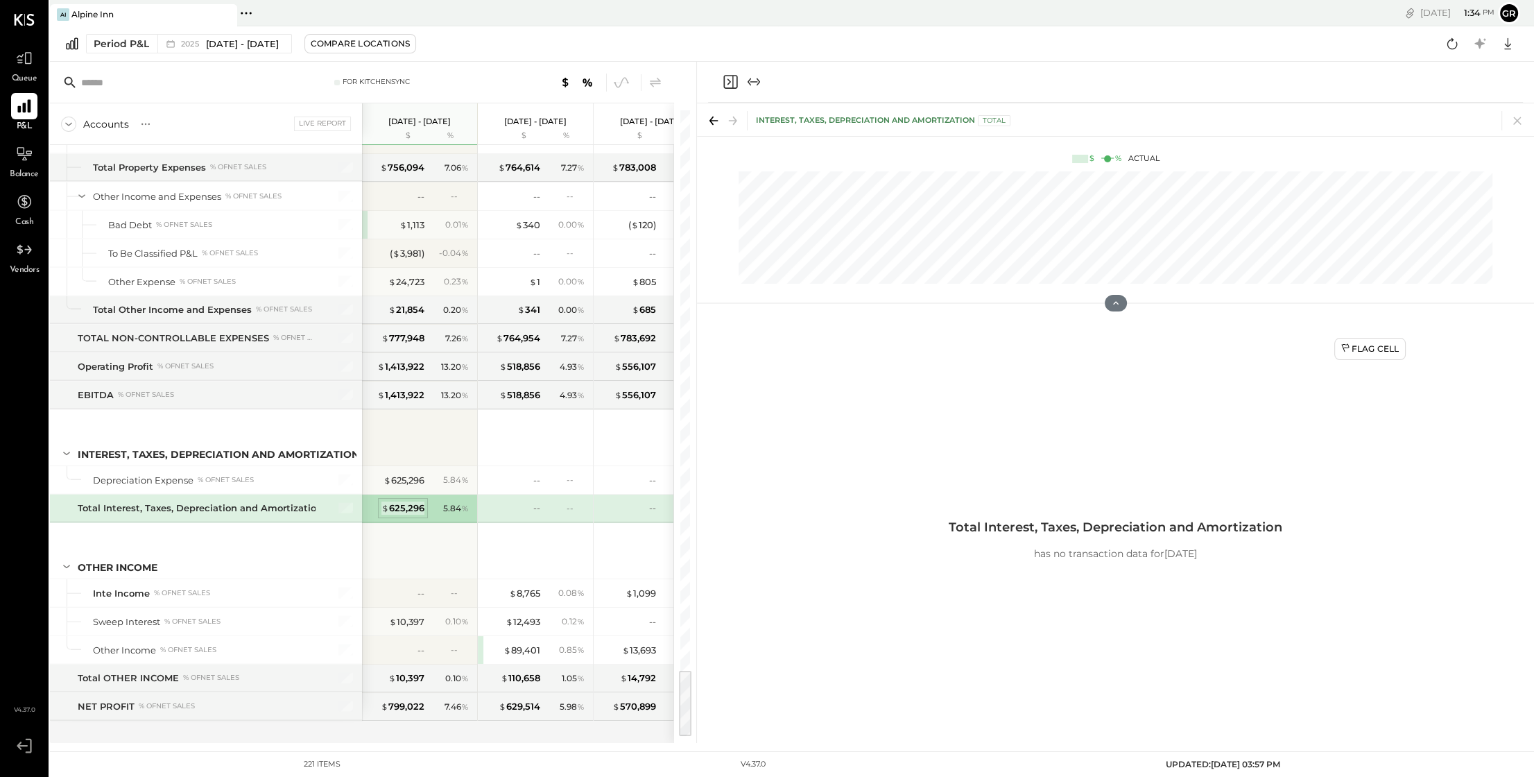
click at [405, 501] on div "$ 625,296" at bounding box center [402, 507] width 43 height 13
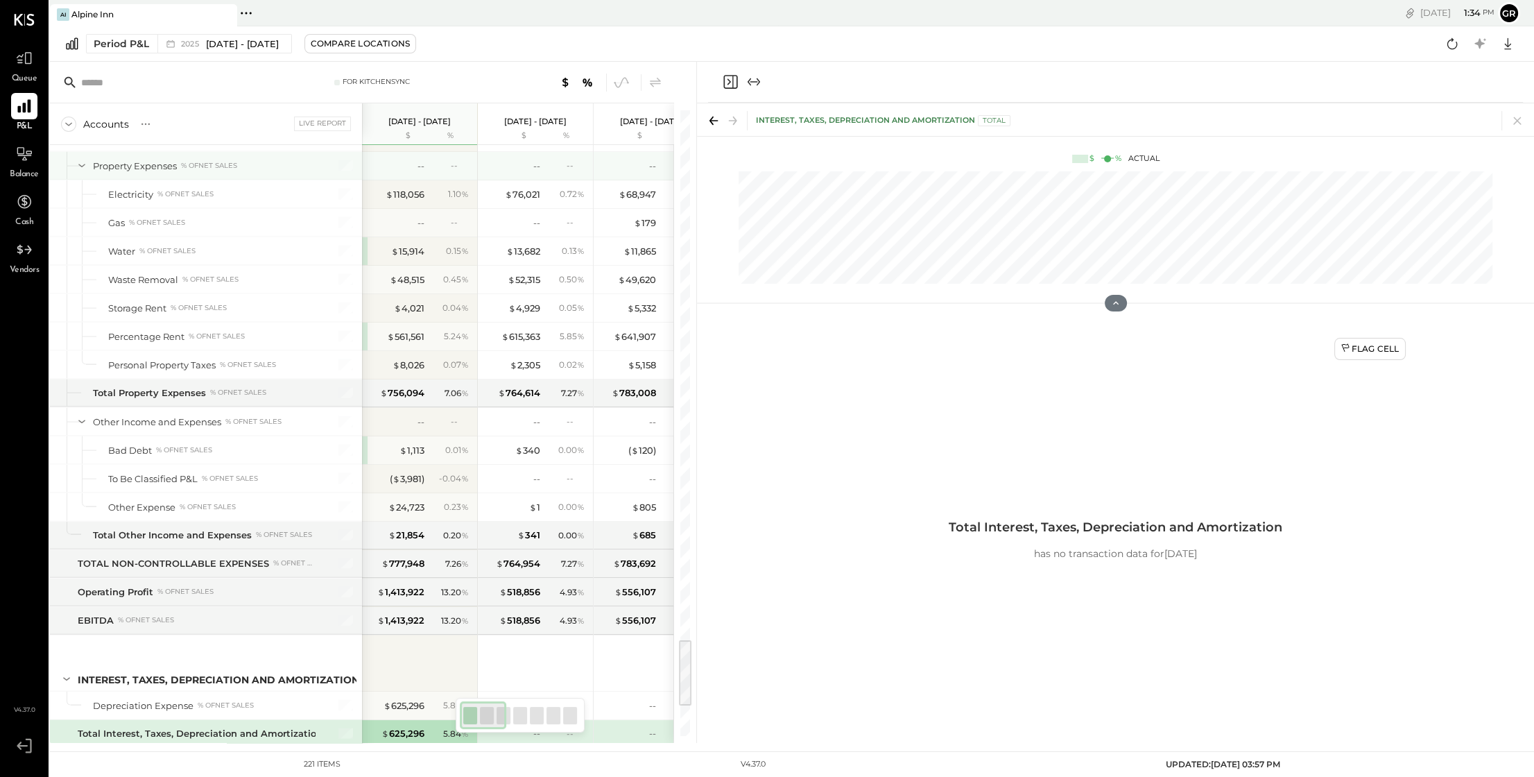
scroll to position [4724, 0]
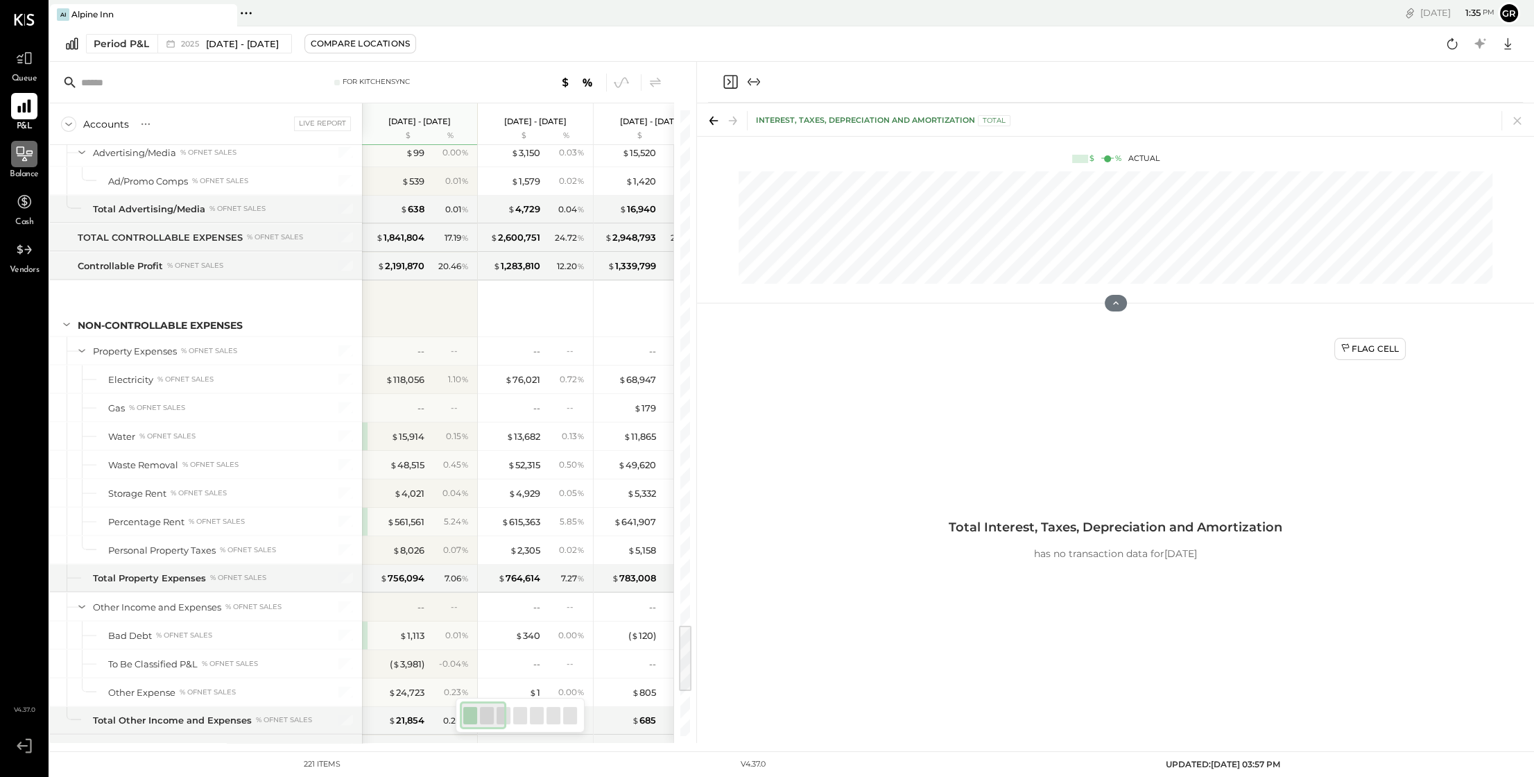
click at [28, 151] on icon at bounding box center [25, 153] width 16 height 15
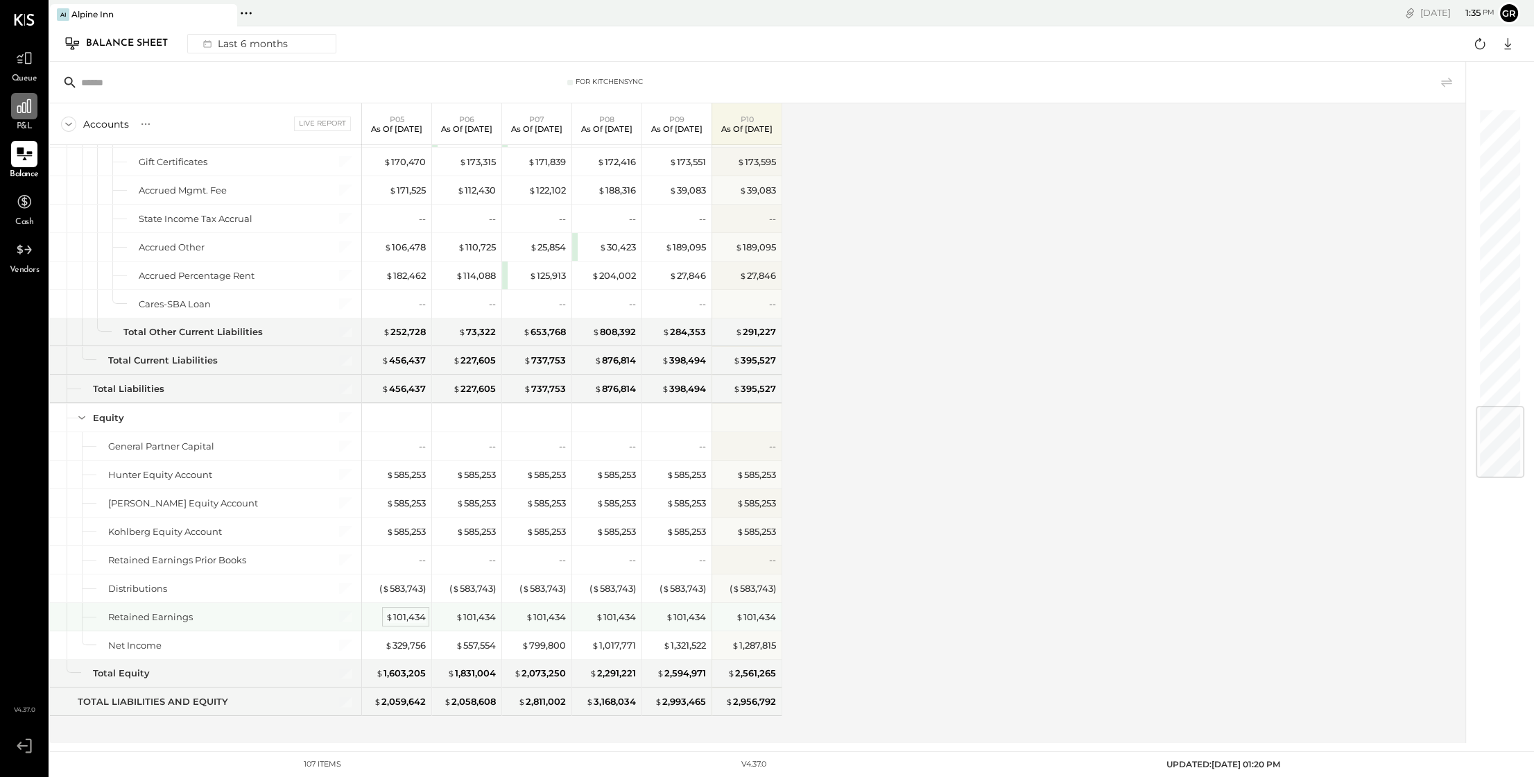
scroll to position [2471, 0]
click at [28, 108] on icon at bounding box center [24, 106] width 14 height 14
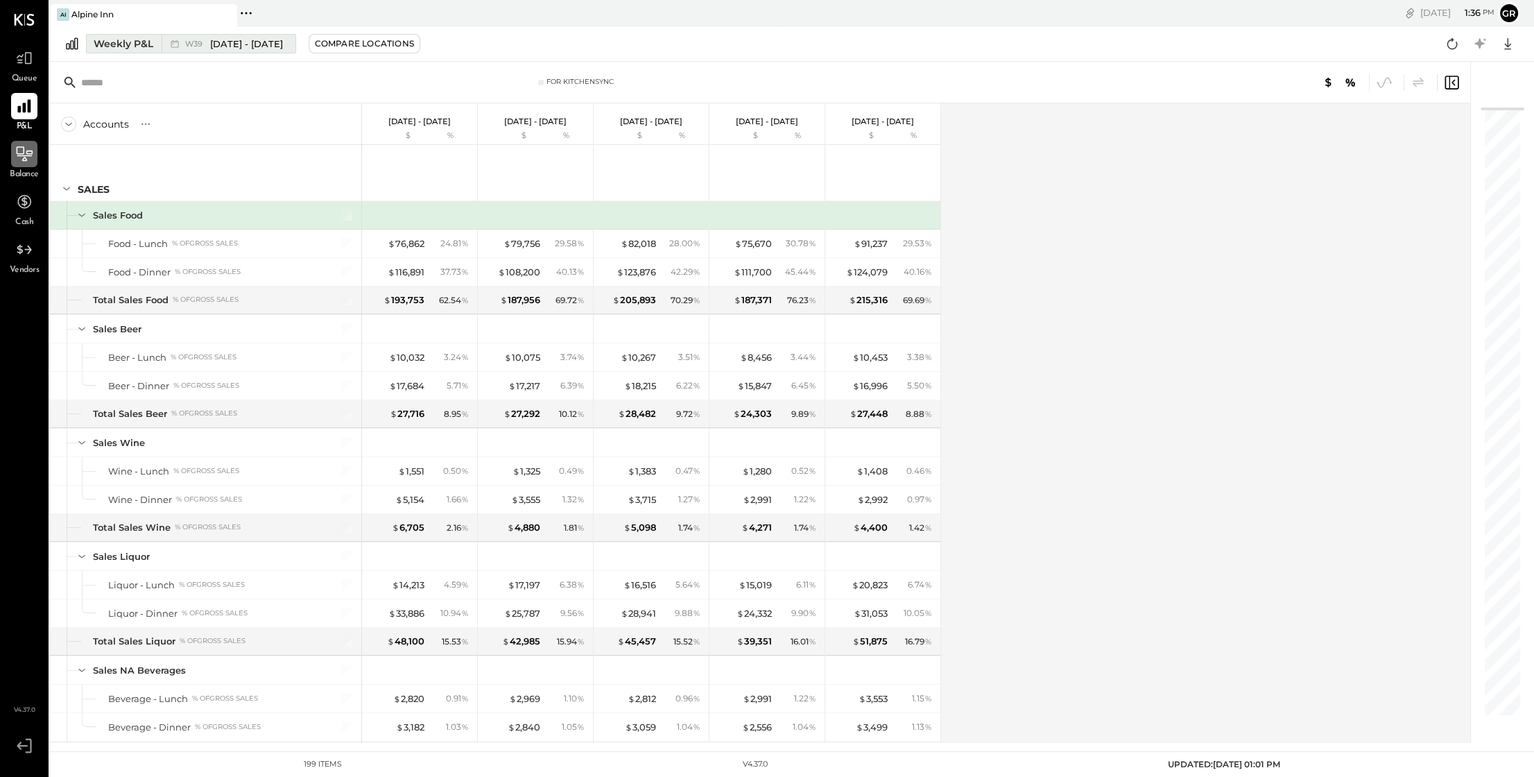
click at [130, 45] on div "Weekly P&L" at bounding box center [124, 44] width 60 height 14
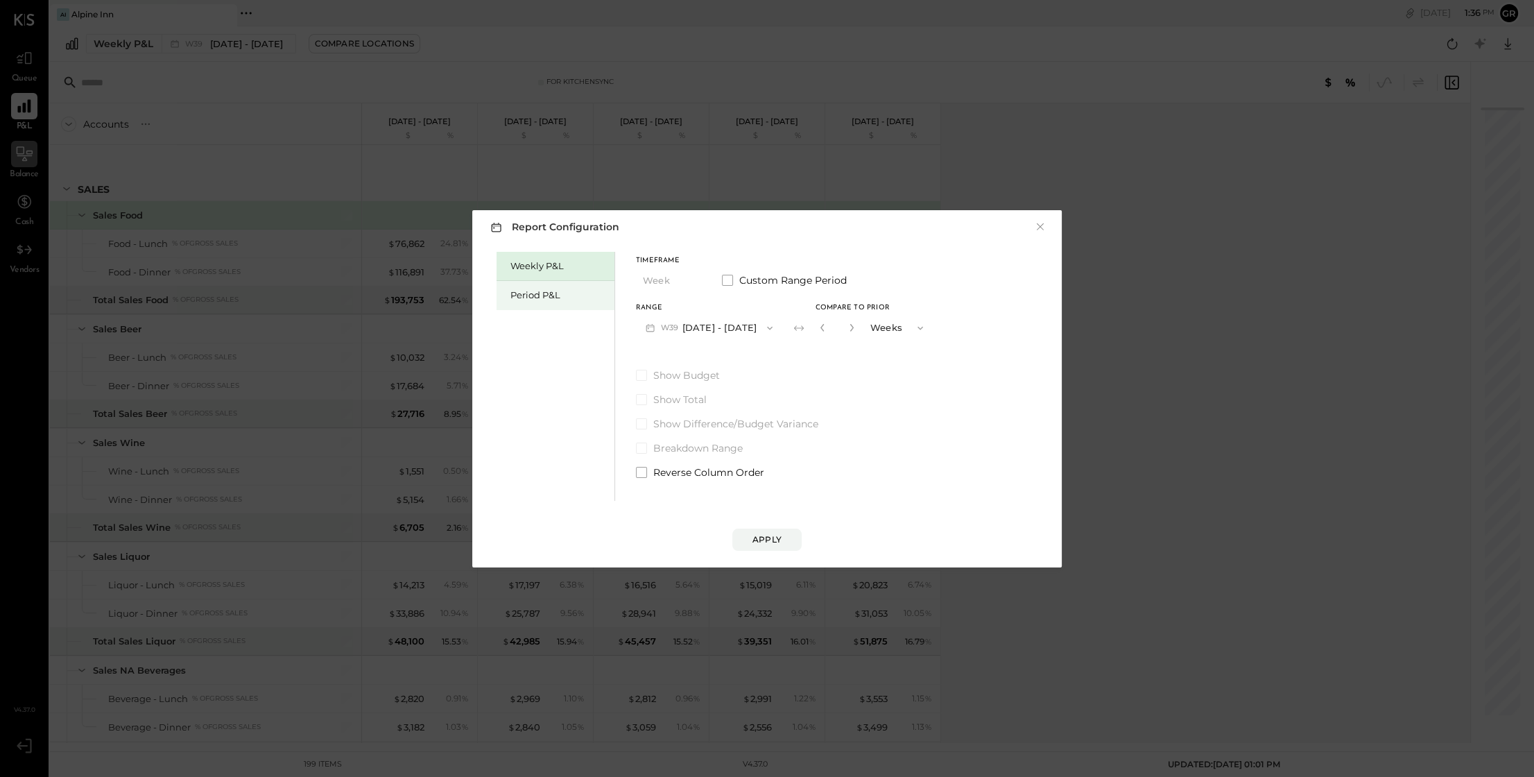
click at [535, 299] on div "Period P&L" at bounding box center [558, 295] width 97 height 13
click at [771, 330] on icon "button" at bounding box center [765, 328] width 11 height 11
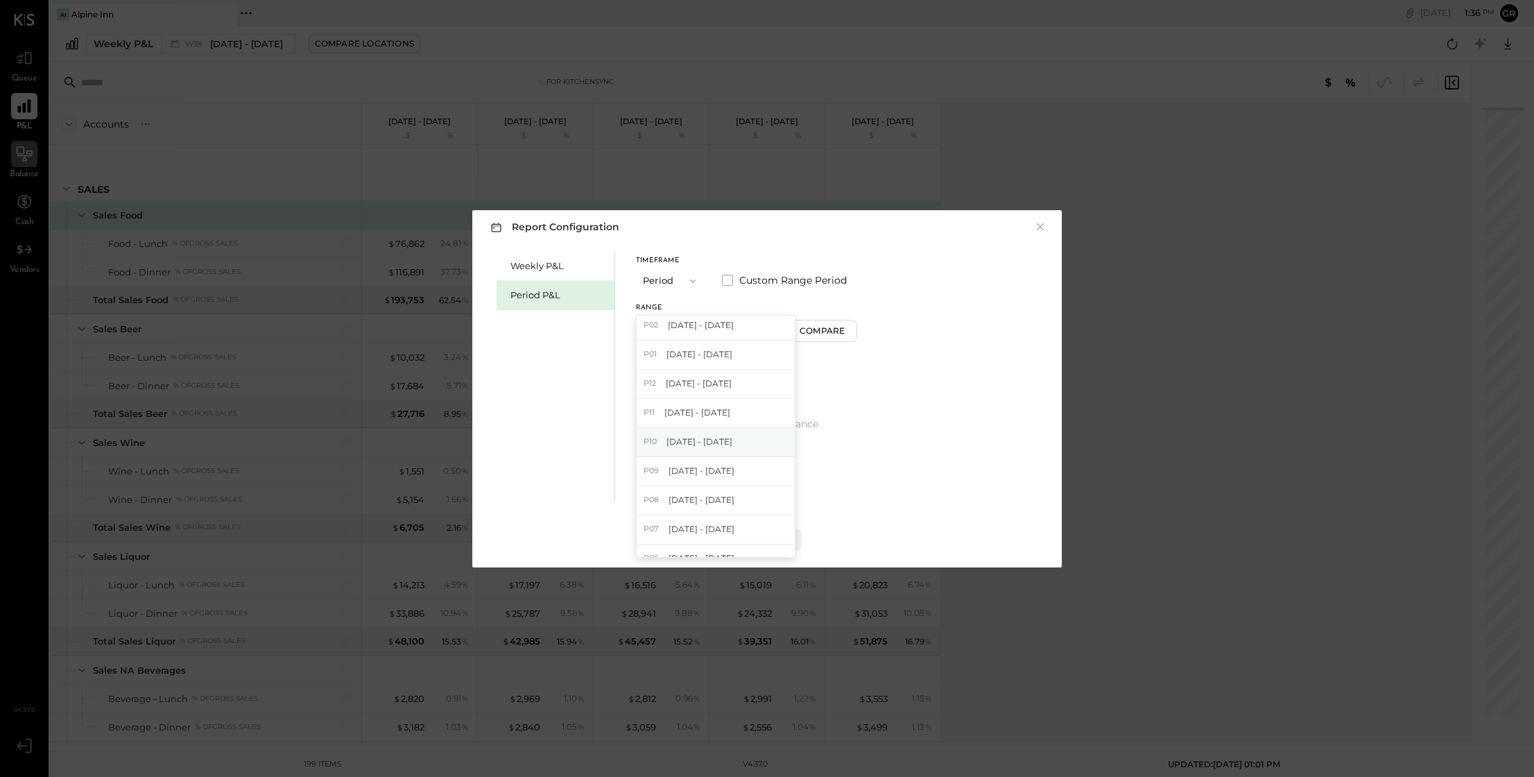
scroll to position [241, 0]
click at [725, 350] on span "[DATE] - [DATE]" at bounding box center [700, 350] width 66 height 12
click at [766, 540] on div "Apply" at bounding box center [767, 539] width 29 height 12
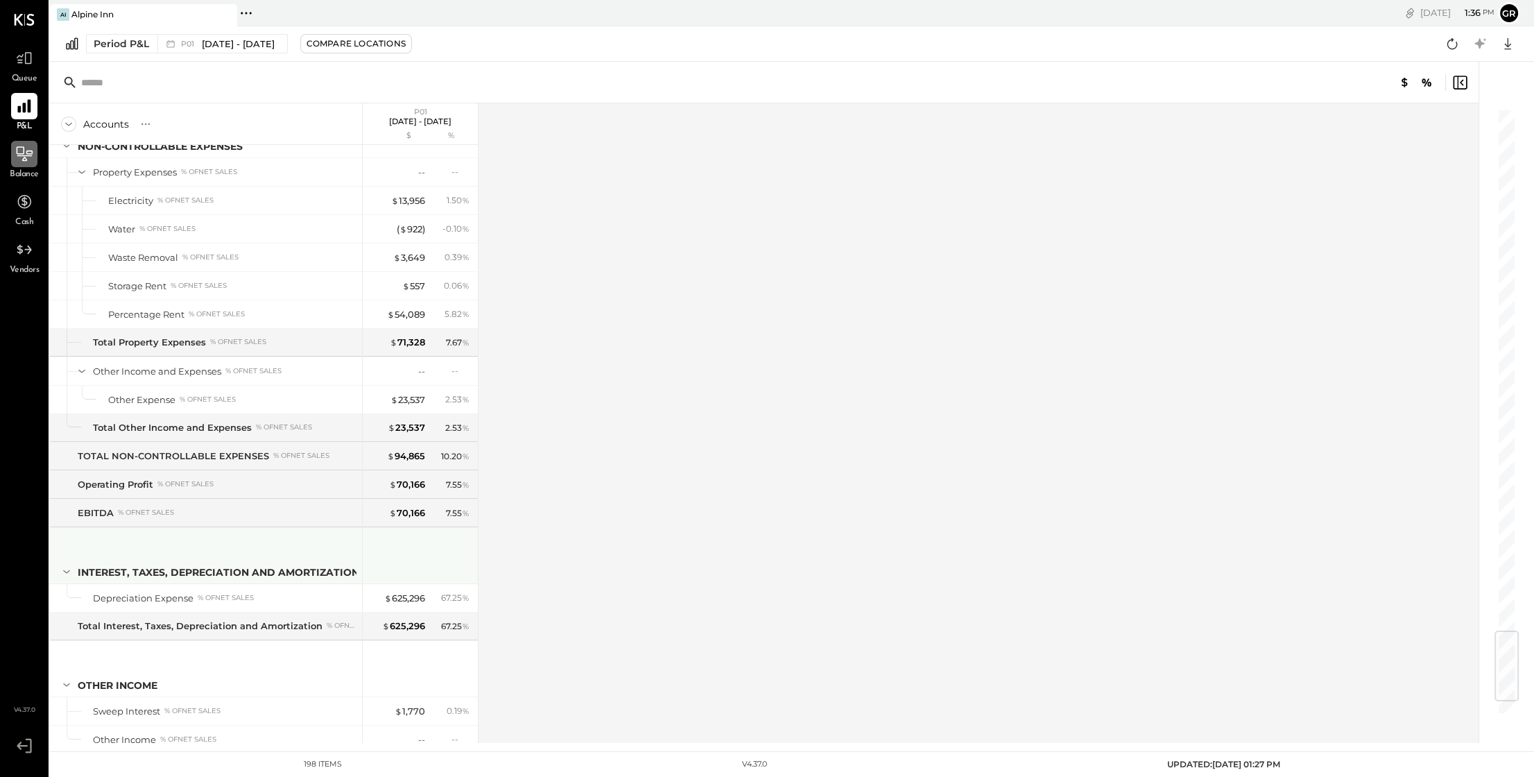
scroll to position [4482, 0]
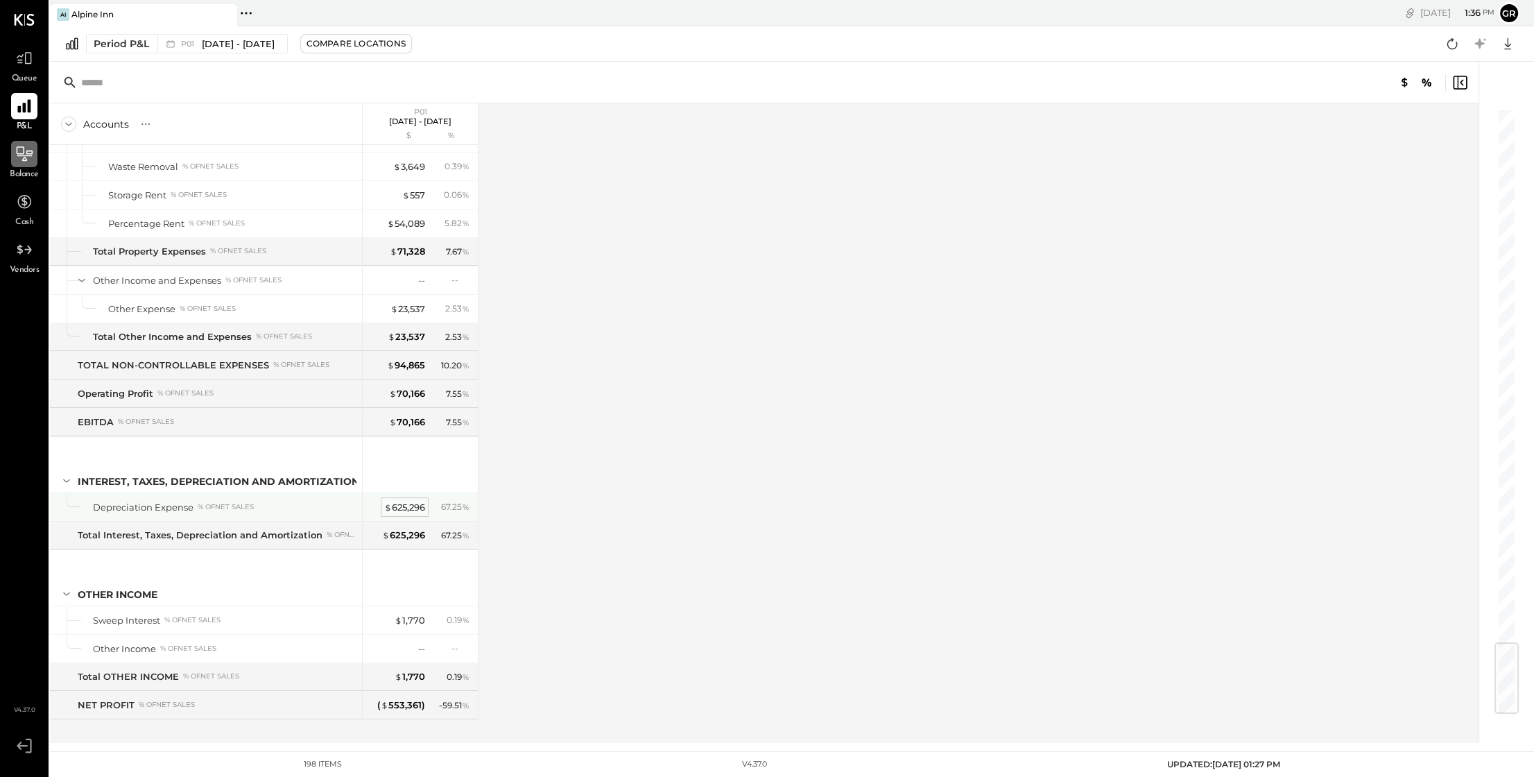
click at [406, 501] on div "$ 625,296" at bounding box center [404, 507] width 41 height 13
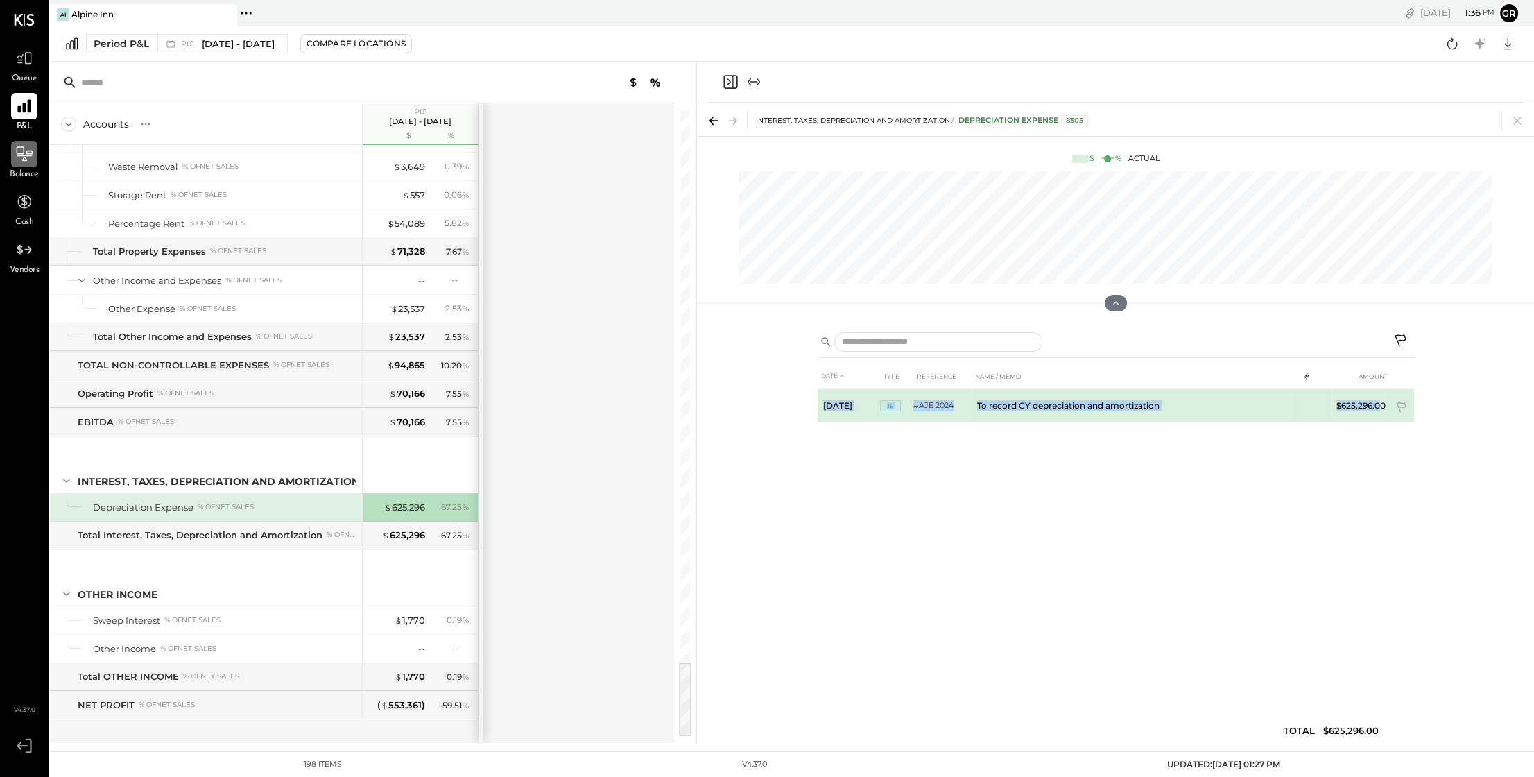
drag, startPoint x: 1405, startPoint y: 401, endPoint x: 1382, endPoint y: 403, distance: 23.0
click at [1382, 403] on tr "[DATE] JE #AJE 2024 To record CY depreciation and amortization $625,296.00" at bounding box center [1116, 405] width 596 height 33
drag, startPoint x: 1330, startPoint y: 405, endPoint x: 1387, endPoint y: 404, distance: 57.6
click at [1387, 404] on td "$625,296.00" at bounding box center [1361, 405] width 60 height 33
copy td "$625,296.00"
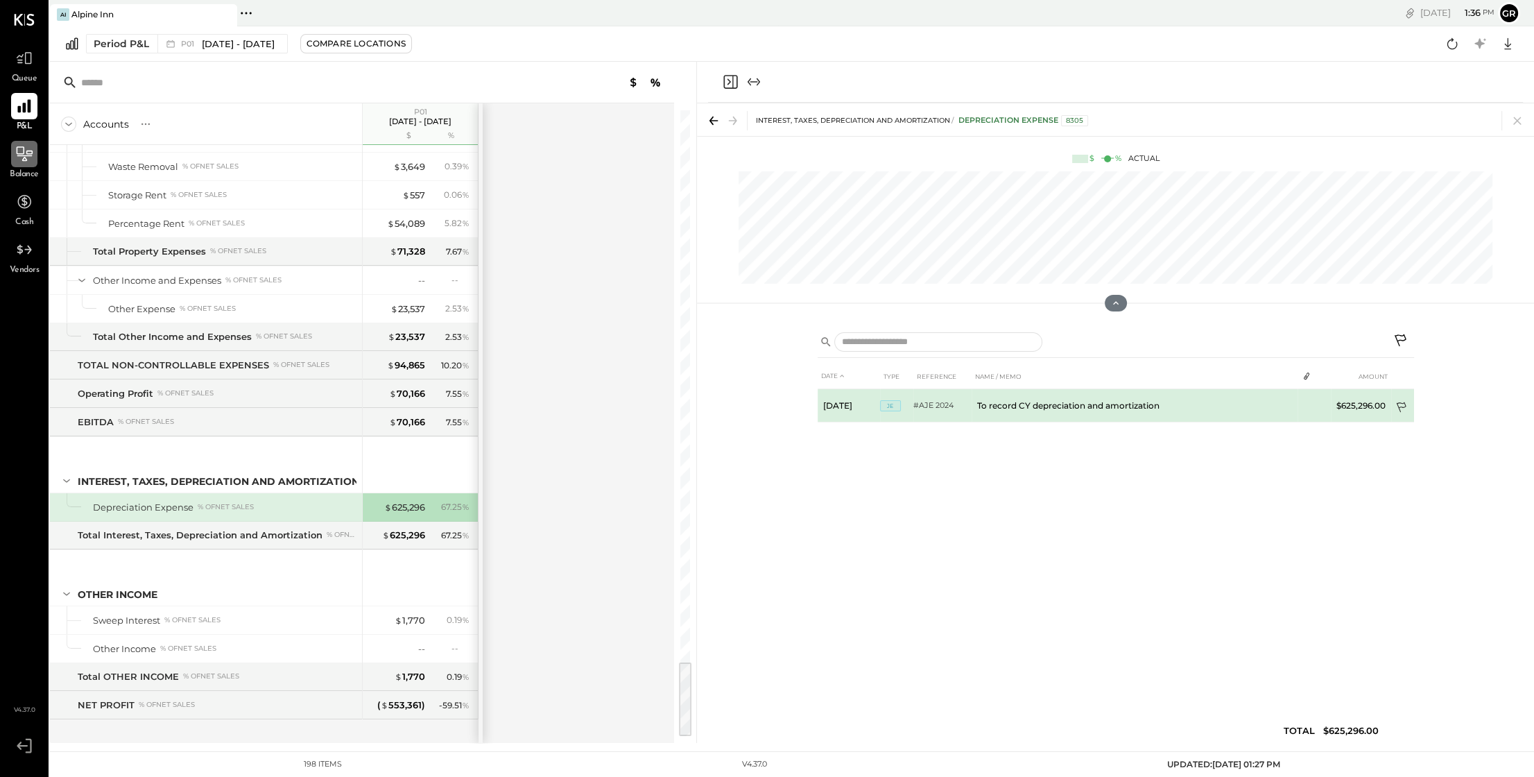
click at [1402, 406] on icon at bounding box center [1403, 409] width 14 height 14
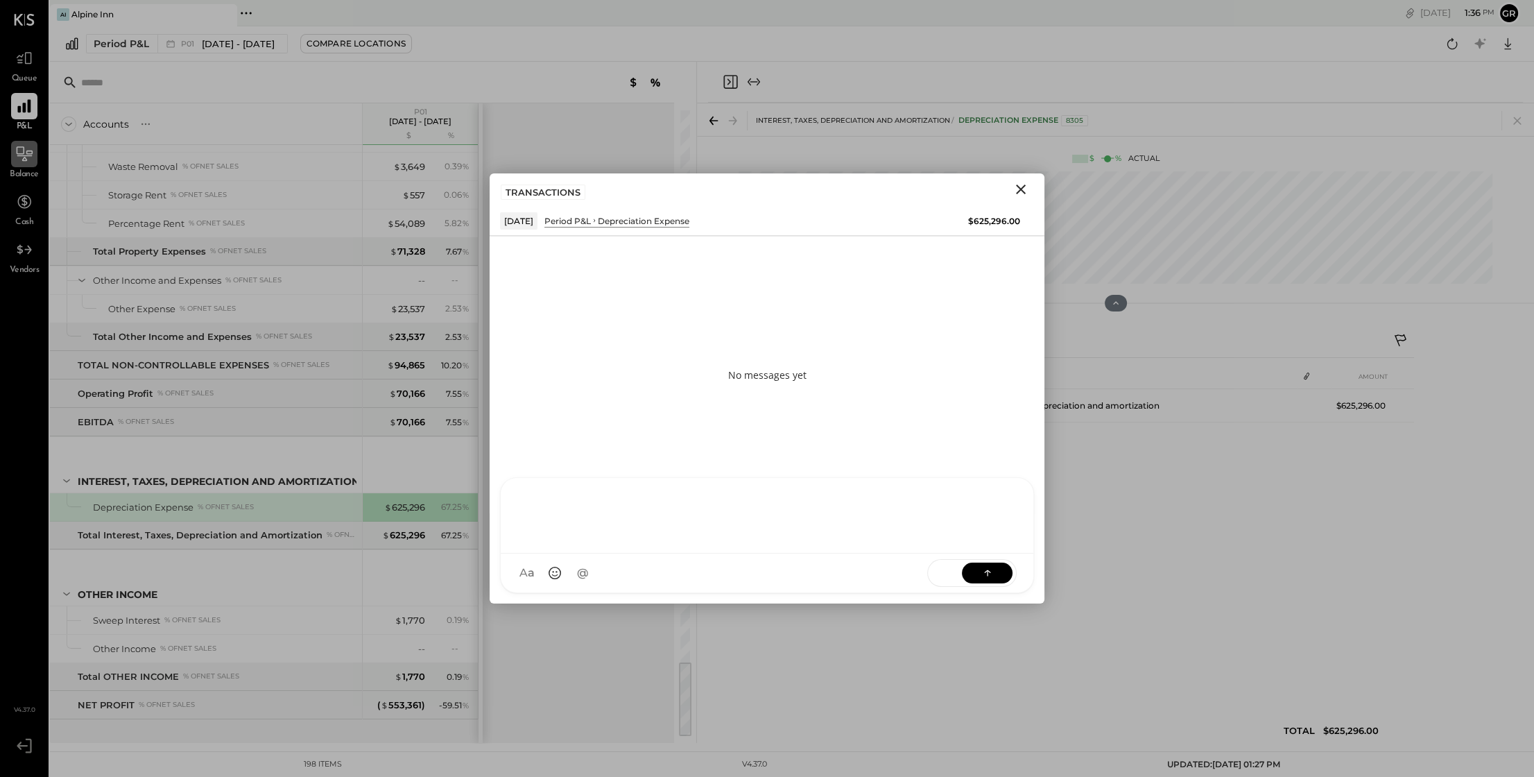
click at [630, 575] on div "NS [PERSON_NAME] B [PERSON_NAME] D [PERSON_NAME] CR [PERSON_NAME] R [PERSON_NAM…" at bounding box center [767, 535] width 534 height 116
click at [942, 508] on div "**********" at bounding box center [767, 513] width 505 height 55
click at [995, 575] on button at bounding box center [987, 572] width 51 height 21
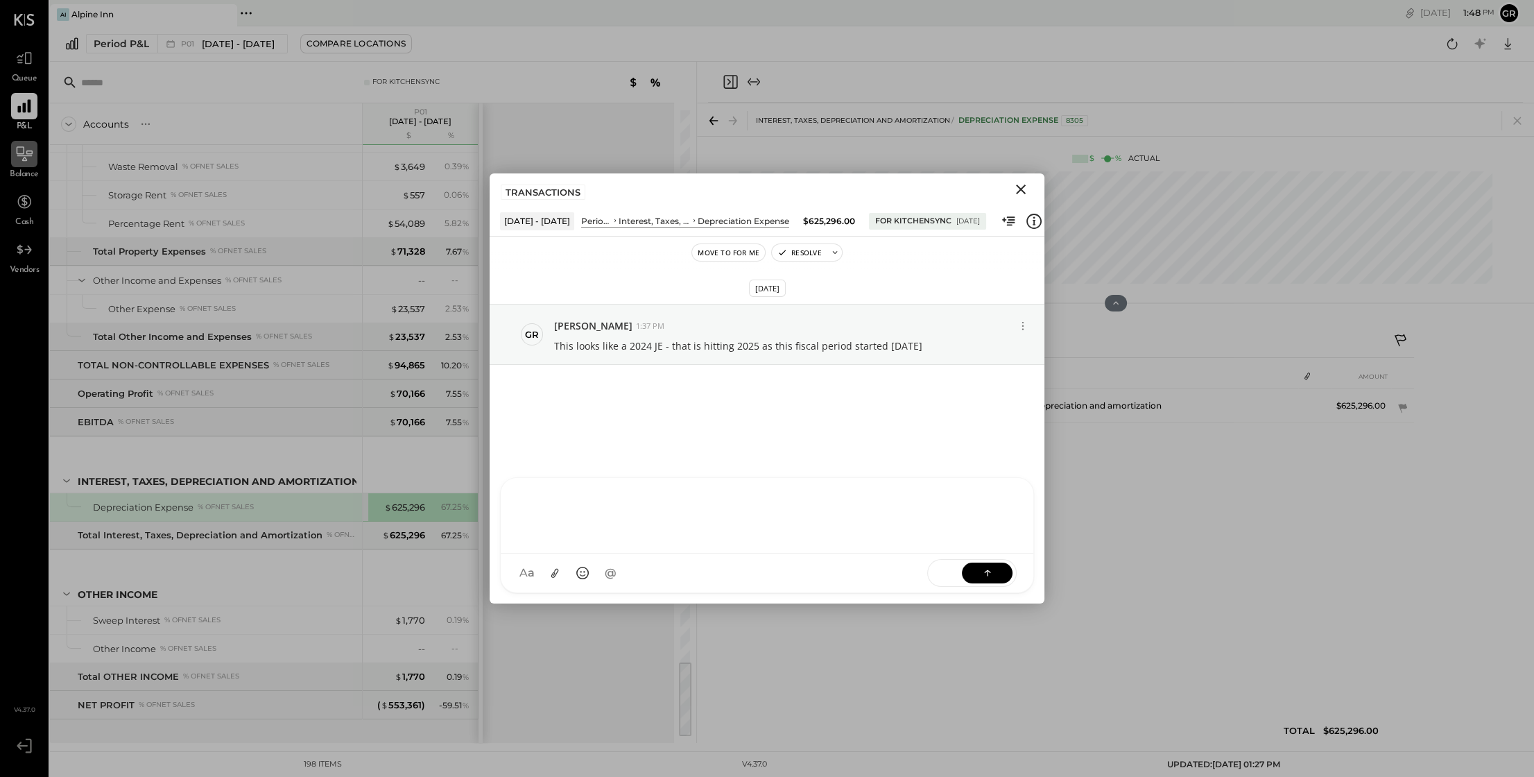
click at [1020, 182] on icon "Close" at bounding box center [1021, 189] width 17 height 17
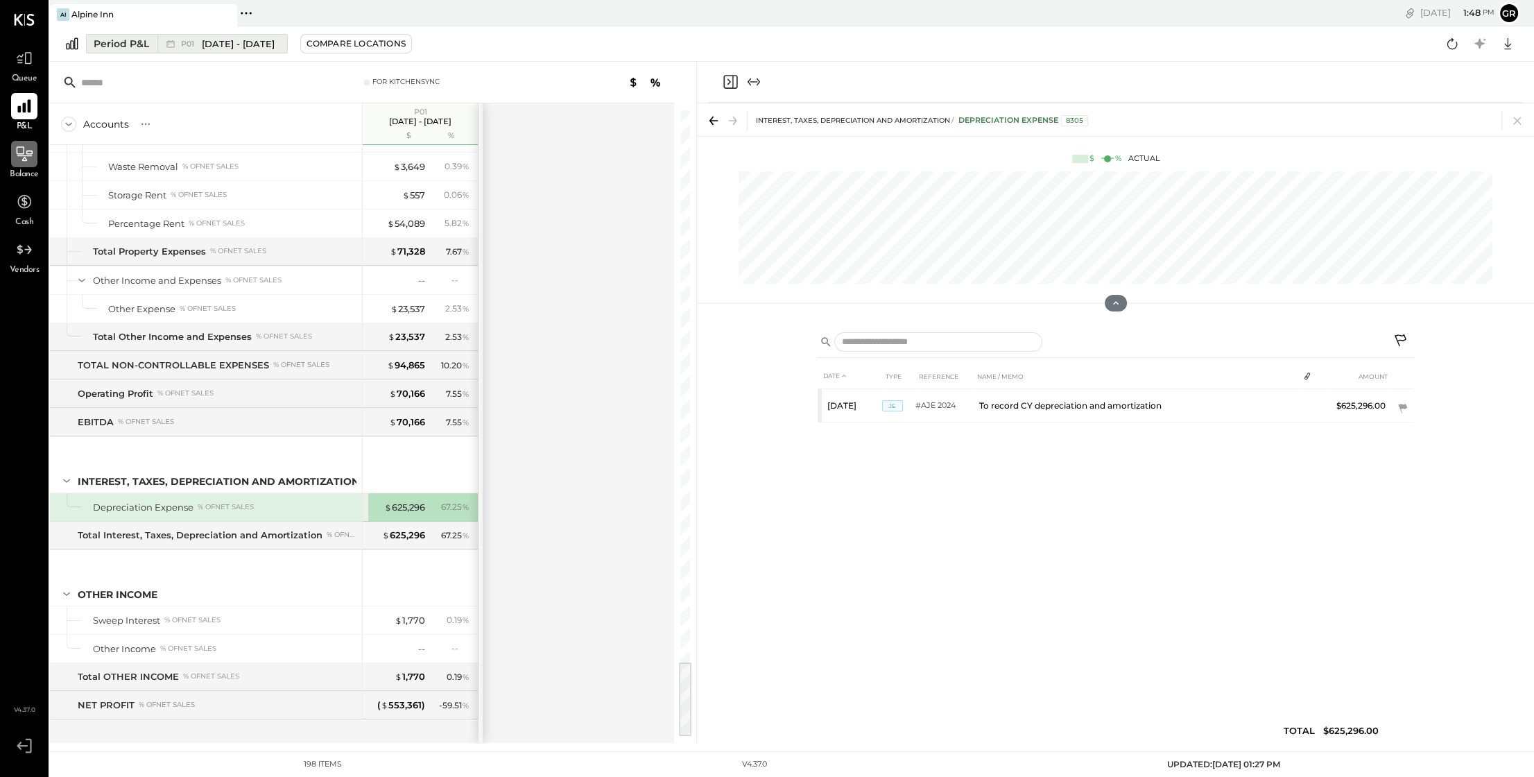
click at [131, 44] on div "Period P&L" at bounding box center [121, 44] width 55 height 14
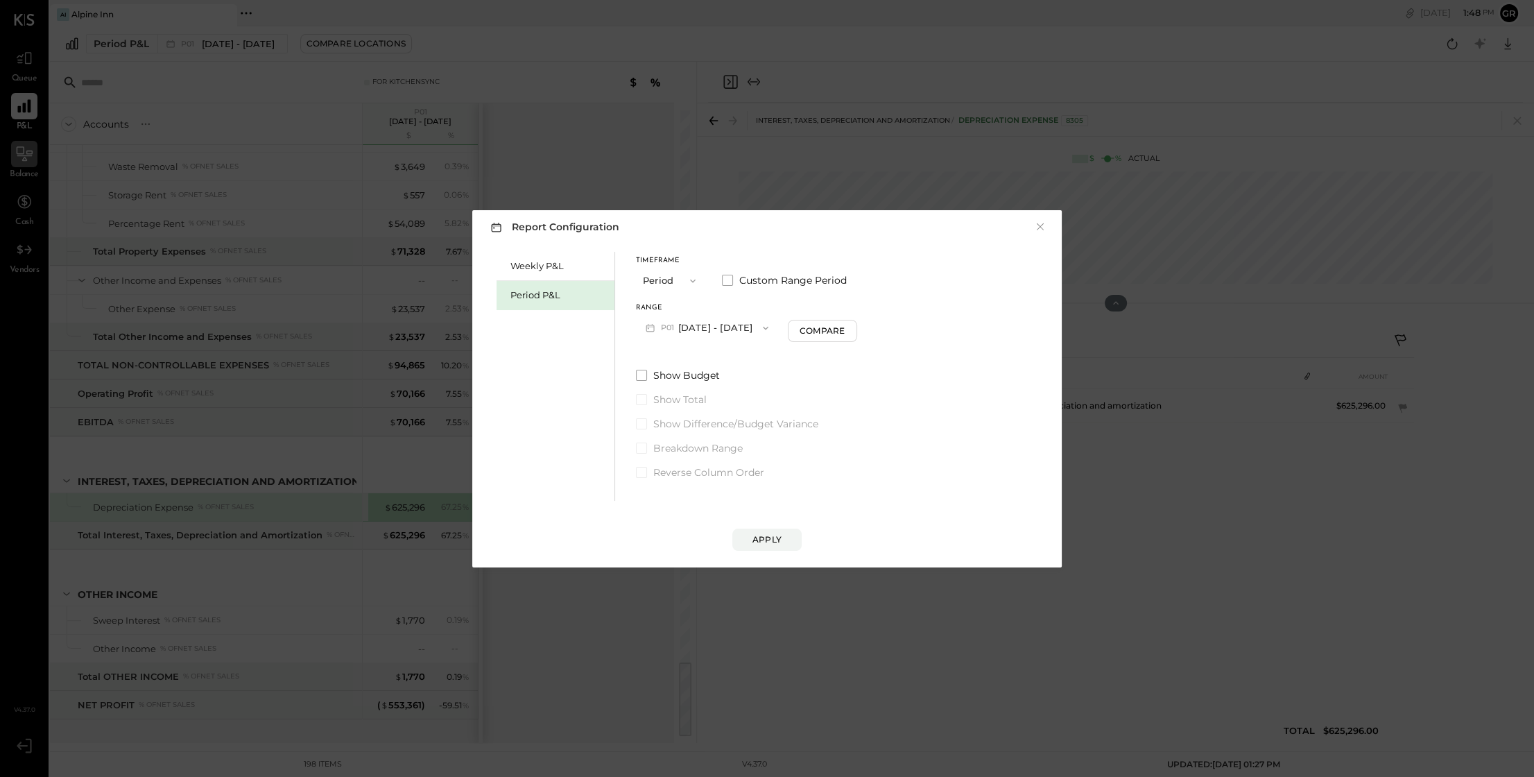
click at [689, 279] on icon "button" at bounding box center [692, 280] width 11 height 11
click at [668, 328] on div "YTD" at bounding box center [671, 330] width 68 height 25
click at [694, 284] on icon "button" at bounding box center [692, 280] width 11 height 11
click at [659, 353] on span "Year" at bounding box center [656, 354] width 19 height 9
click at [775, 329] on icon "button" at bounding box center [769, 328] width 11 height 11
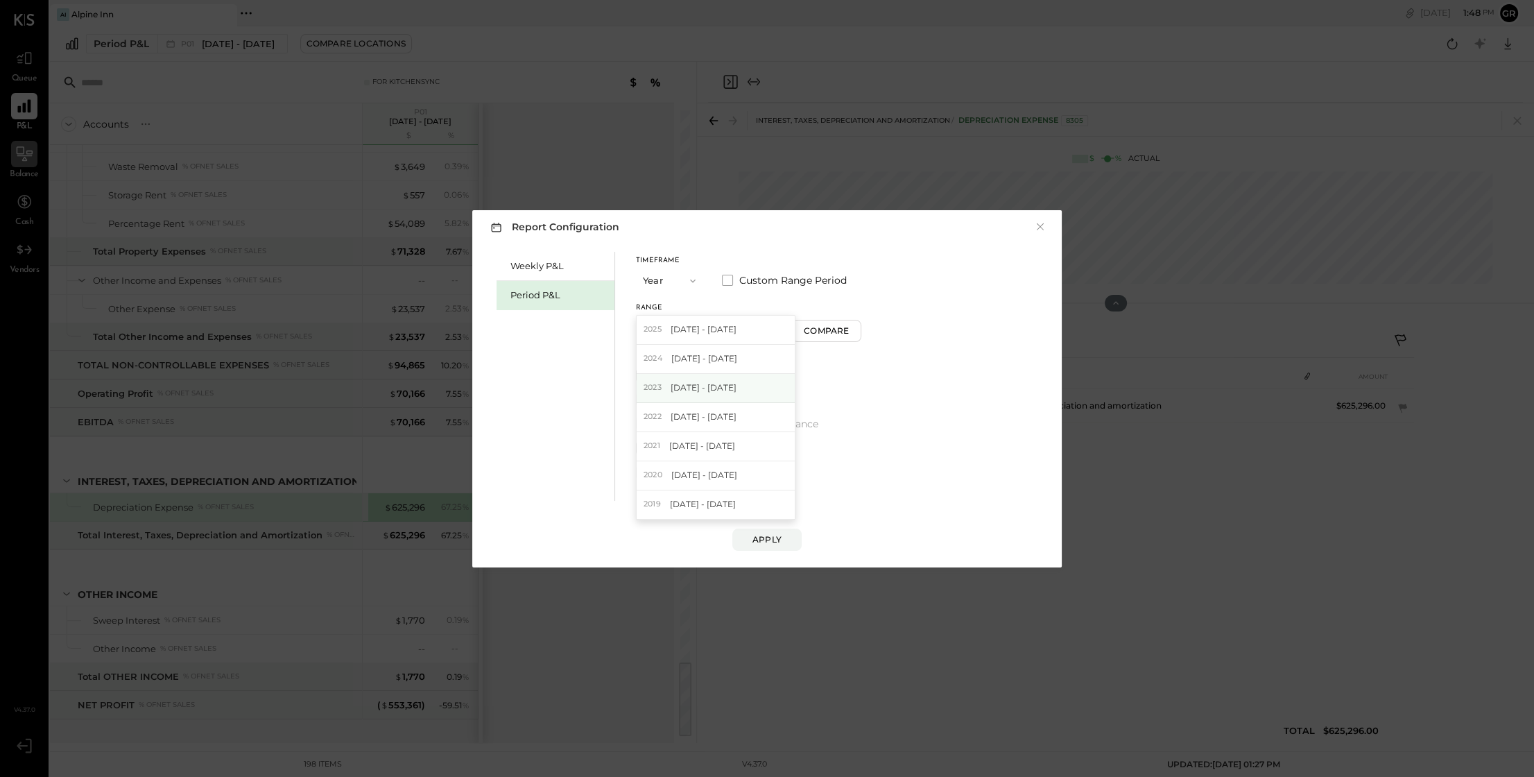
click at [782, 391] on div "2023 [DATE] - [DATE]" at bounding box center [716, 388] width 158 height 29
click at [766, 538] on div "Apply" at bounding box center [767, 539] width 29 height 12
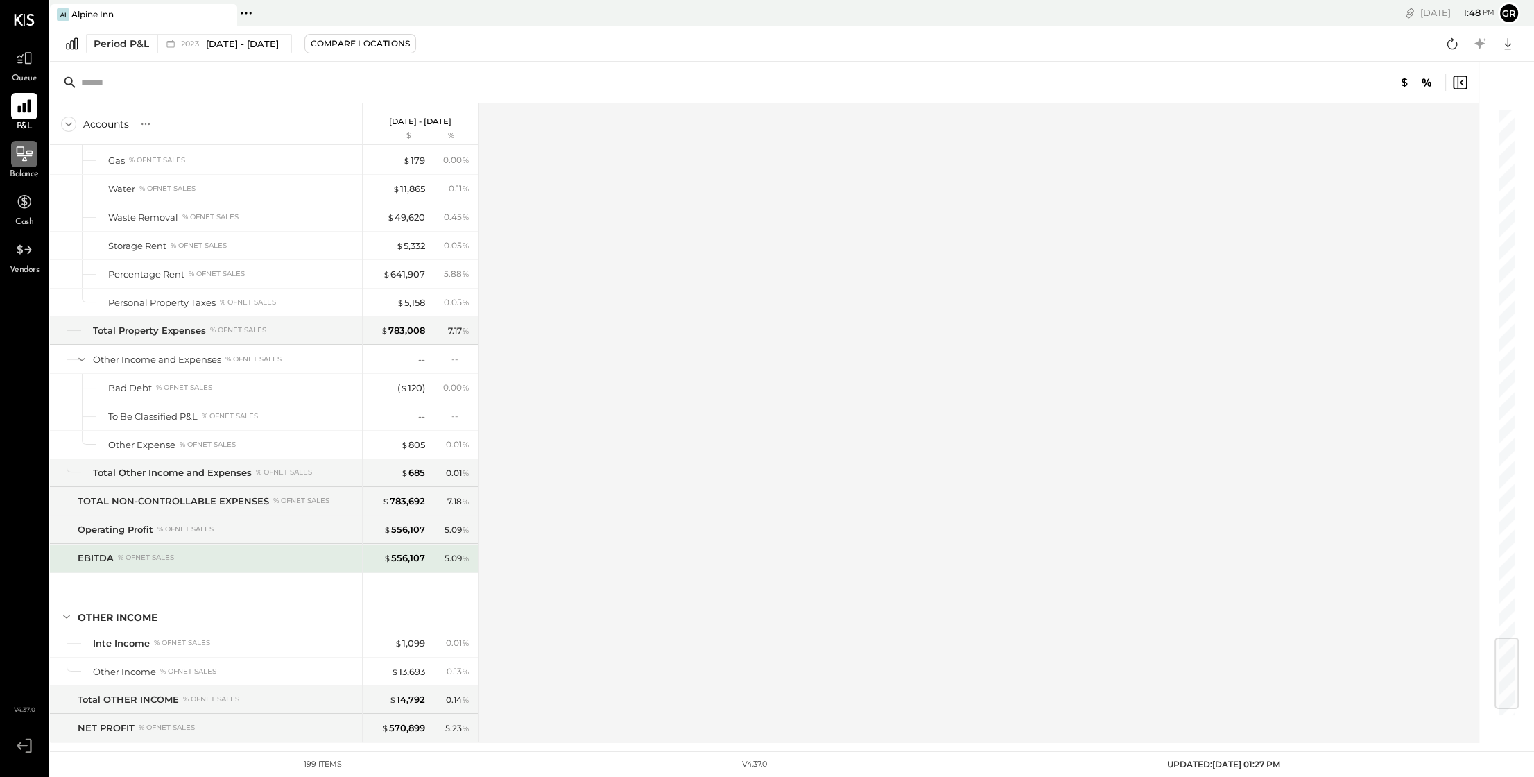
scroll to position [4483, 0]
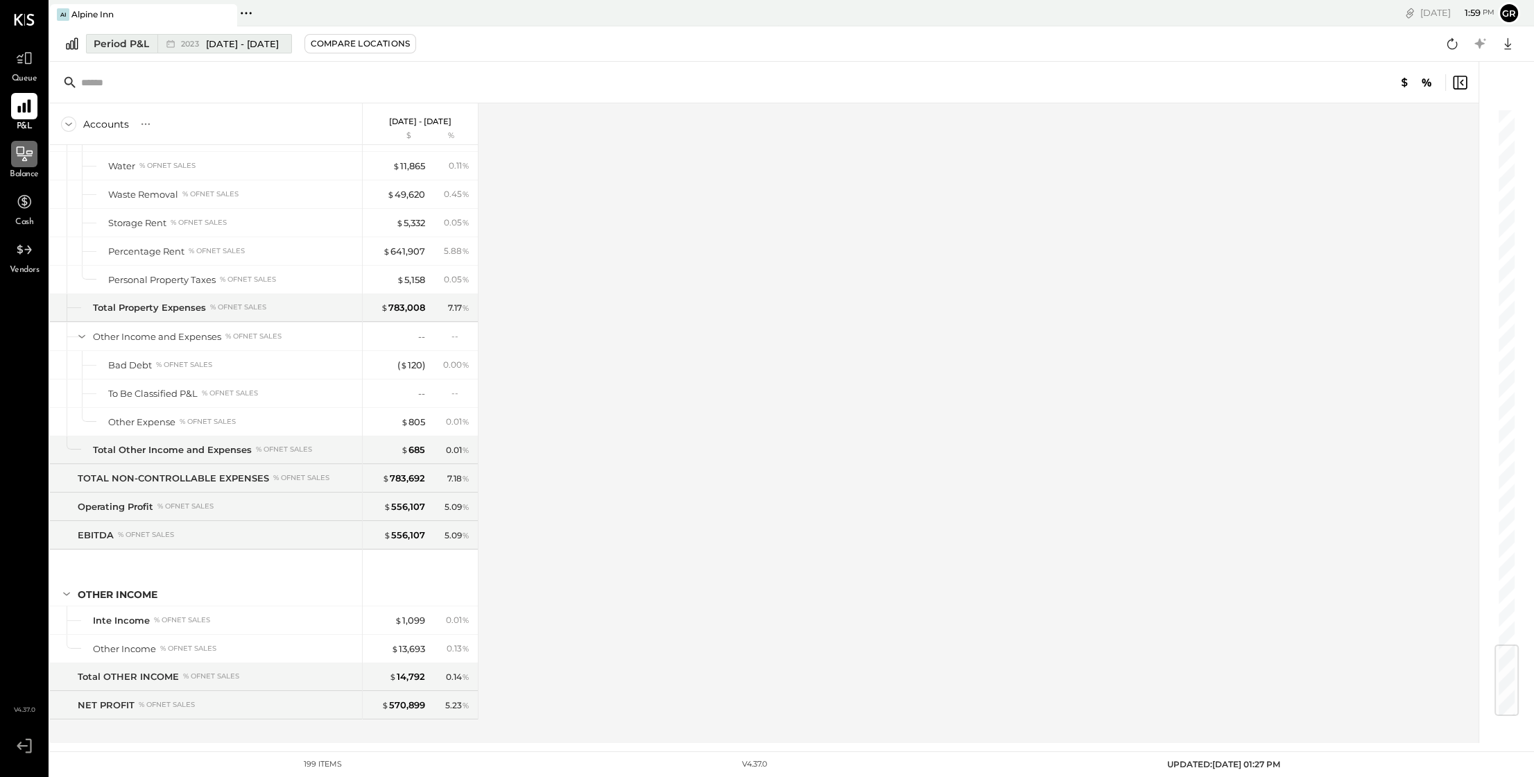
click at [125, 45] on div "Period P&L" at bounding box center [121, 44] width 55 height 14
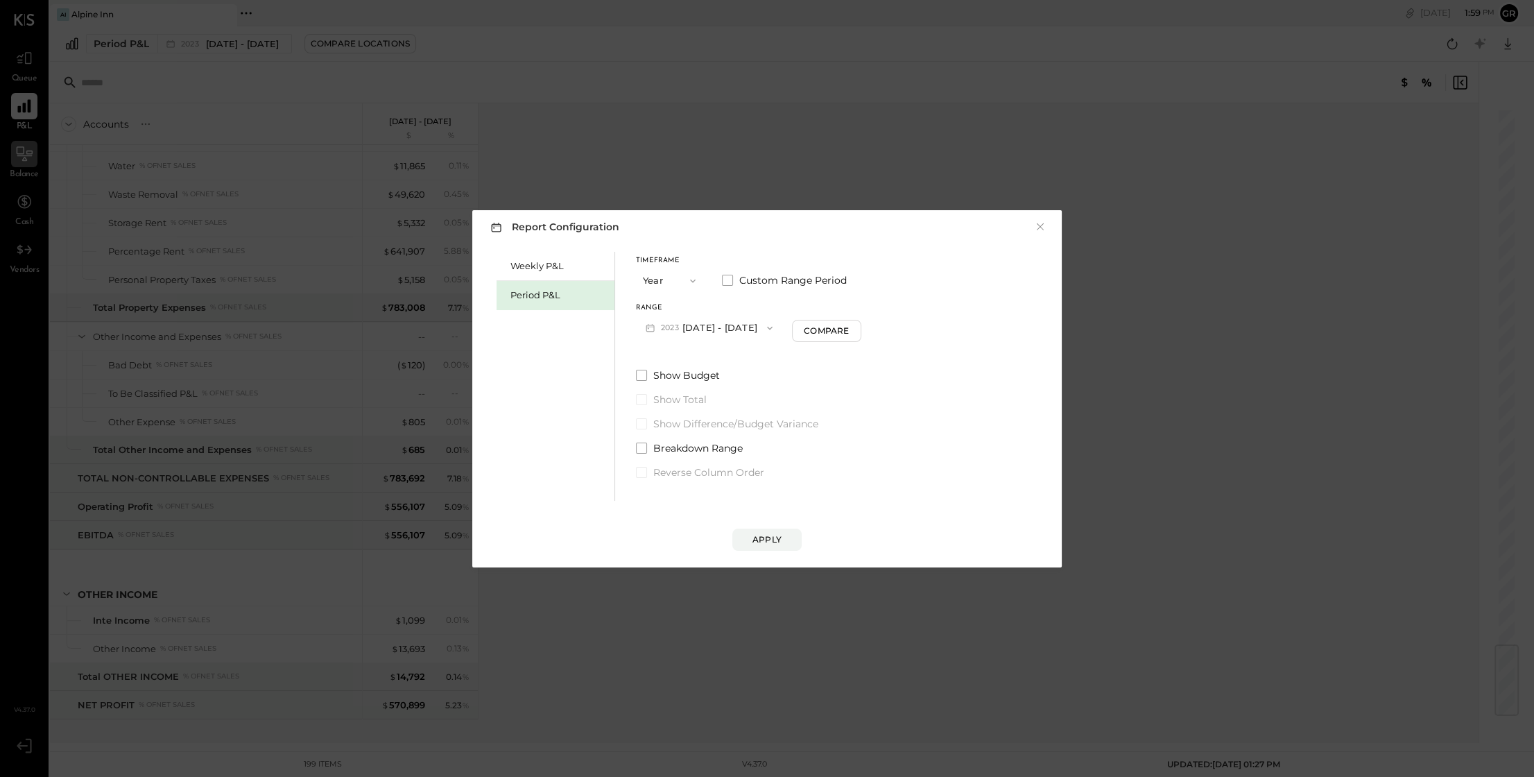
click at [19, 139] on div "Report Configuration × Weekly P&L Period P&L Timeframe Year Custom Range Period…" at bounding box center [767, 388] width 1534 height 777
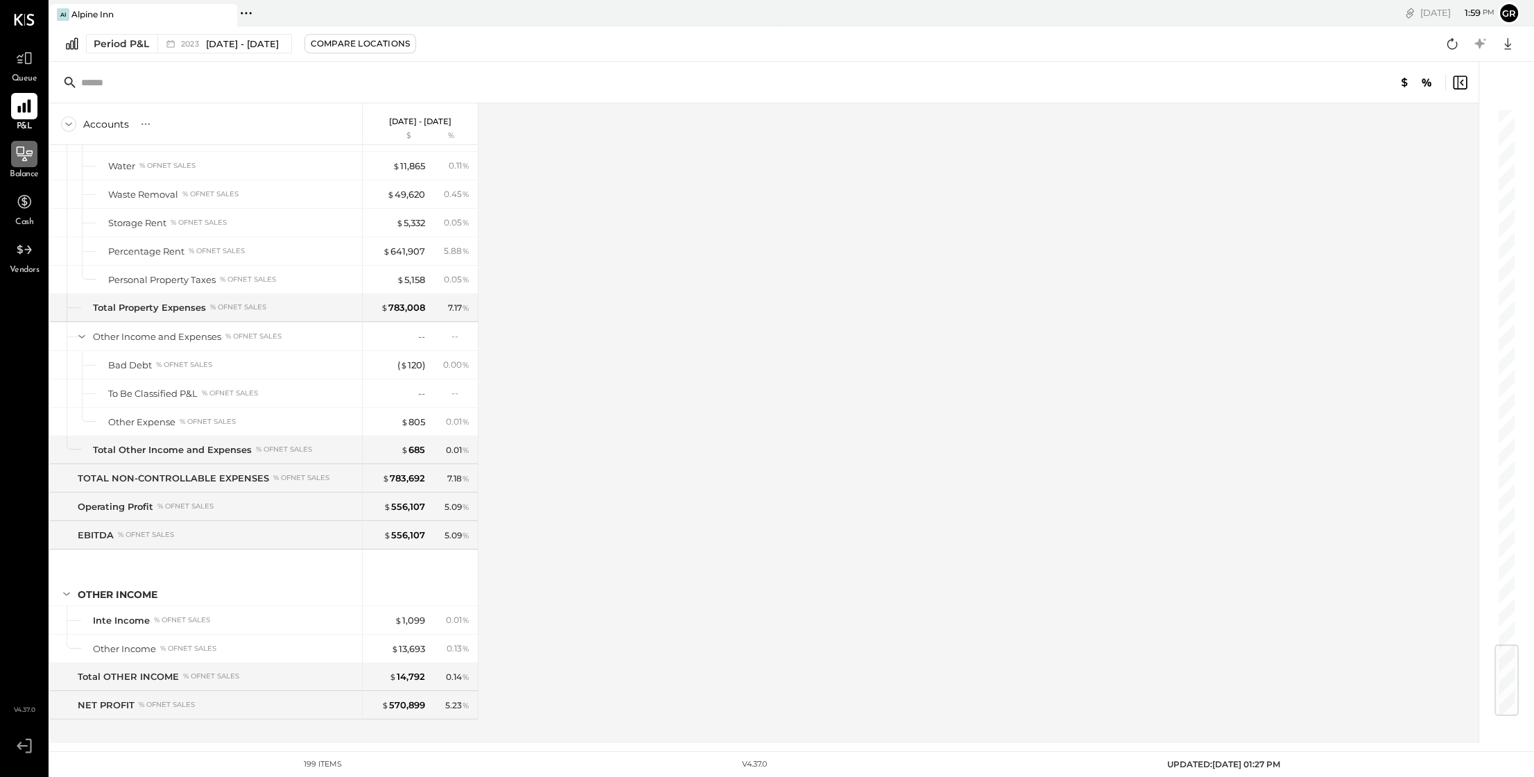
click at [19, 155] on icon at bounding box center [24, 155] width 15 height 1
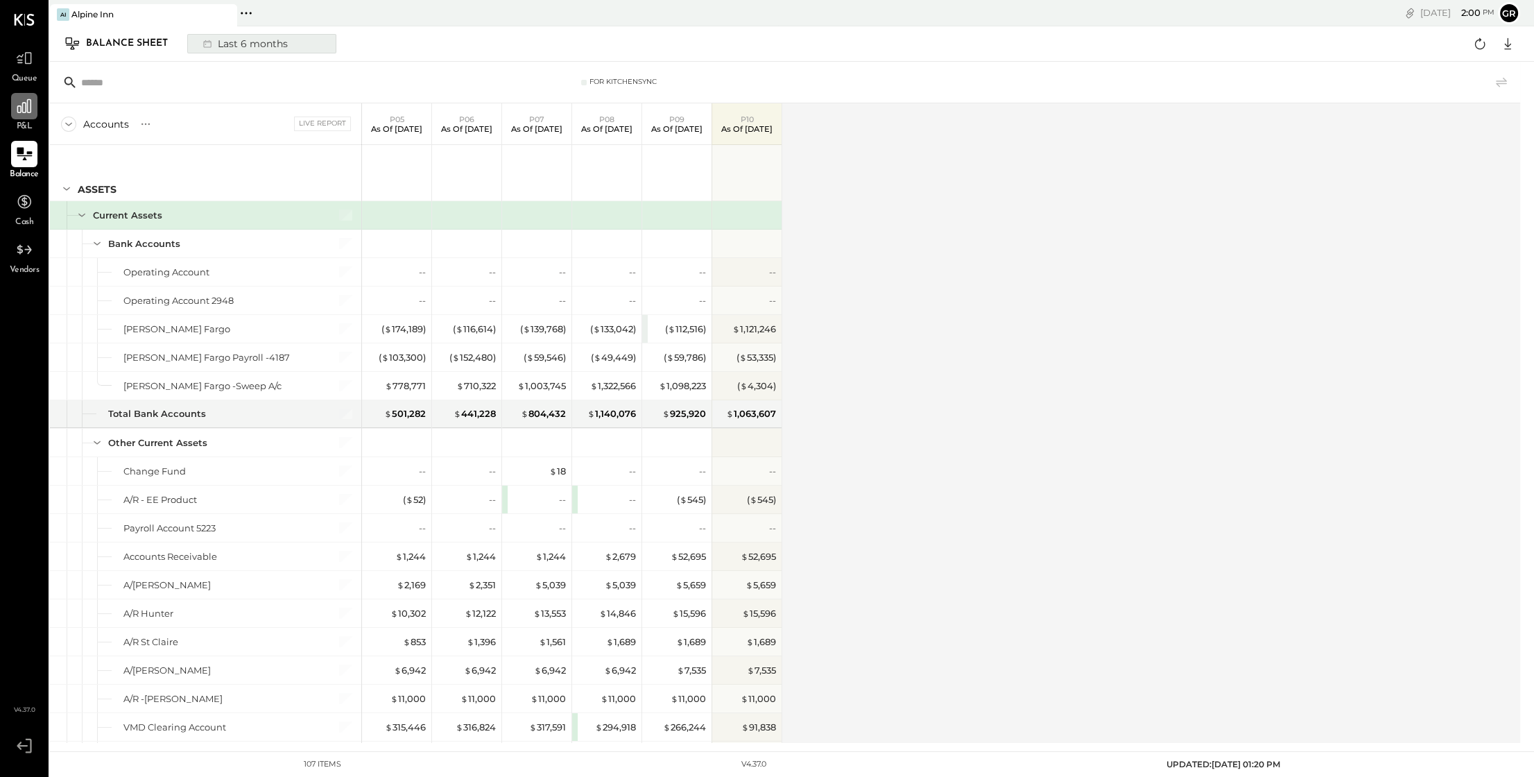
click at [261, 44] on div "Last 6 months" at bounding box center [244, 44] width 98 height 18
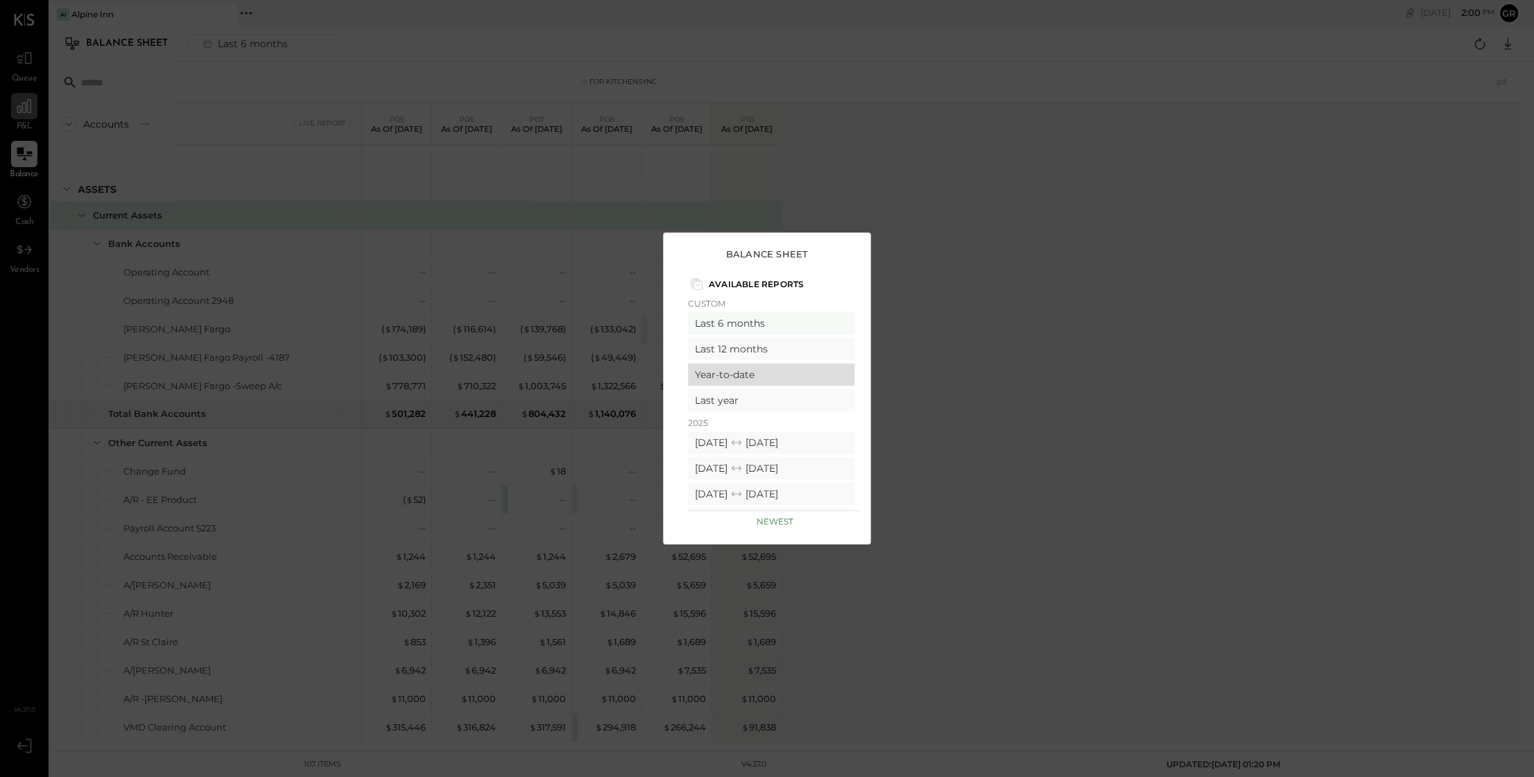
click at [766, 379] on div "Year-to-date" at bounding box center [771, 374] width 166 height 22
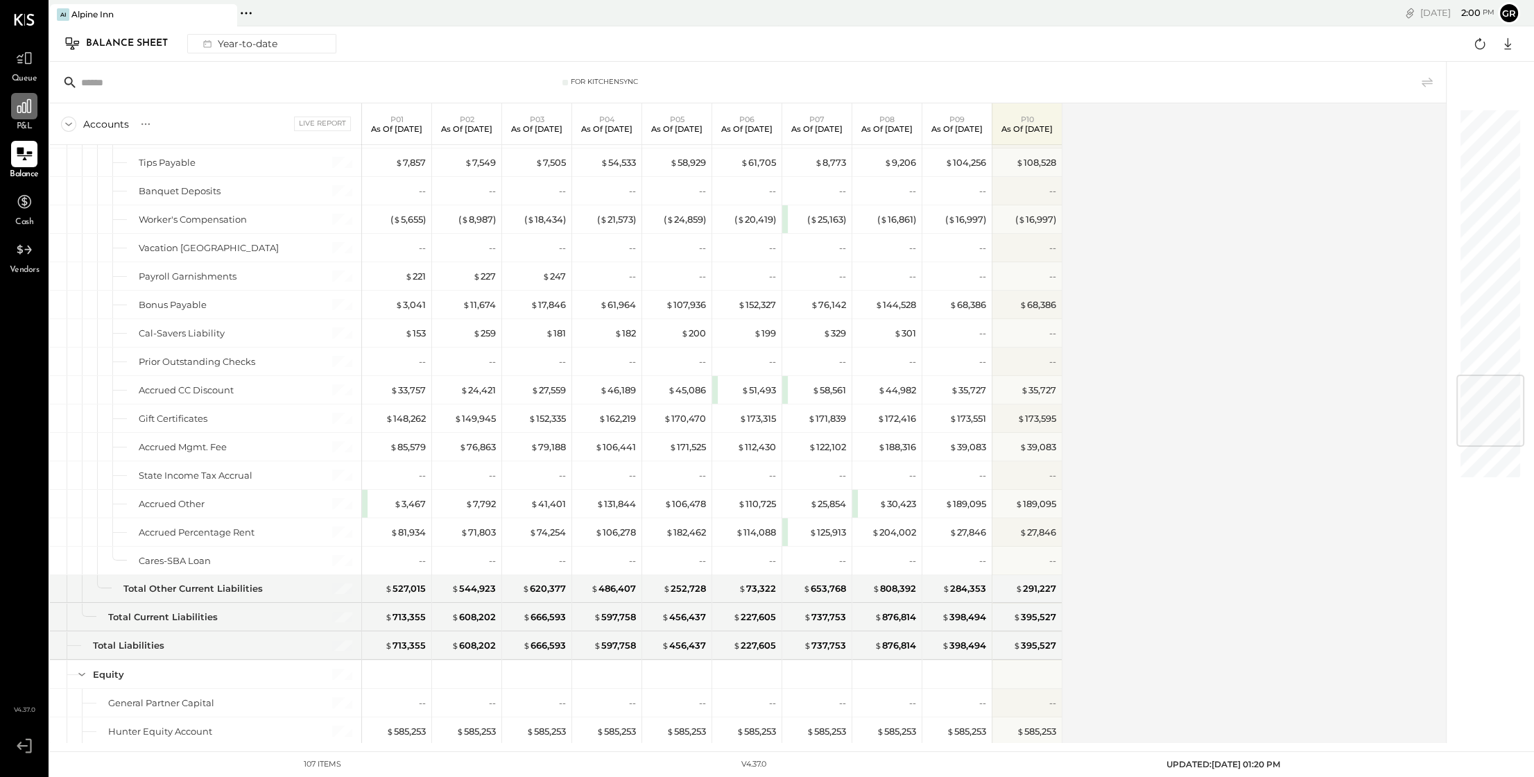
scroll to position [2213, 0]
click at [271, 46] on div "Year-to-date" at bounding box center [239, 44] width 88 height 18
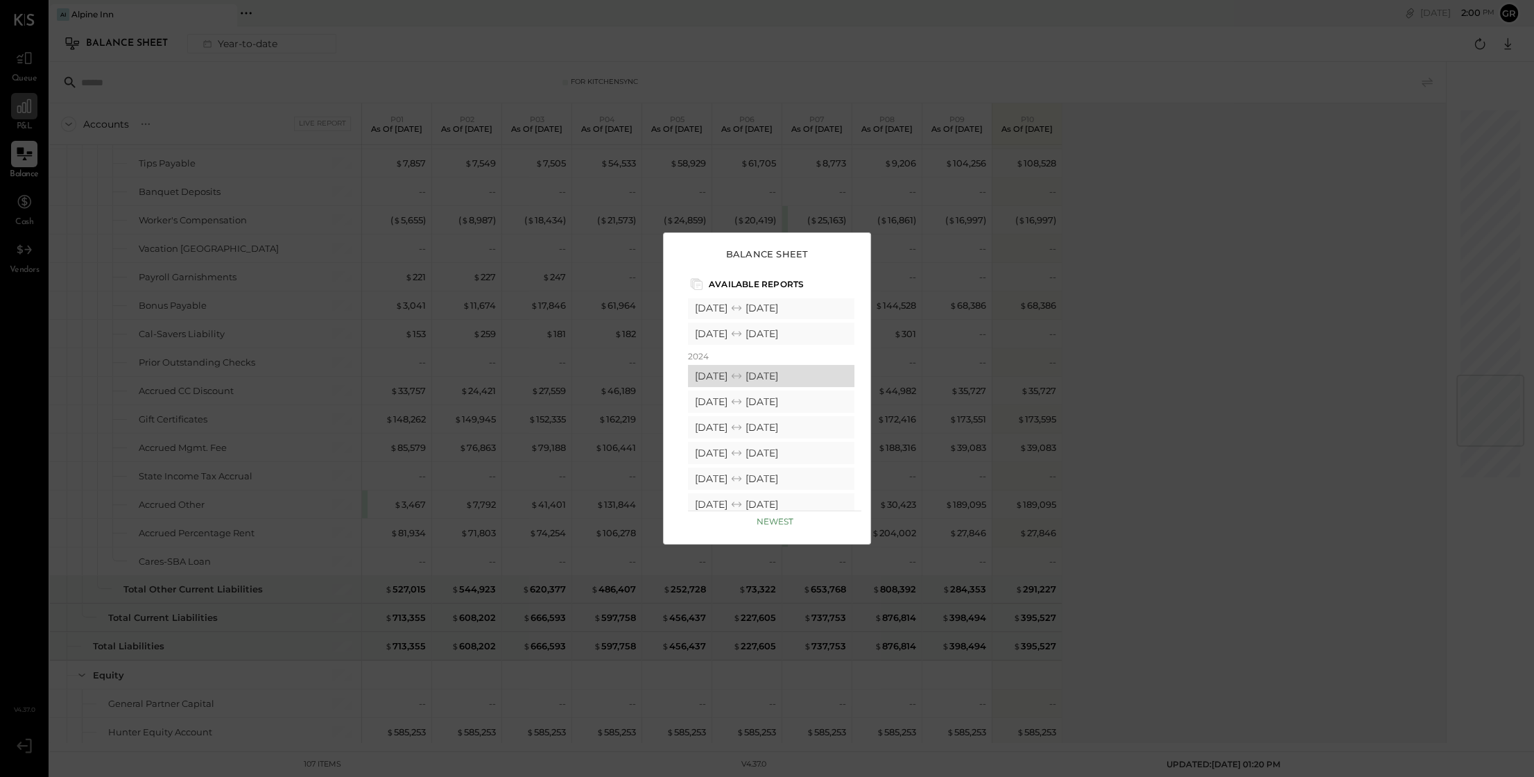
scroll to position [307, 0]
click at [792, 381] on div "[DATE] [DATE]" at bounding box center [771, 383] width 166 height 22
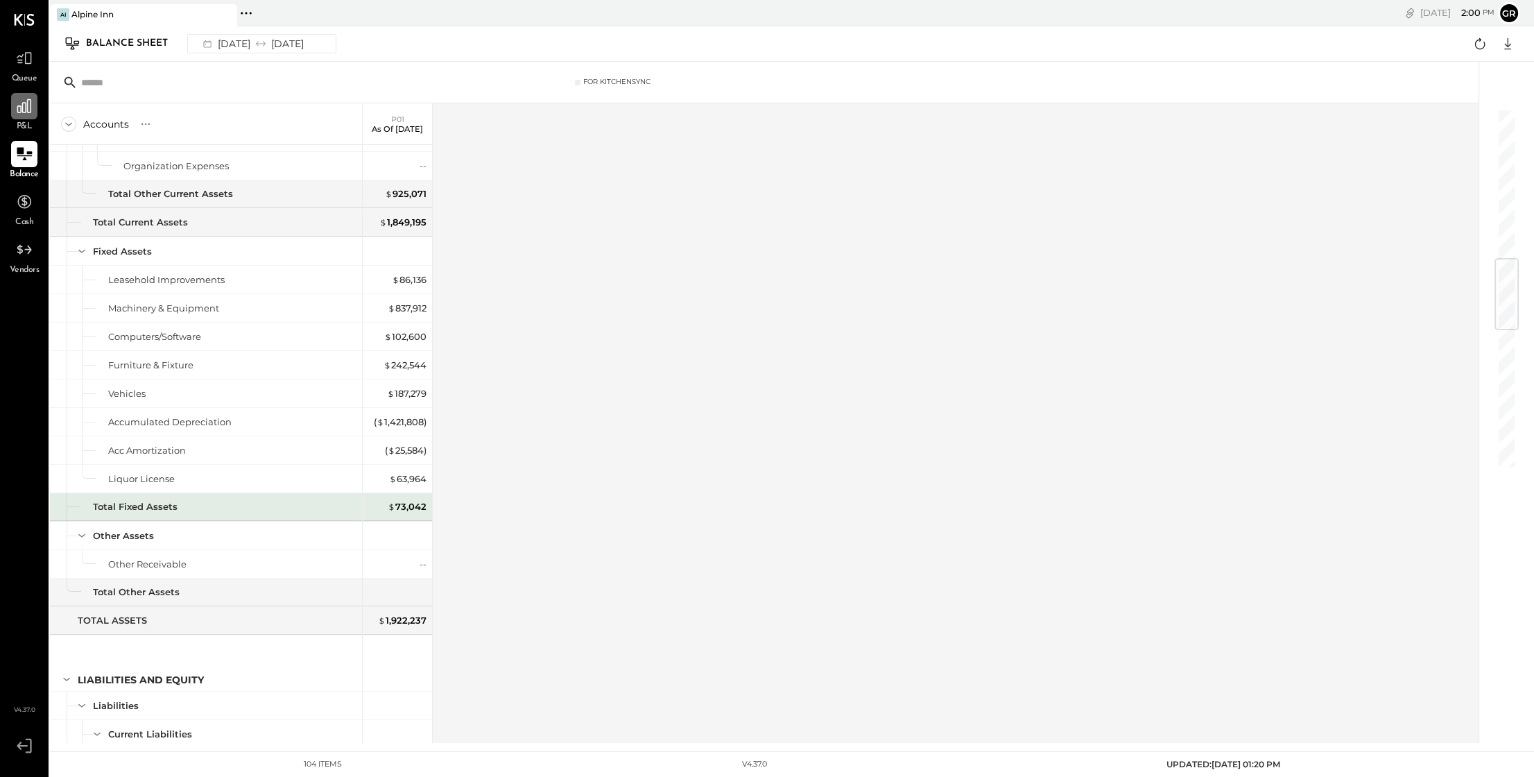
scroll to position [1253, 0]
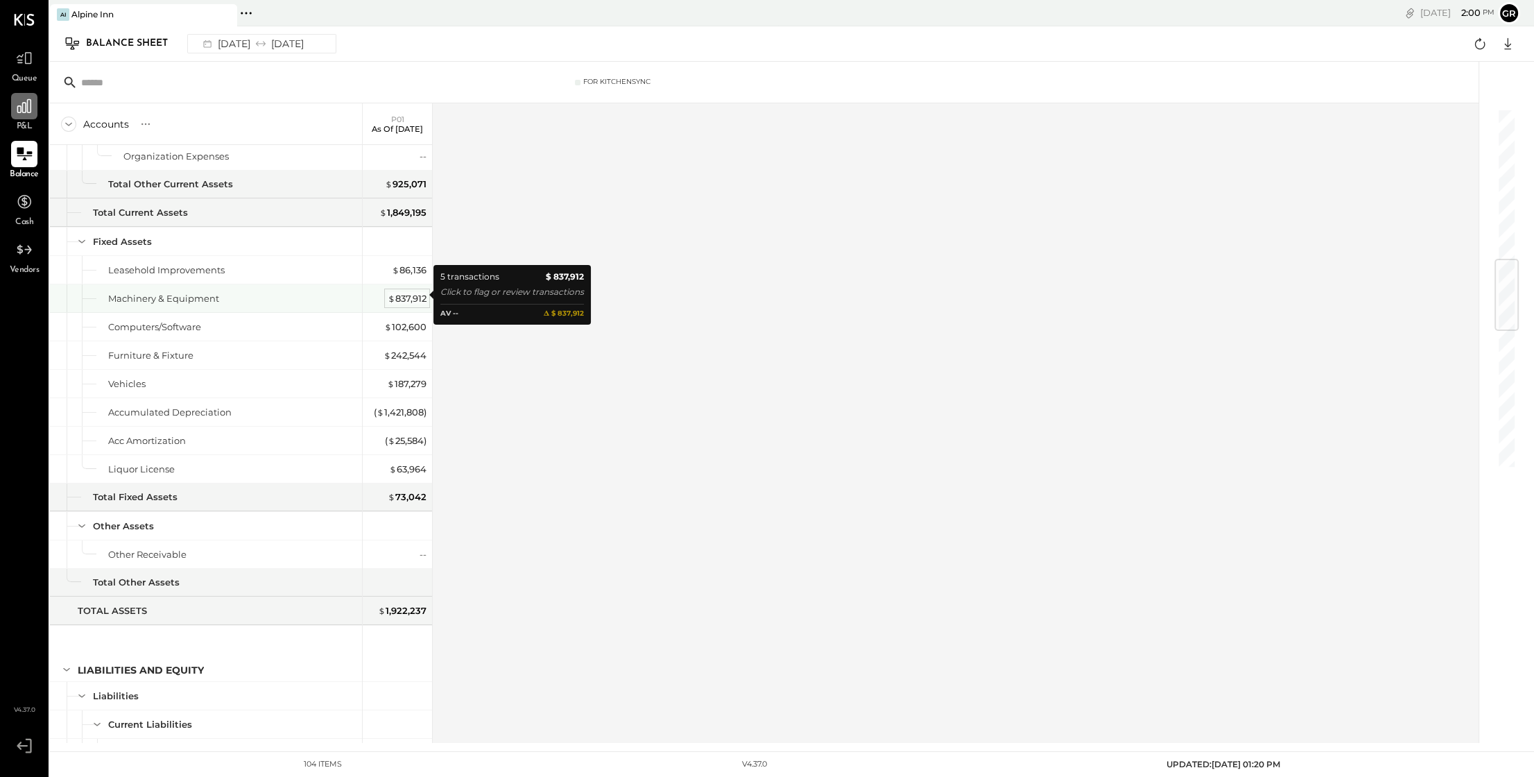
click at [409, 295] on div "$ 837,912" at bounding box center [407, 298] width 39 height 13
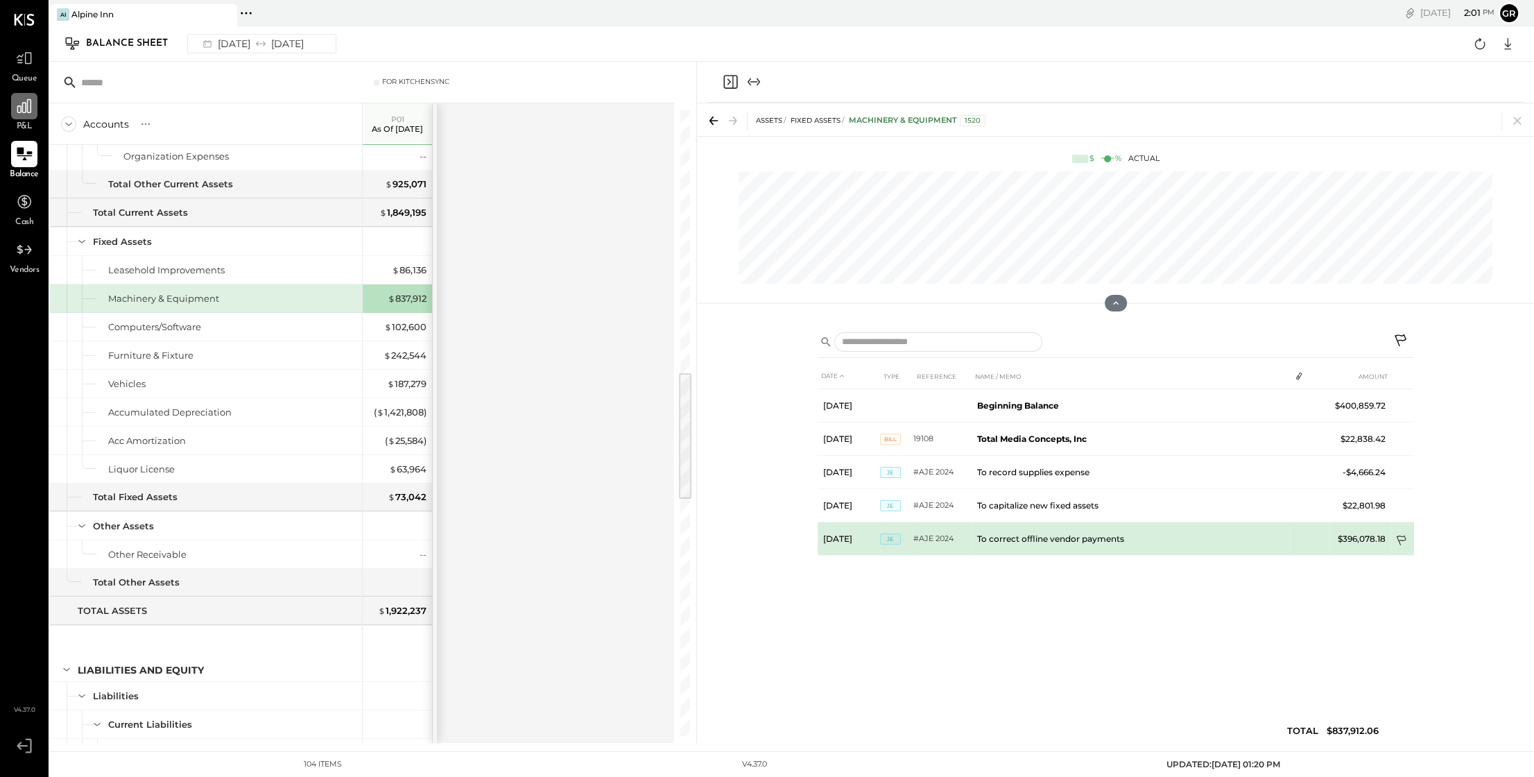
click at [1400, 535] on icon at bounding box center [1403, 542] width 14 height 14
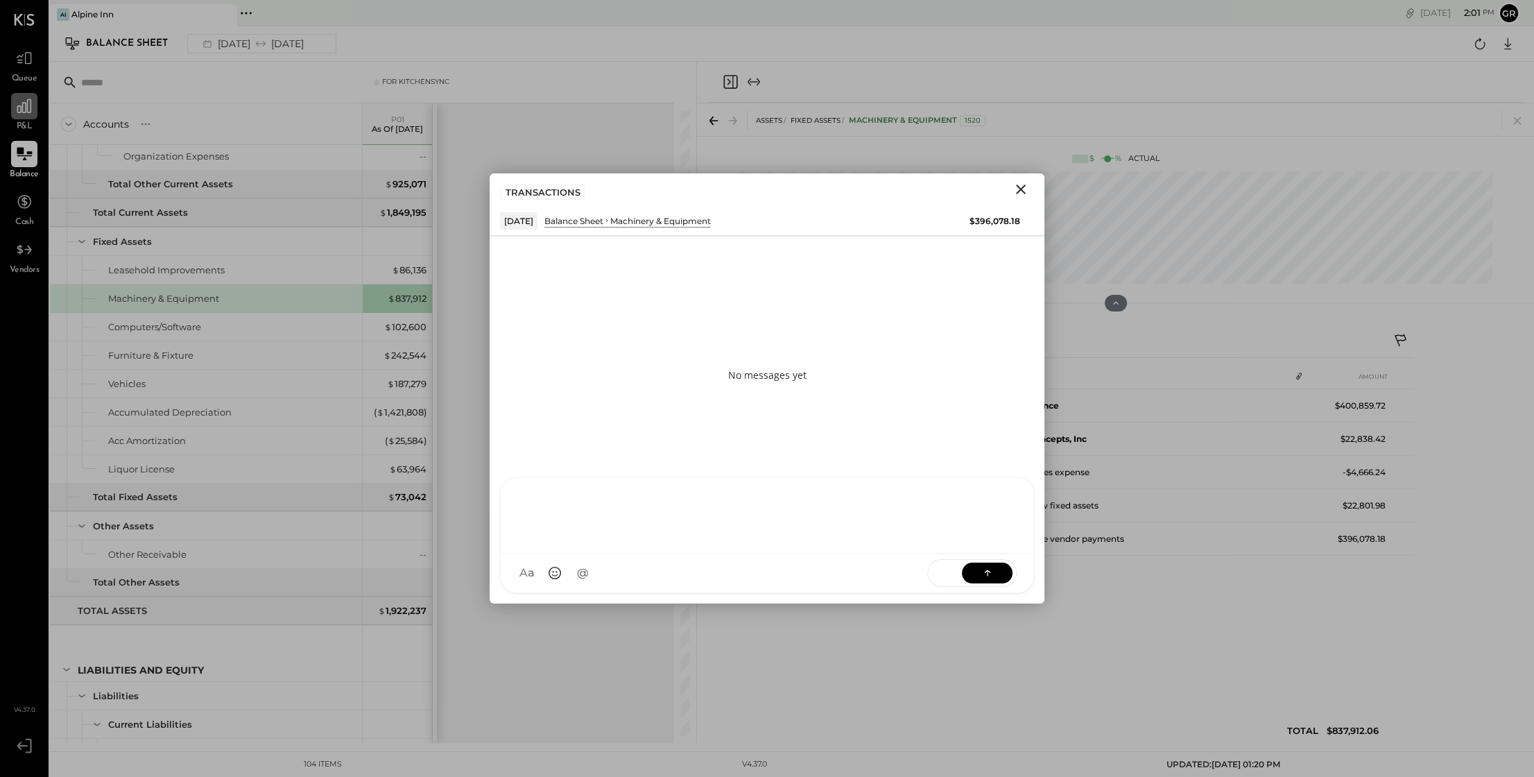
click at [731, 553] on div at bounding box center [767, 516] width 533 height 76
click at [972, 572] on button at bounding box center [987, 572] width 51 height 21
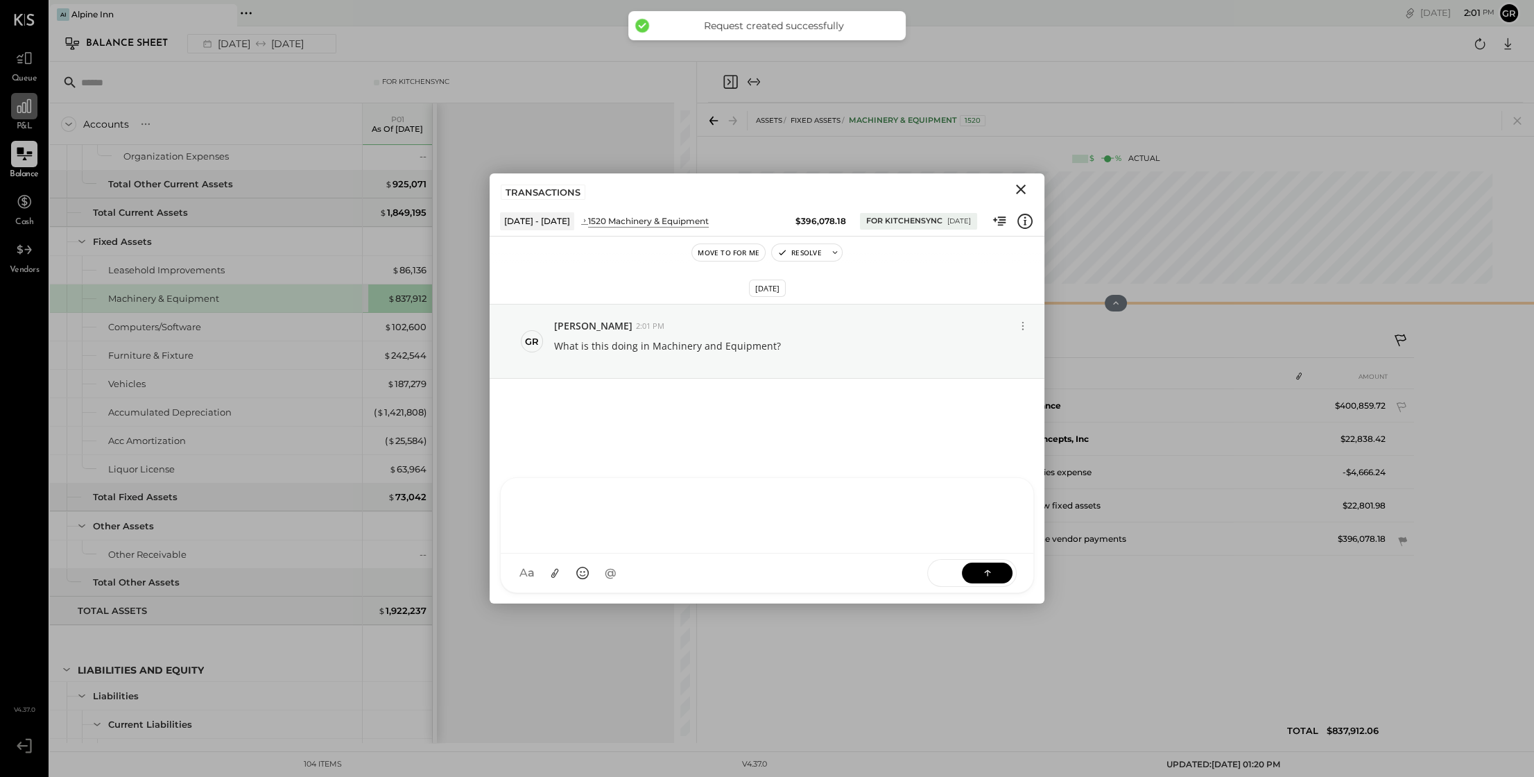
click at [1082, 389] on td "Beginning Balance" at bounding box center [1132, 405] width 317 height 33
click at [1023, 189] on icon "Close" at bounding box center [1021, 189] width 17 height 17
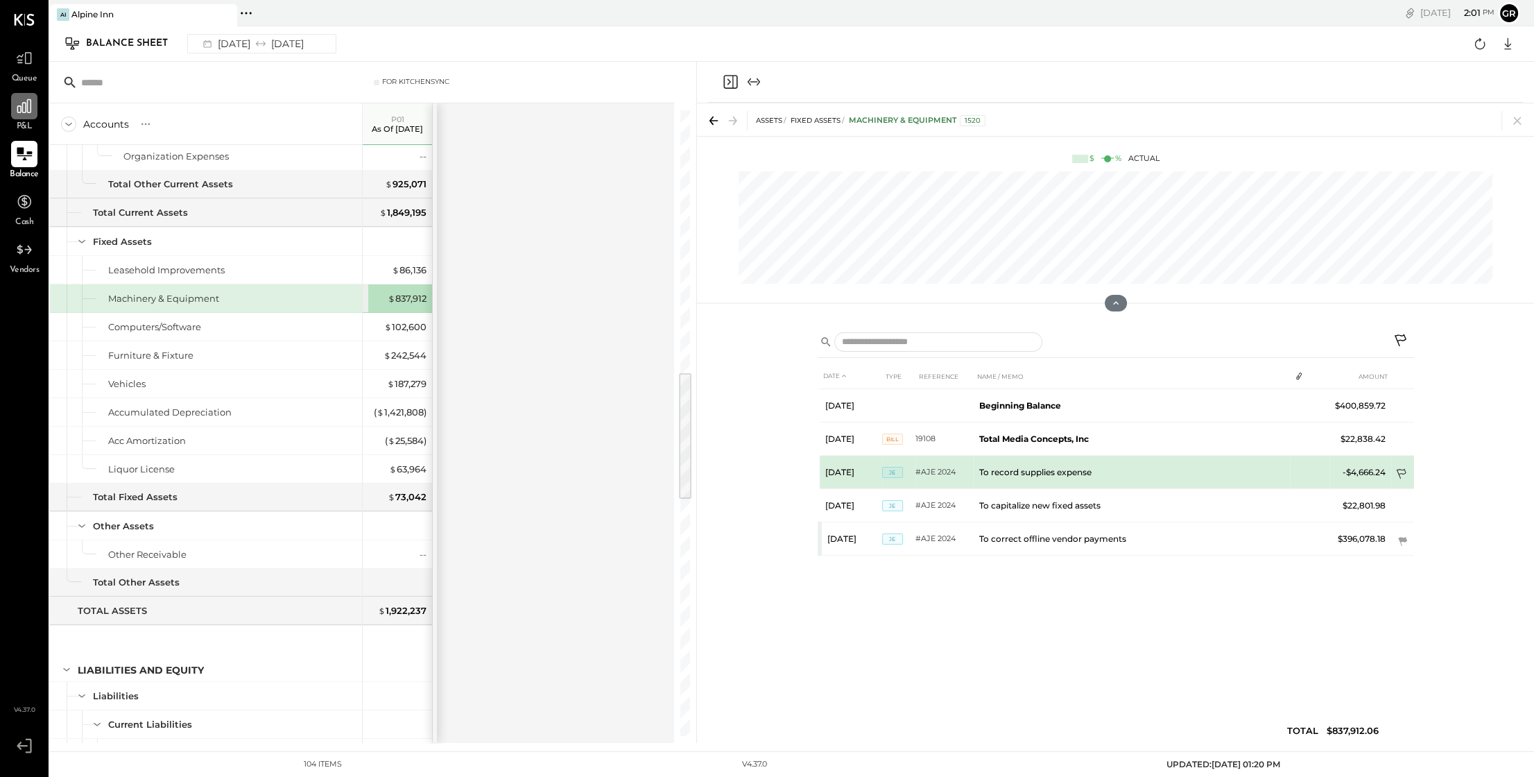
click at [1401, 470] on icon at bounding box center [1402, 474] width 10 height 10
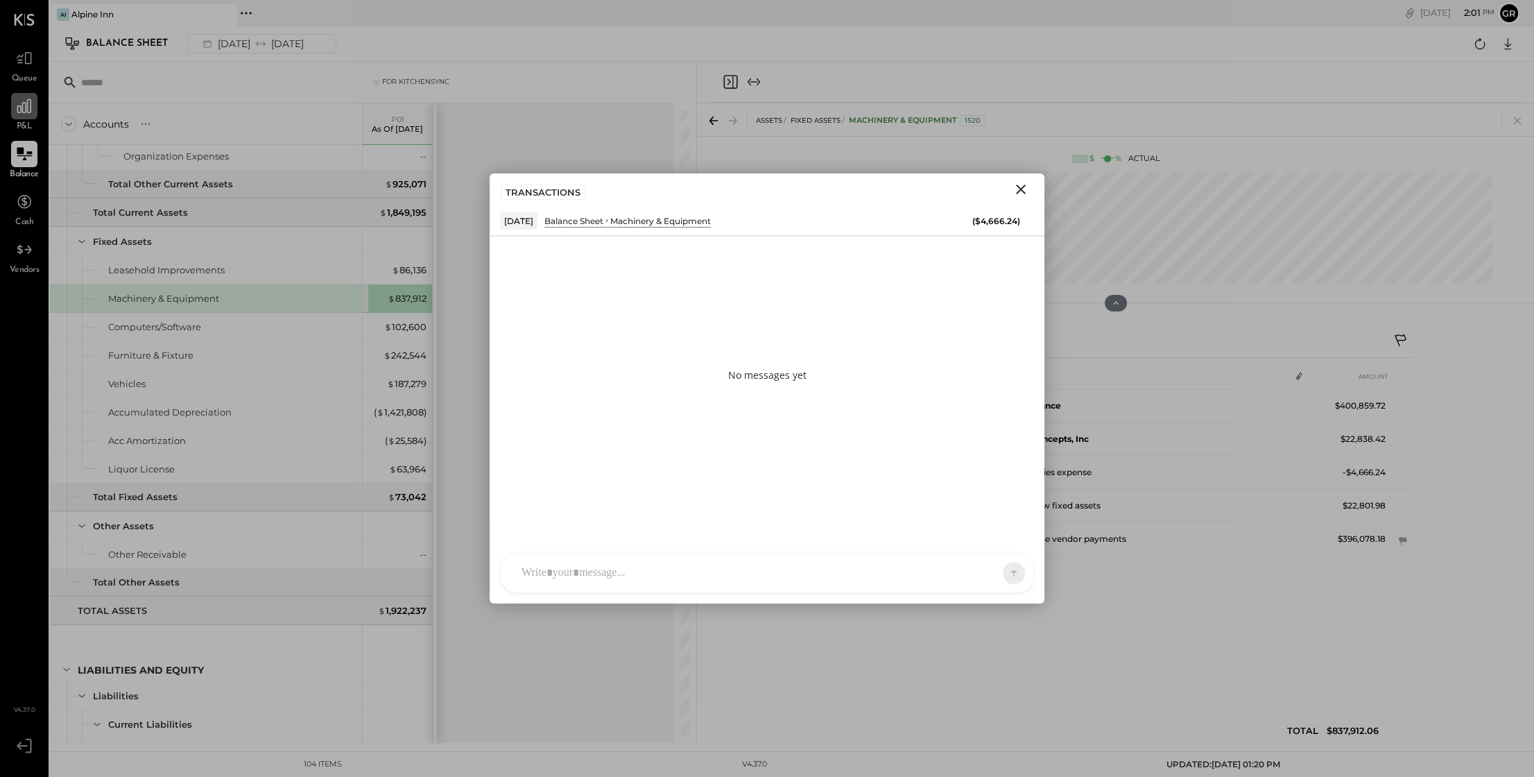
click at [727, 575] on div at bounding box center [755, 573] width 480 height 31
click at [985, 578] on icon at bounding box center [988, 572] width 14 height 14
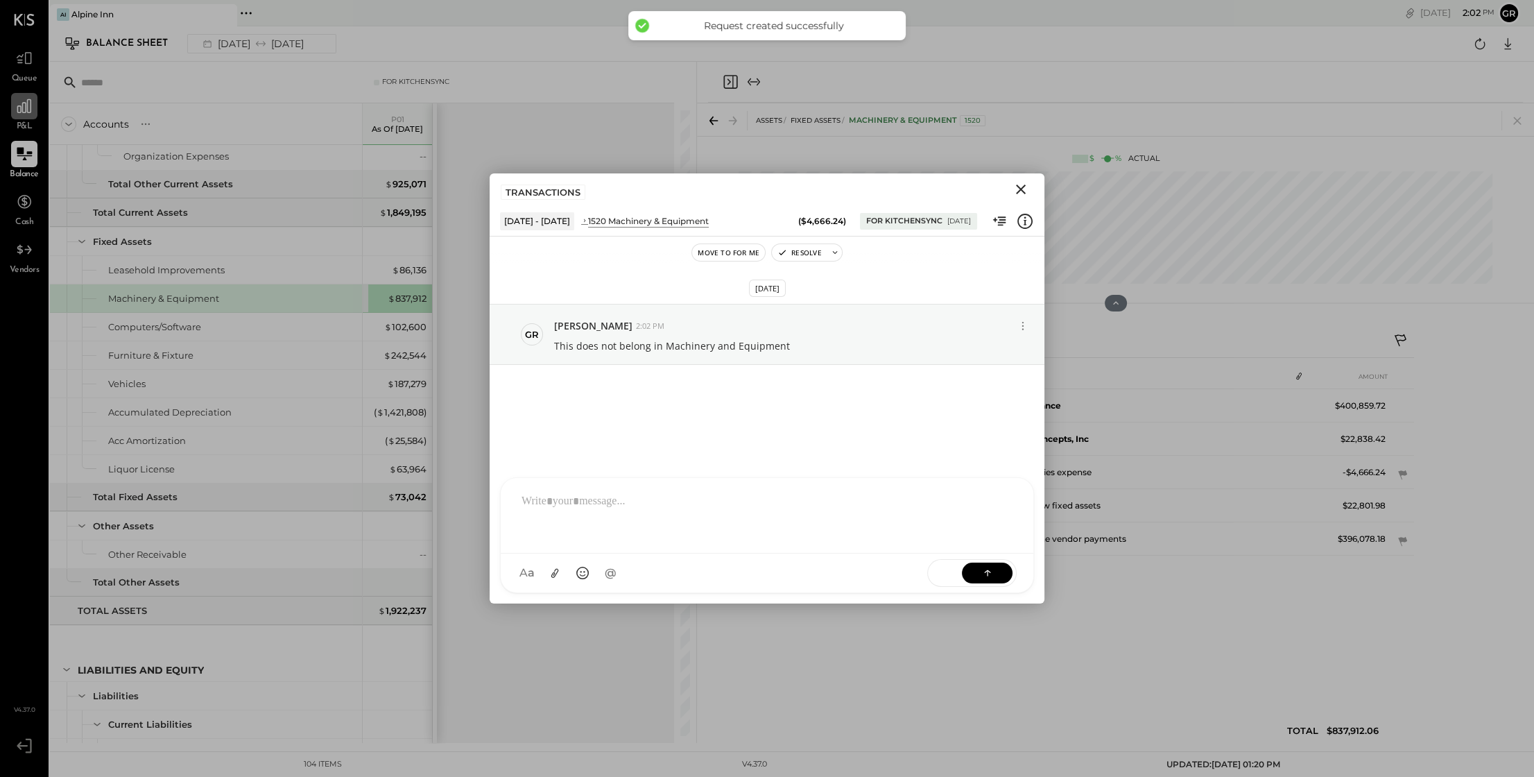
click at [1142, 599] on div "DATE TYPE REFERENCE NAME / MEMO AMOUNT [DATE] Beginning Balance $400,859.72 [DA…" at bounding box center [1116, 556] width 596 height 386
click at [1013, 187] on icon "Close" at bounding box center [1021, 189] width 17 height 17
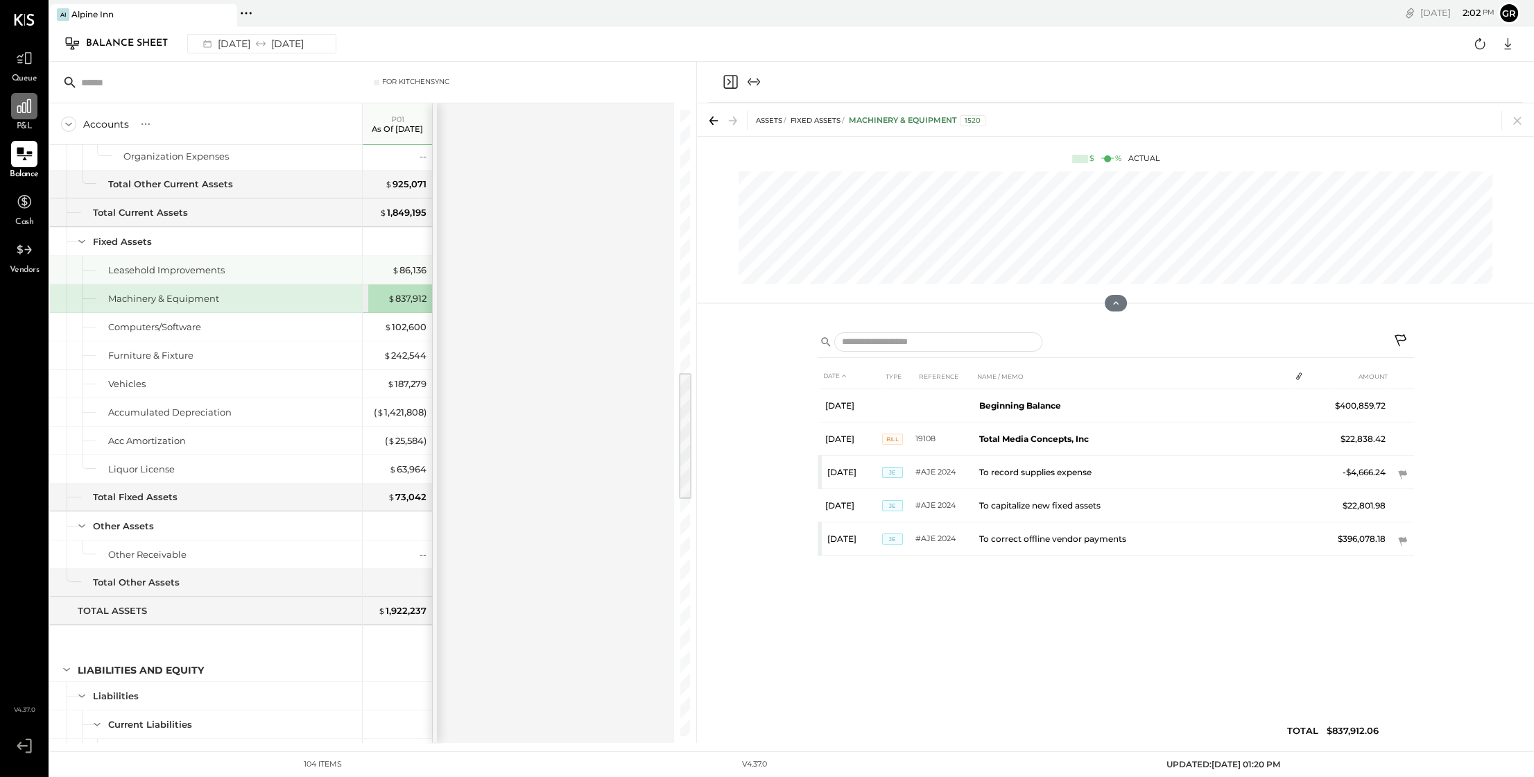
click at [265, 268] on div "Leasehold Improvements" at bounding box center [232, 270] width 248 height 13
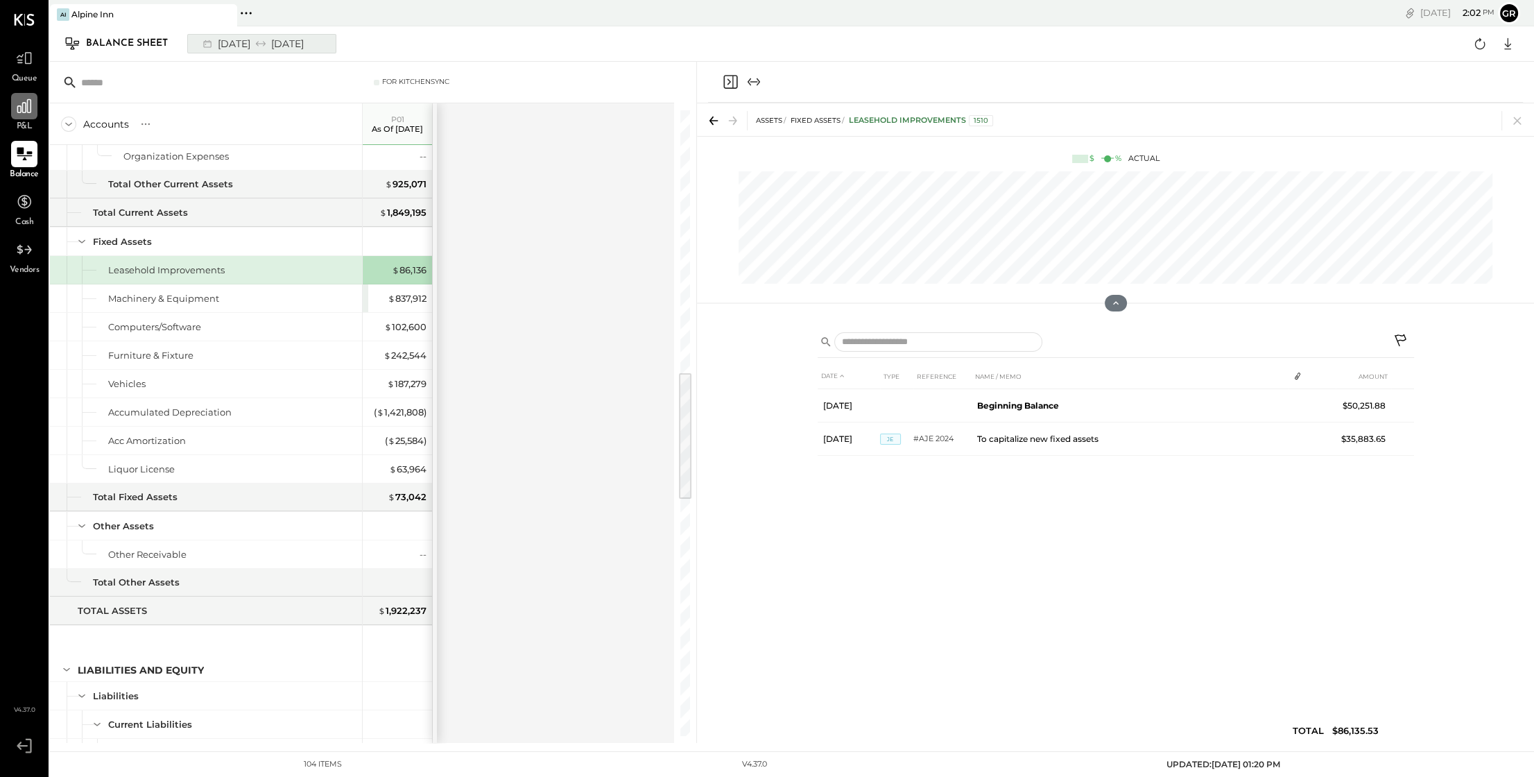
click at [302, 42] on div "[DATE] [DATE]" at bounding box center [252, 44] width 114 height 18
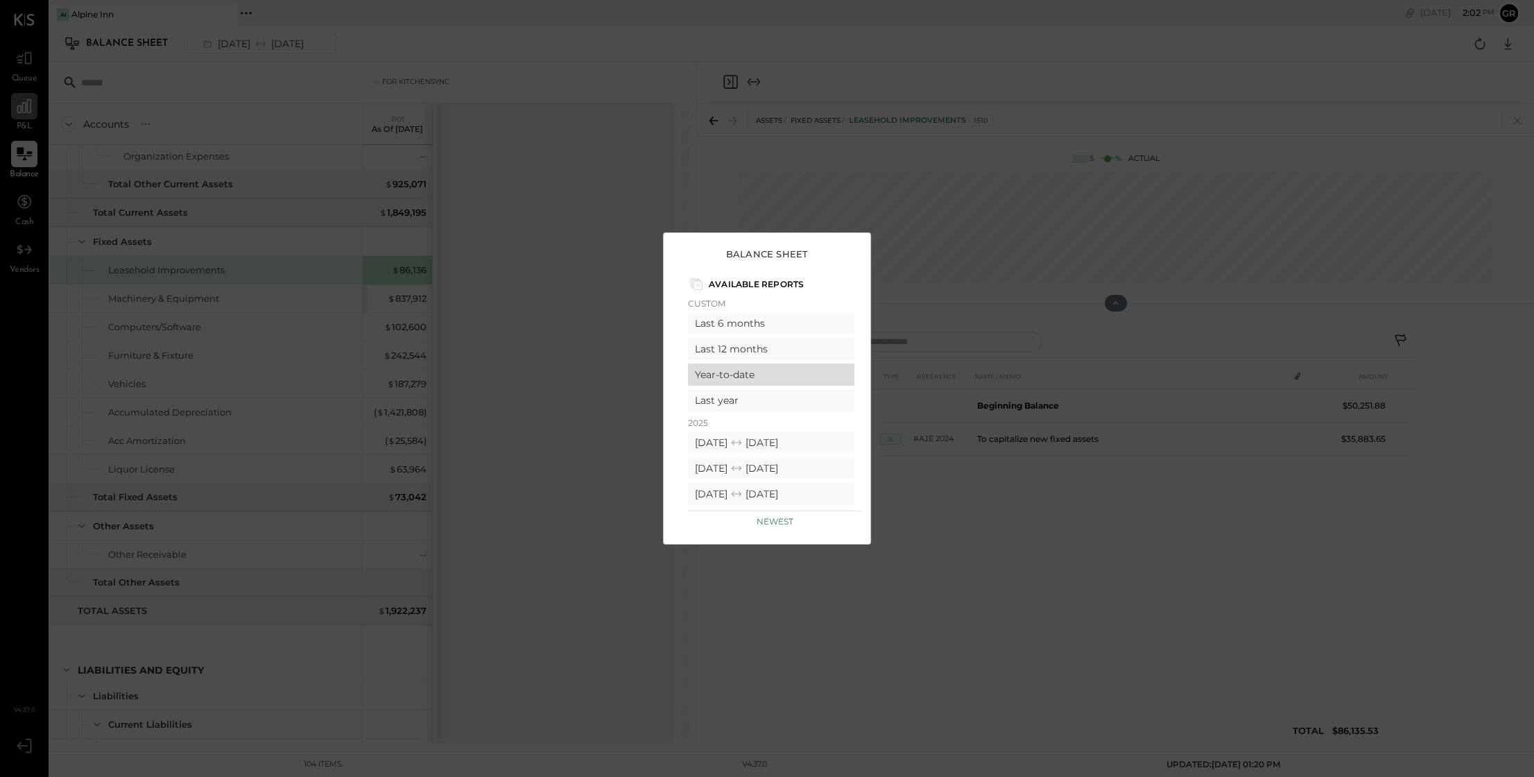
click at [793, 378] on div "Year-to-date" at bounding box center [771, 374] width 166 height 22
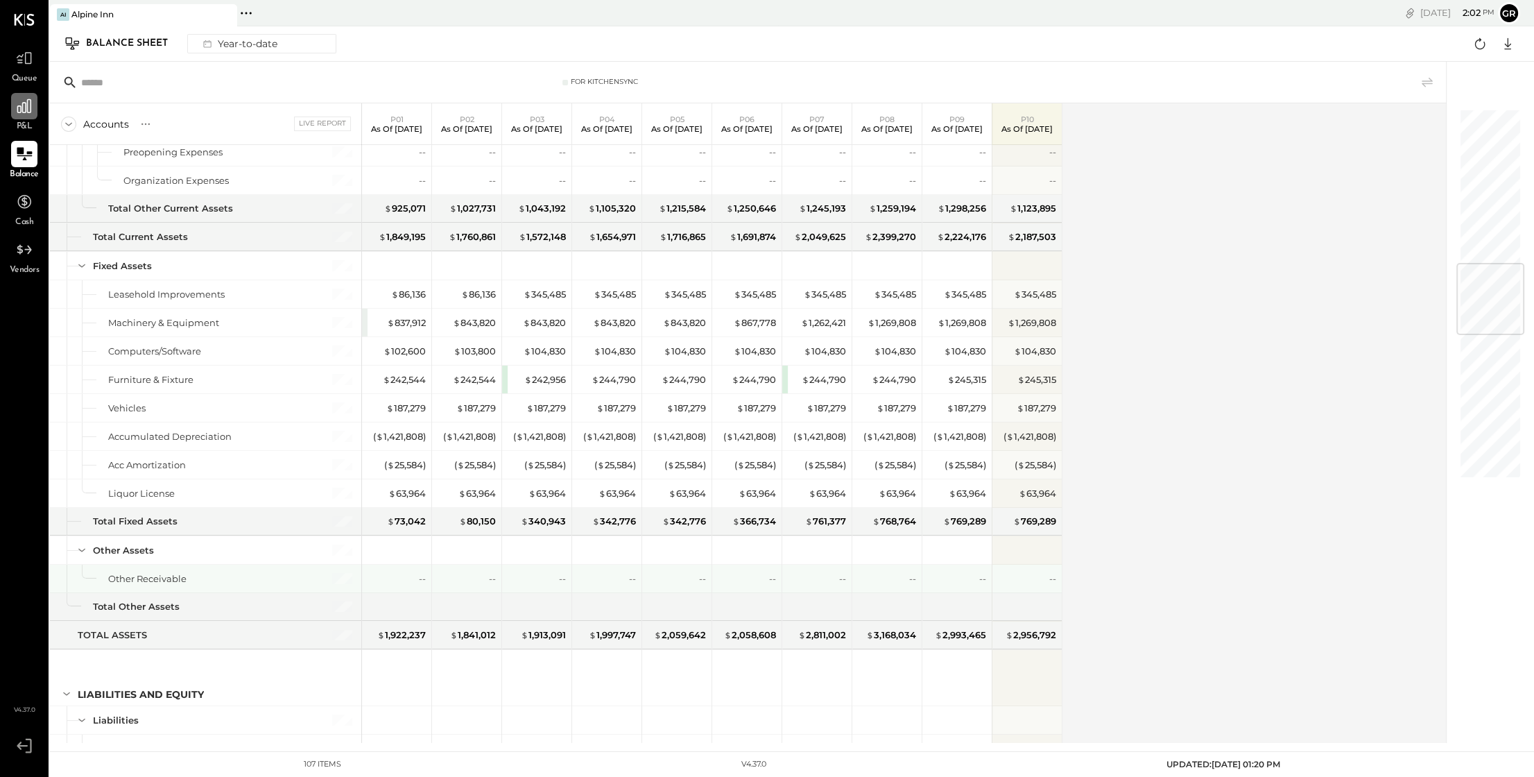
scroll to position [1287, 0]
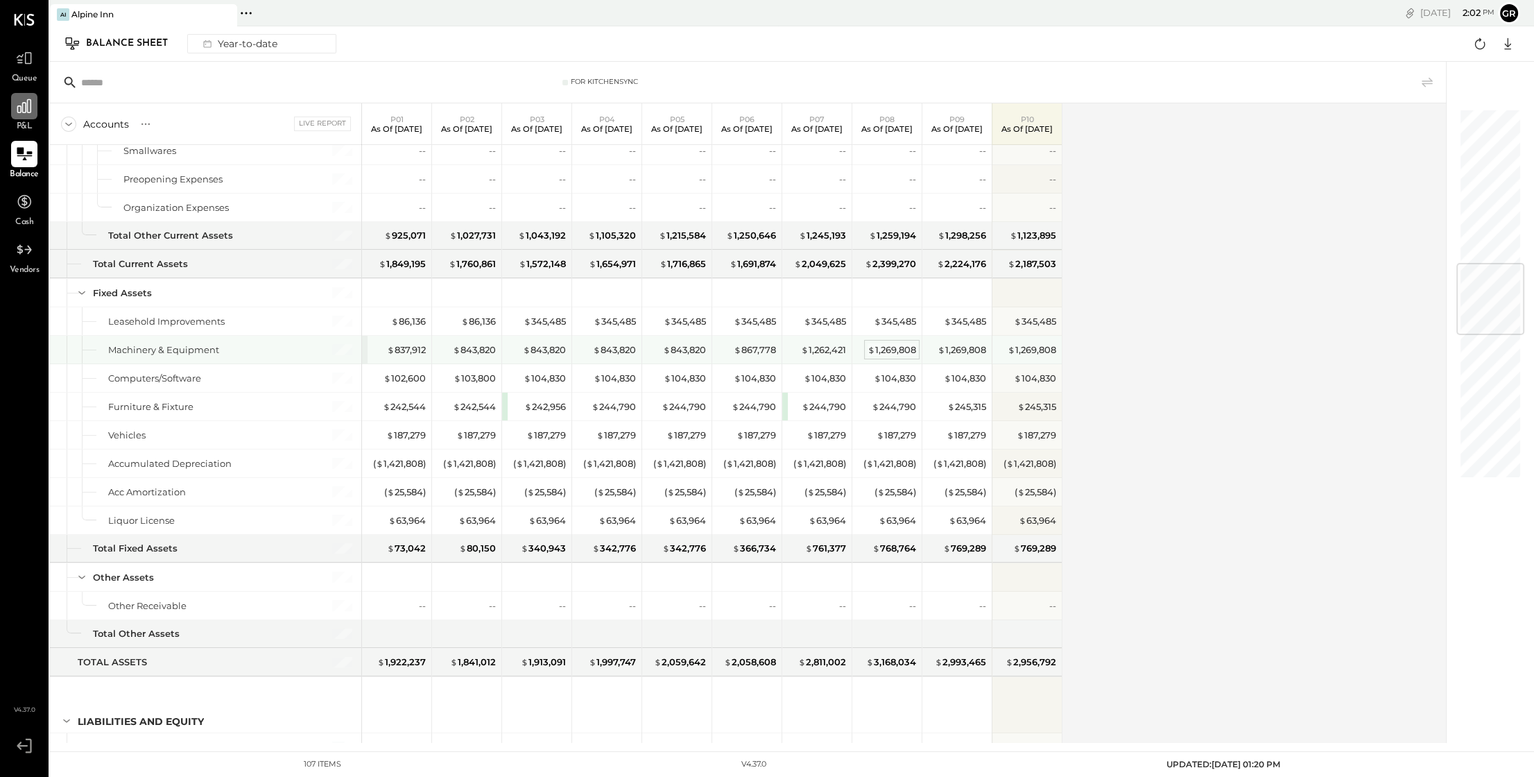
click at [892, 347] on div "$ 1,269,808" at bounding box center [892, 349] width 49 height 13
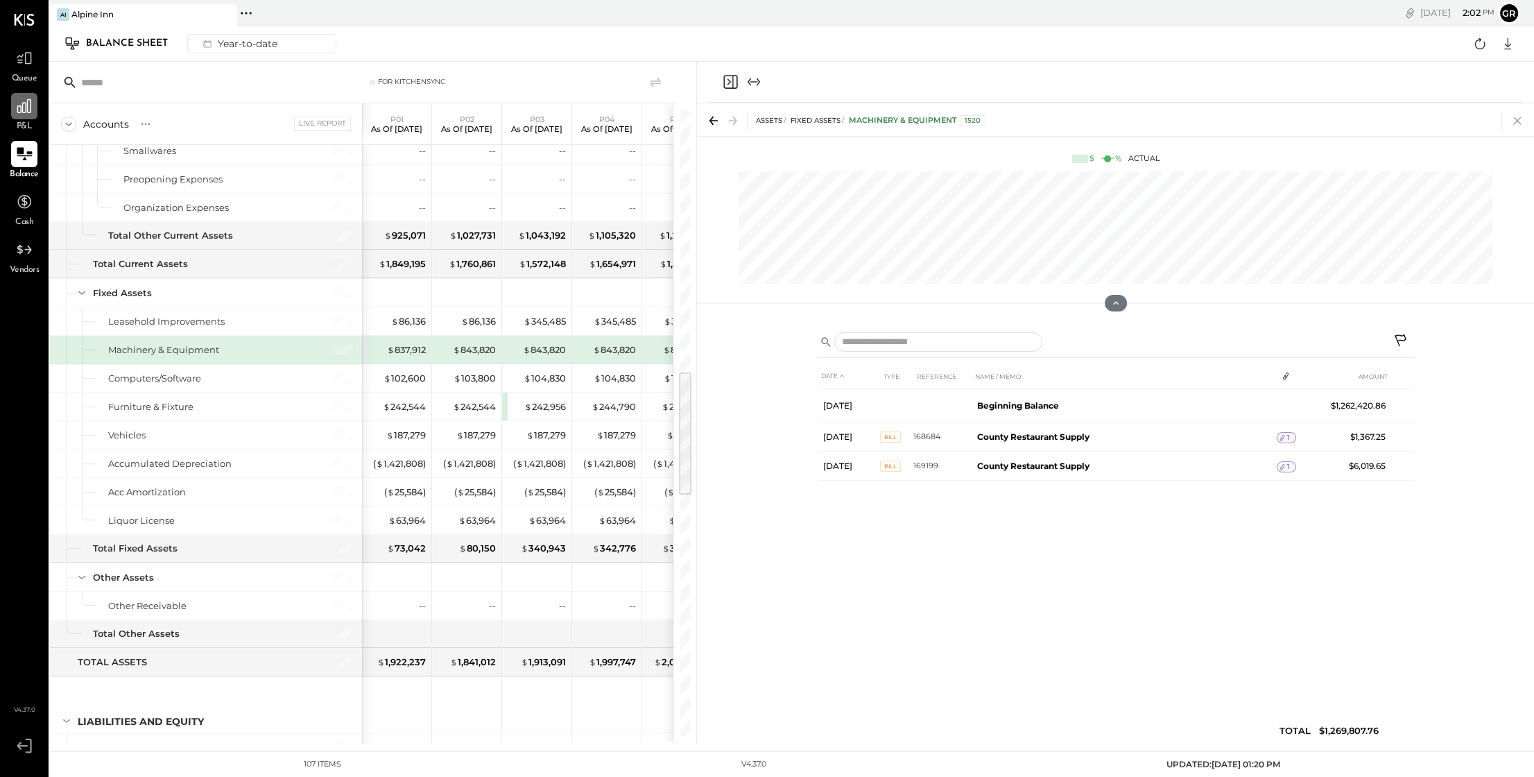
click at [1519, 123] on icon at bounding box center [1517, 121] width 8 height 8
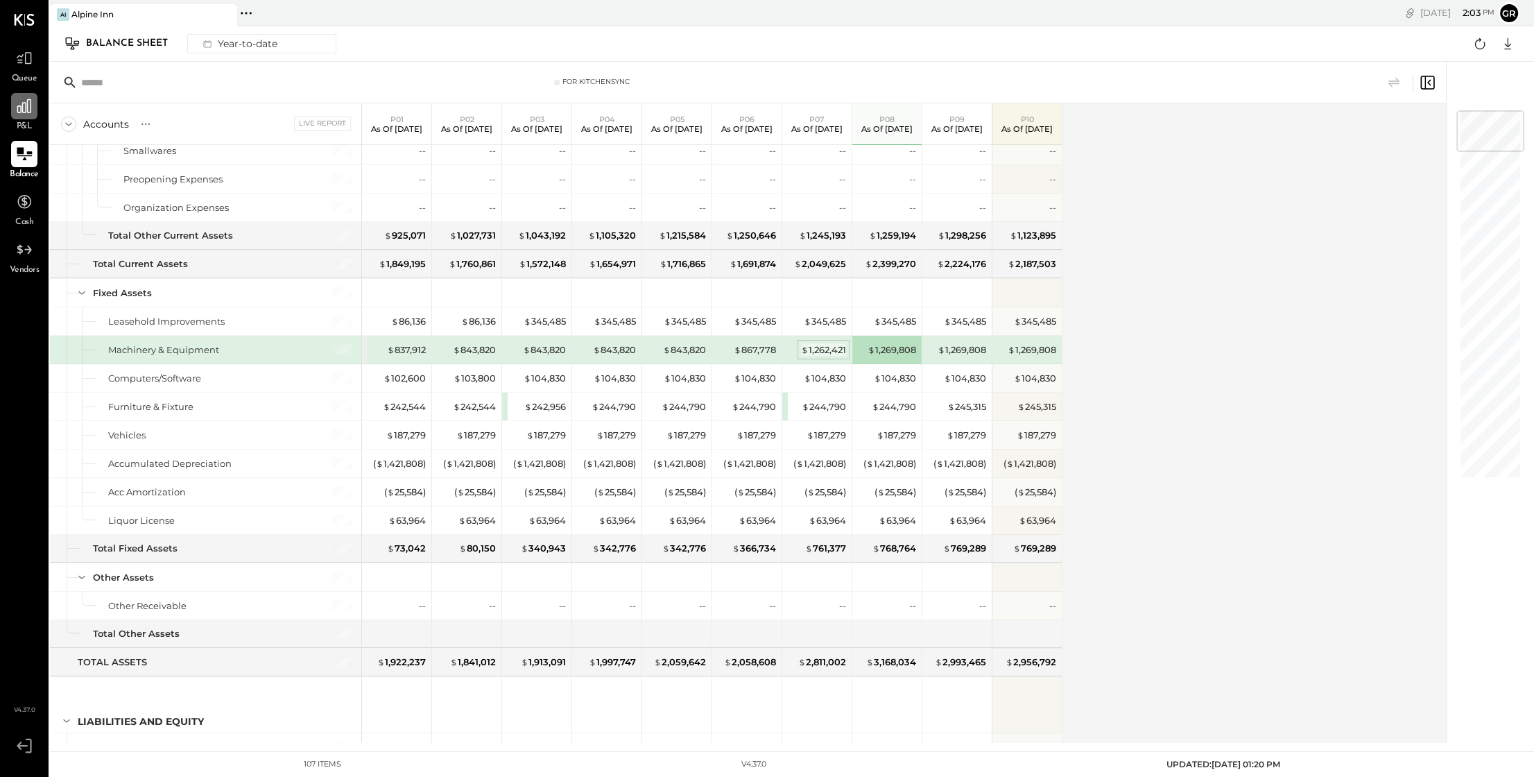
click at [813, 348] on div "$ 1,262,421" at bounding box center [823, 349] width 45 height 13
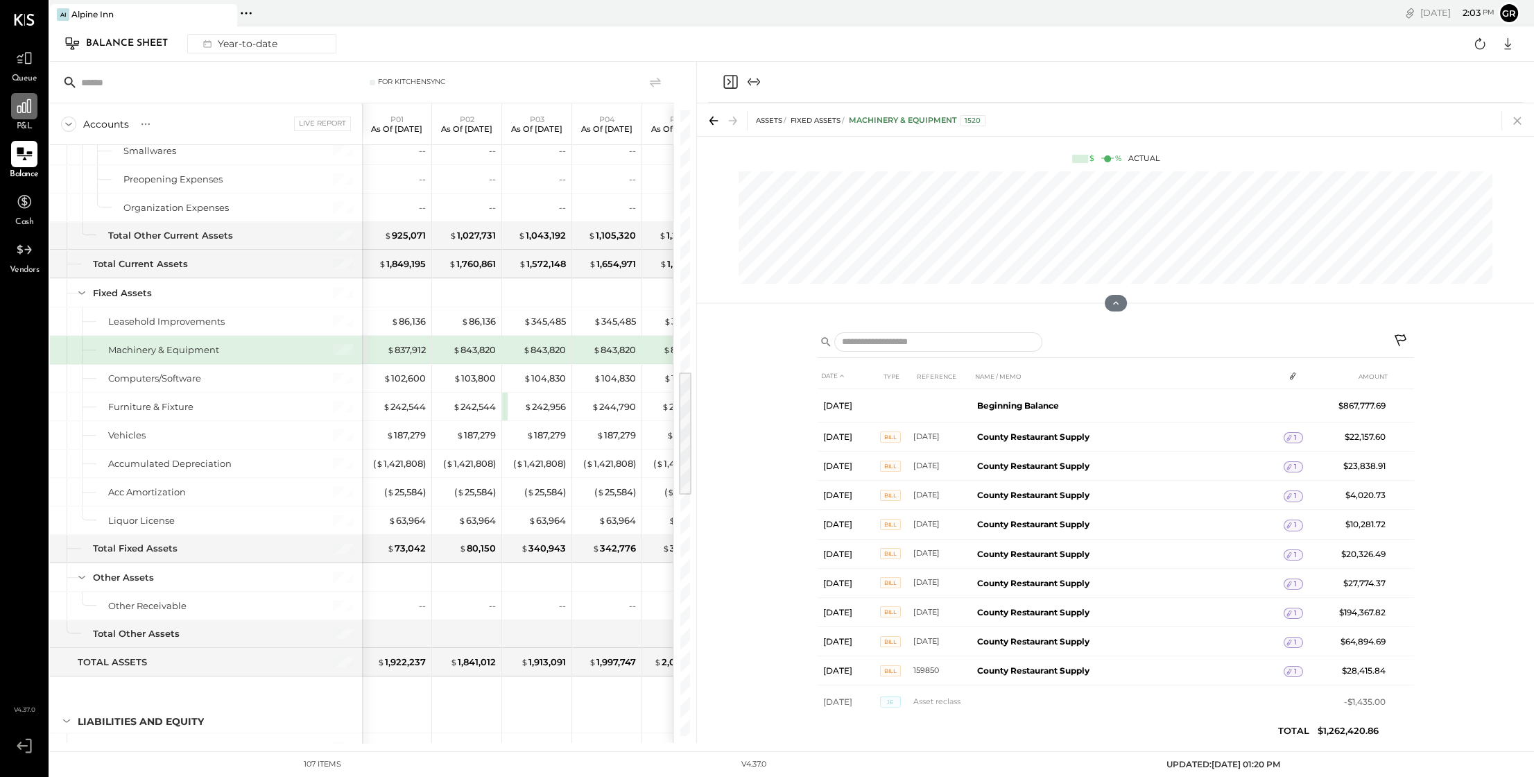
click at [1515, 121] on icon at bounding box center [1517, 120] width 19 height 19
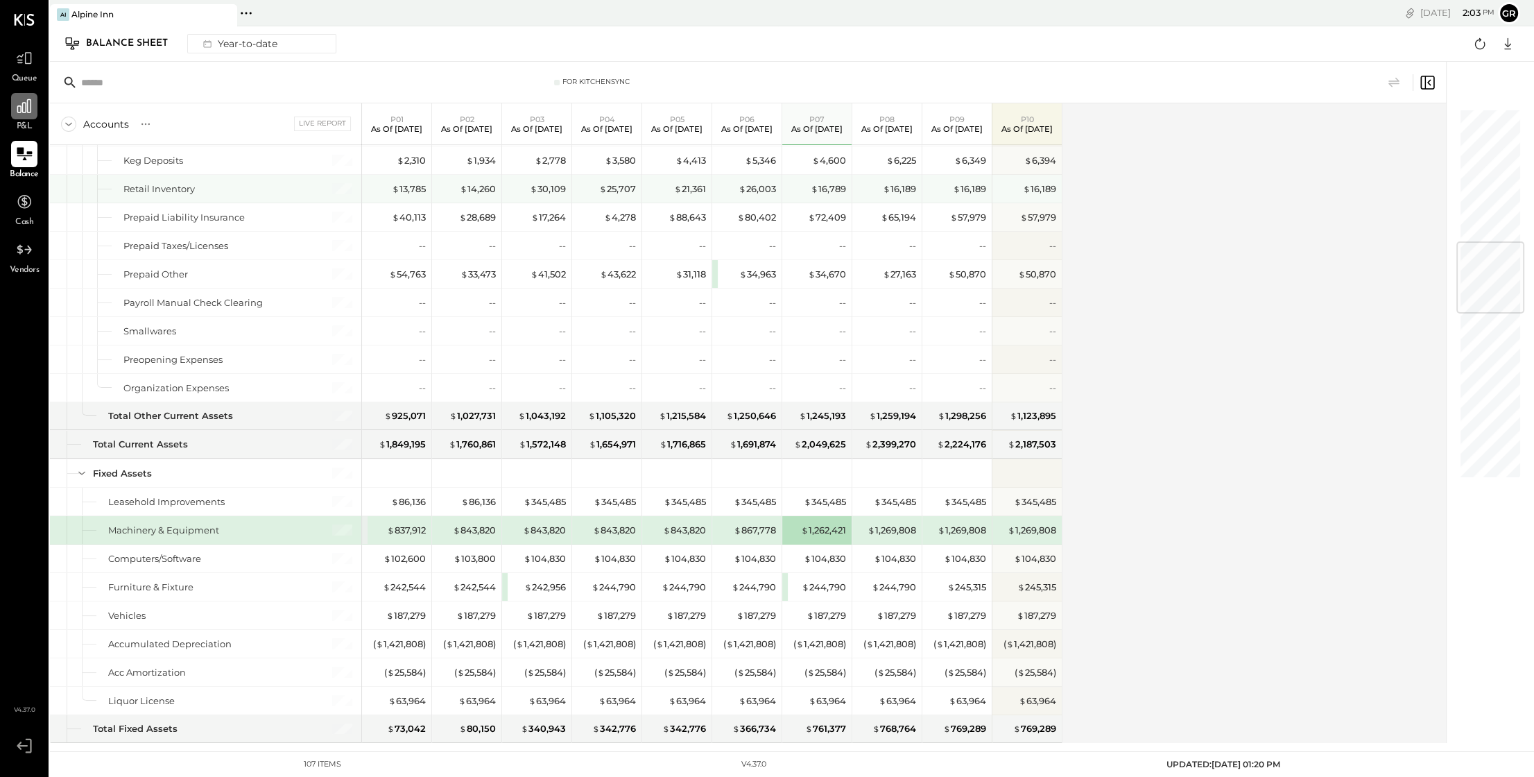
scroll to position [1088, 0]
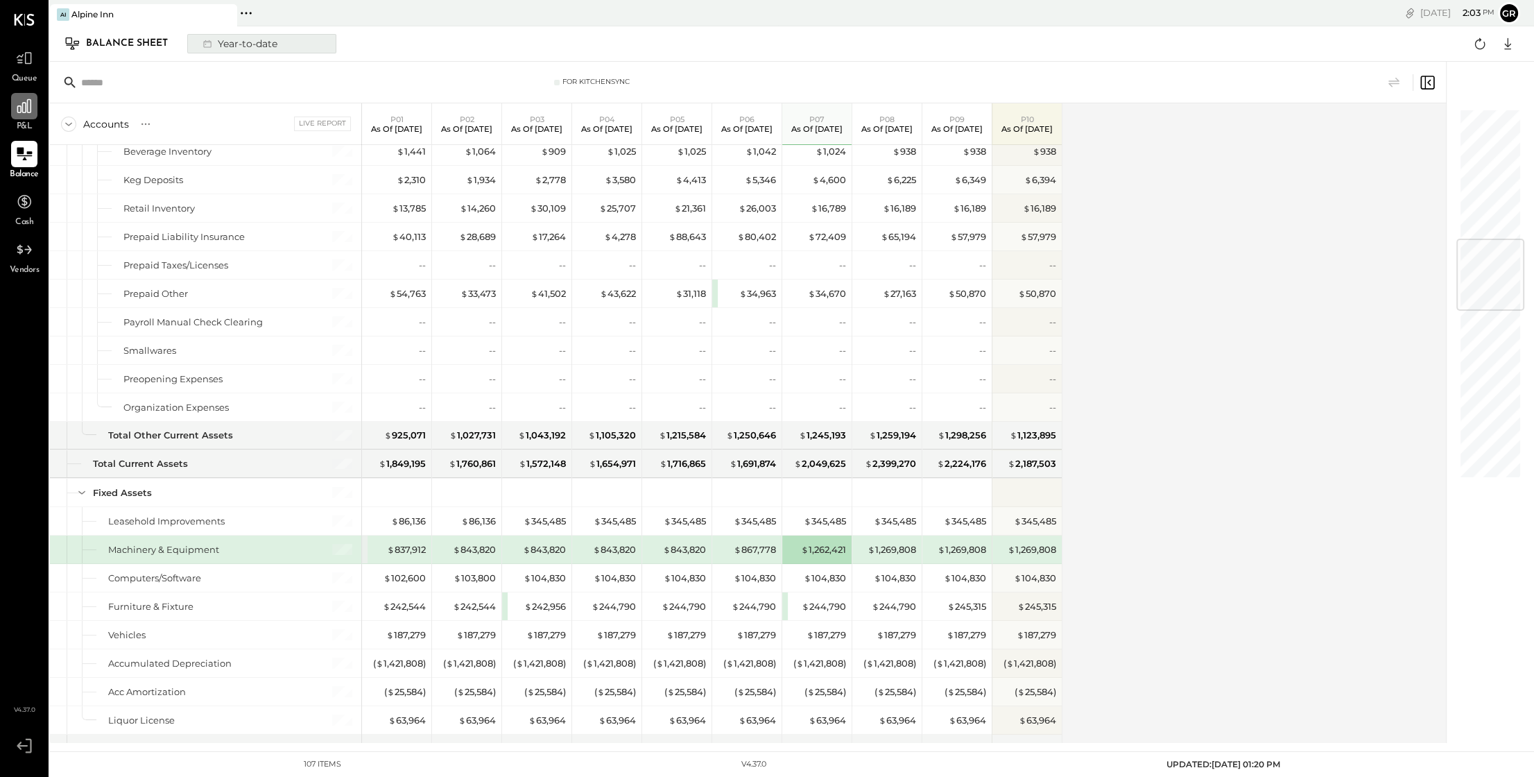
click at [281, 46] on div "Year-to-date" at bounding box center [239, 44] width 88 height 18
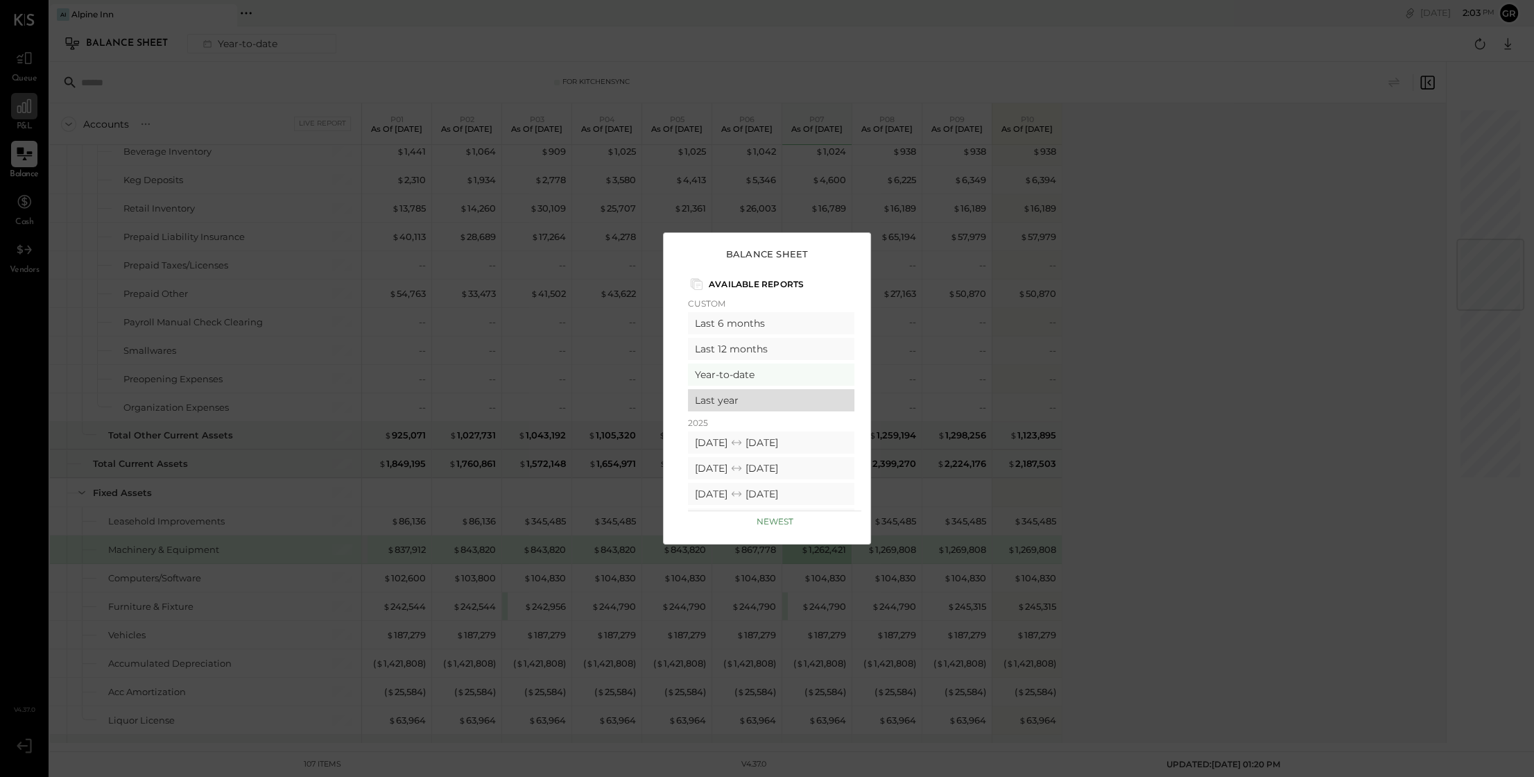
click at [789, 404] on div "Last year" at bounding box center [771, 400] width 166 height 22
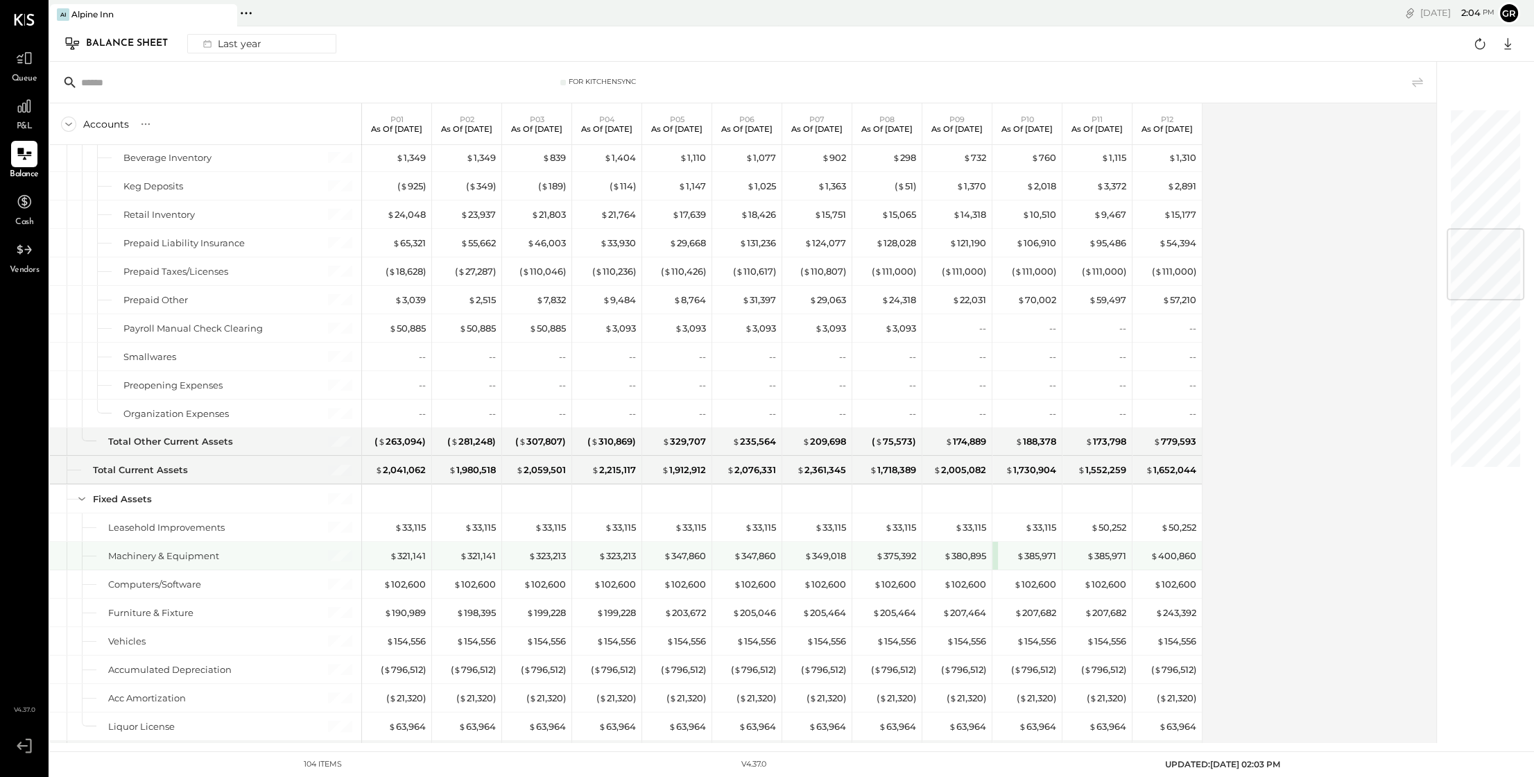
scroll to position [1002, 0]
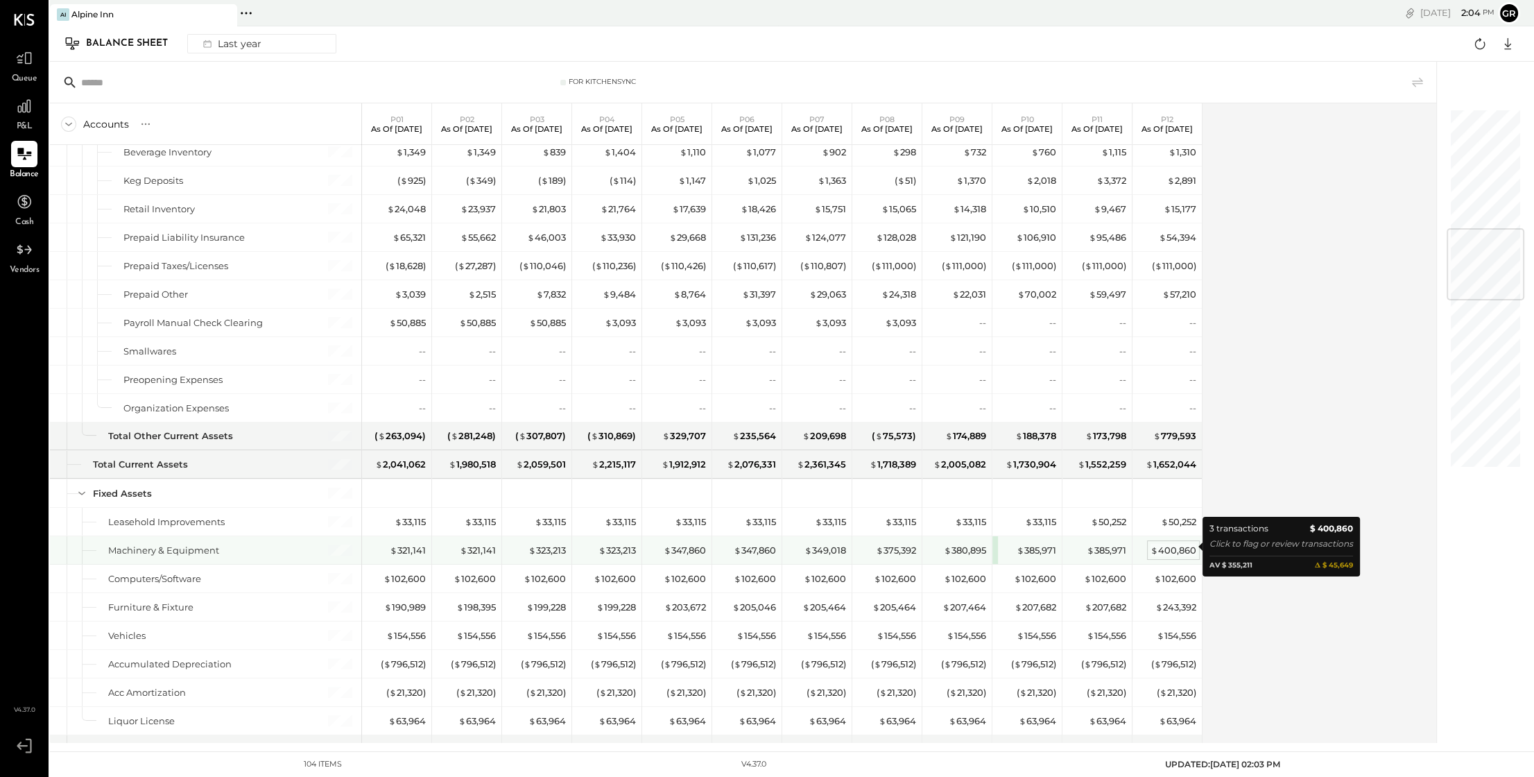
click at [1176, 544] on div "$ 400,860" at bounding box center [1174, 550] width 46 height 13
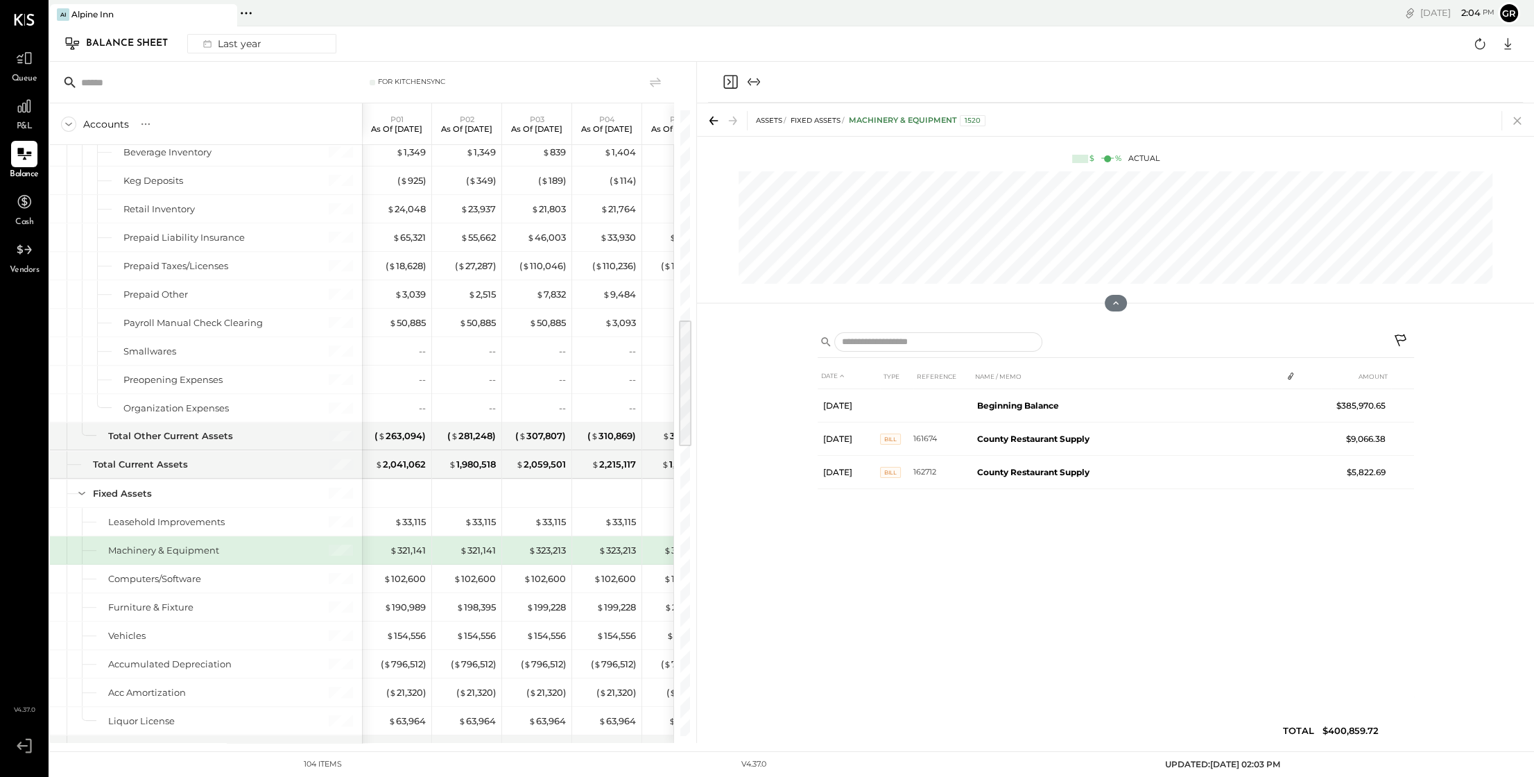
click at [1515, 122] on icon at bounding box center [1517, 121] width 8 height 8
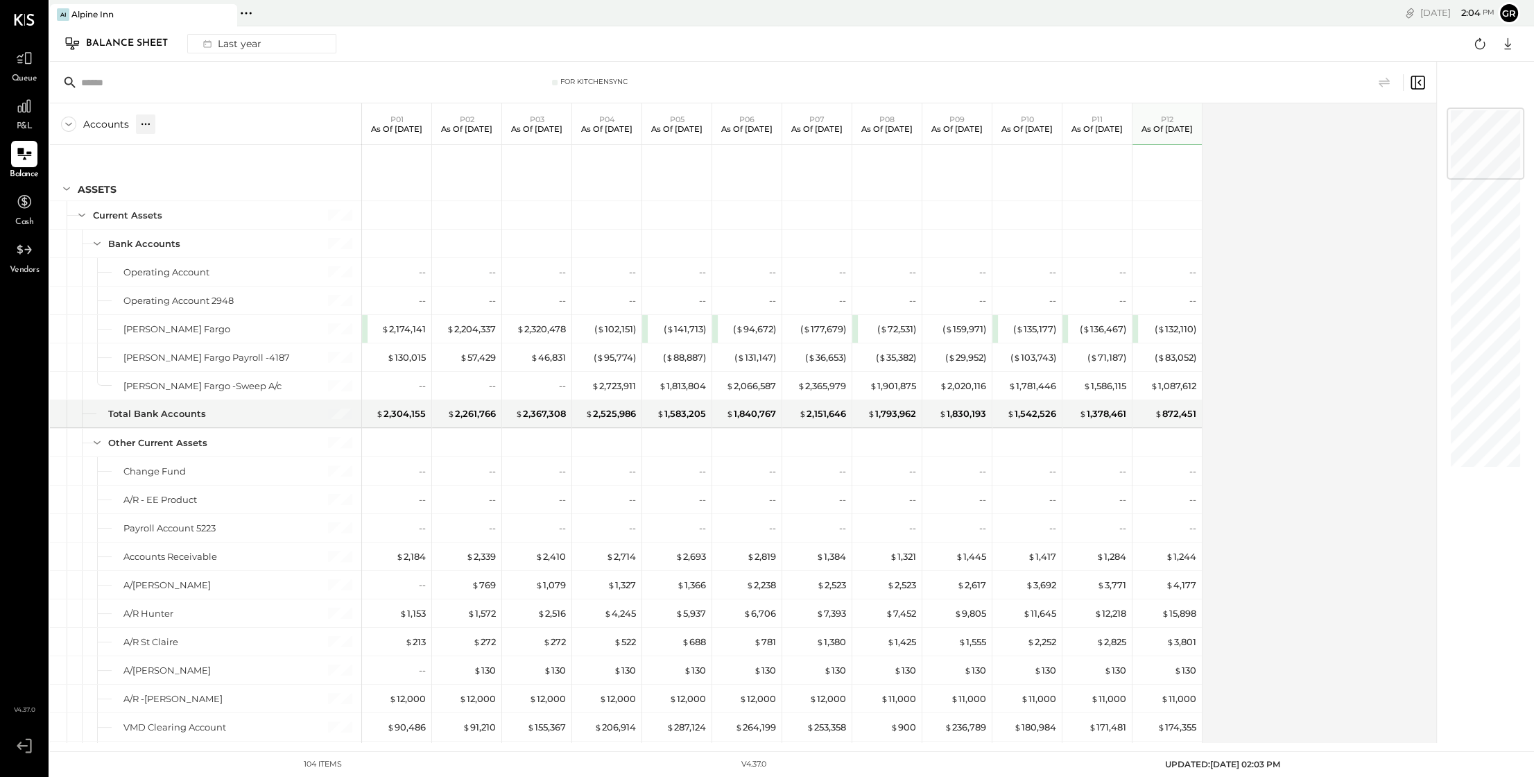
scroll to position [1, 0]
click at [282, 47] on button "Last year" at bounding box center [261, 43] width 149 height 19
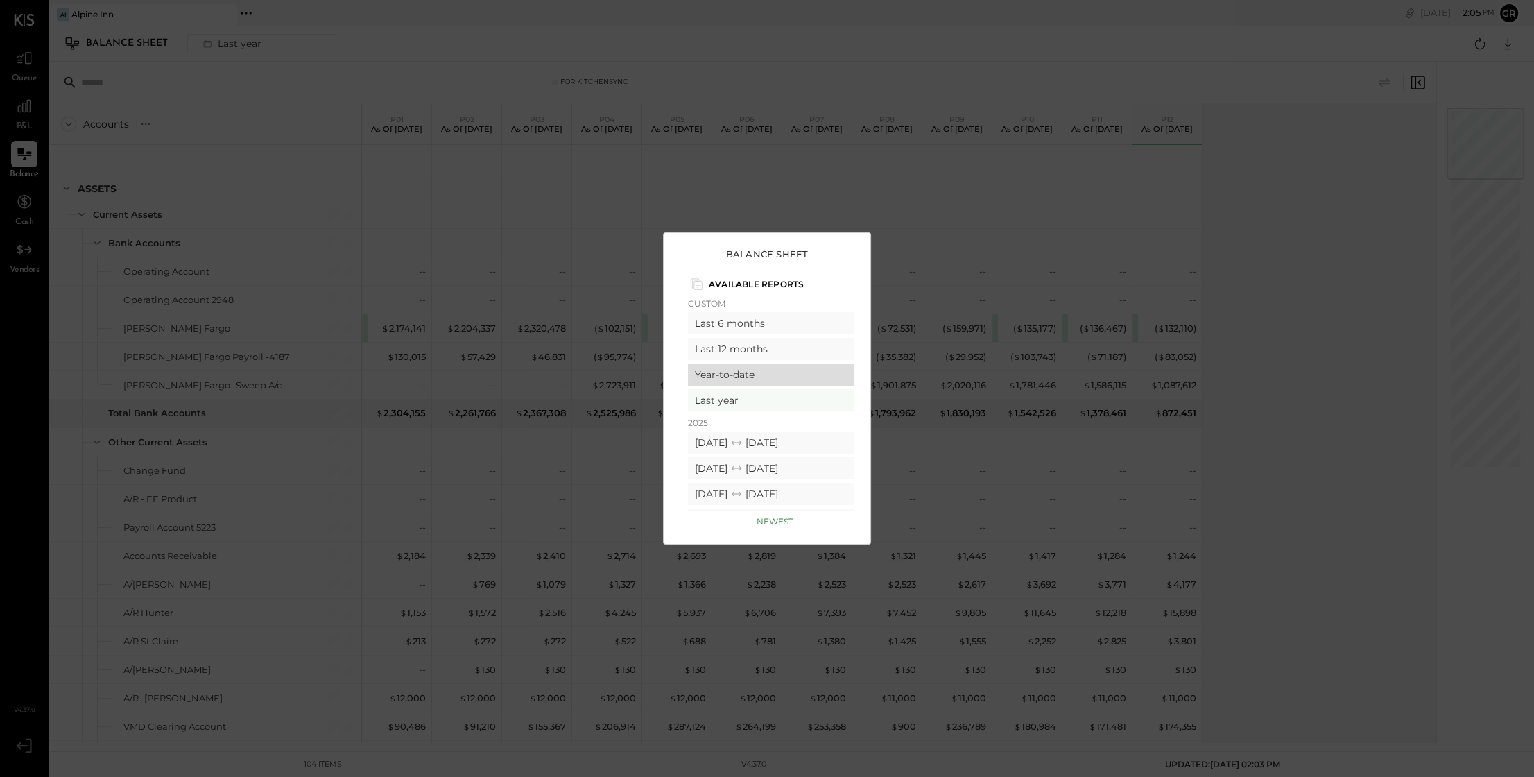
click at [787, 382] on div "Year-to-date" at bounding box center [771, 374] width 166 height 22
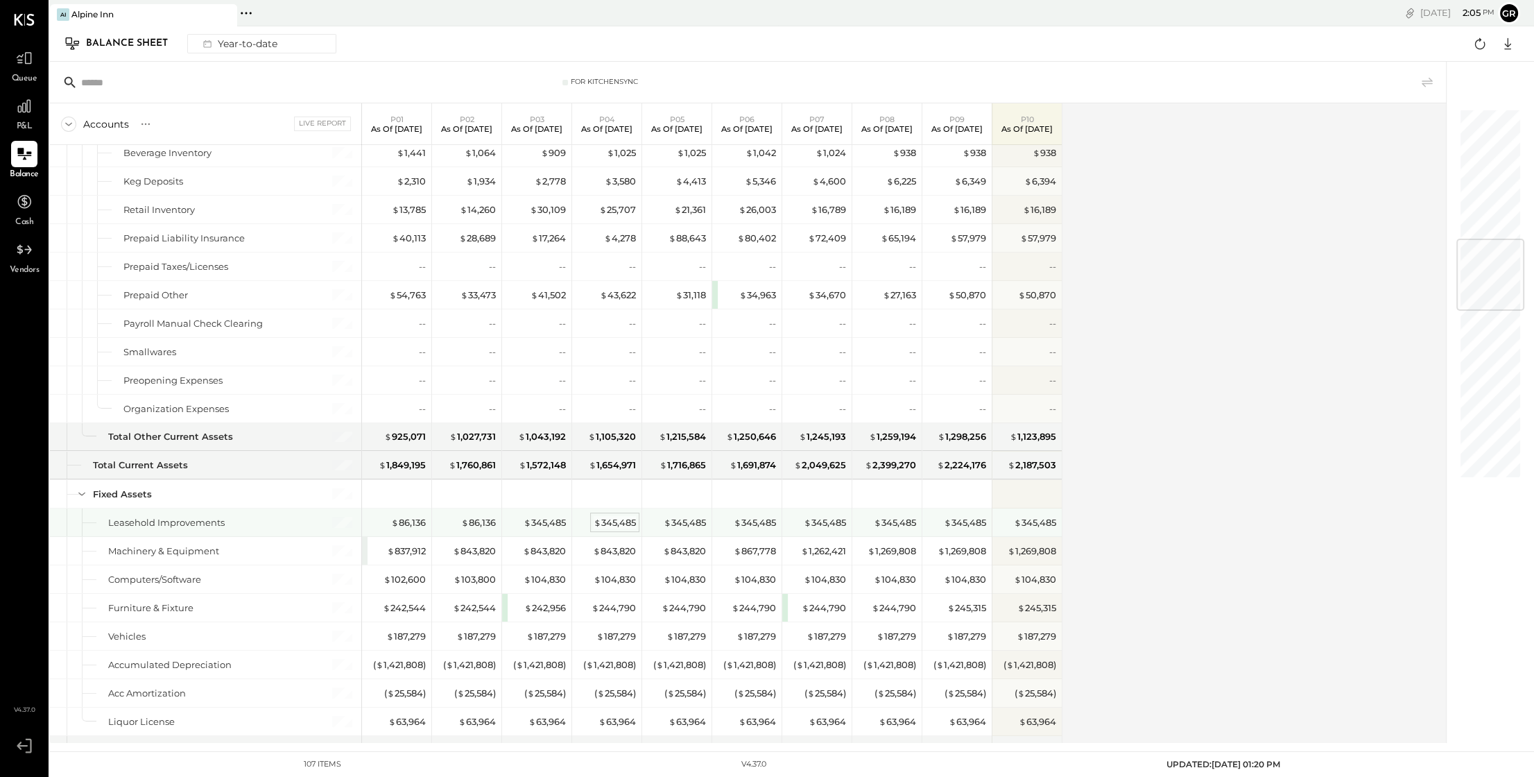
scroll to position [1087, 0]
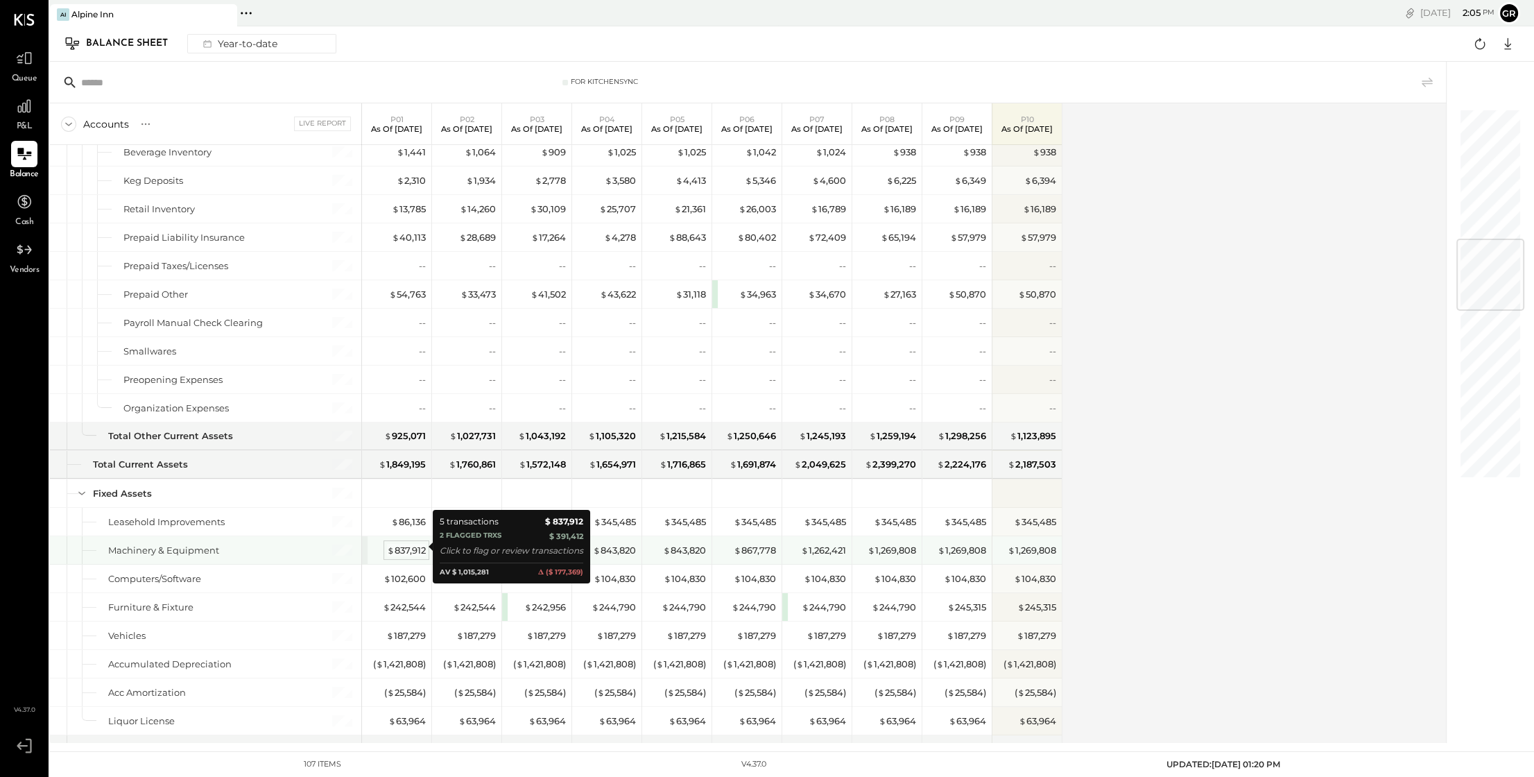
click at [400, 546] on div "$ 837,912" at bounding box center [406, 550] width 39 height 13
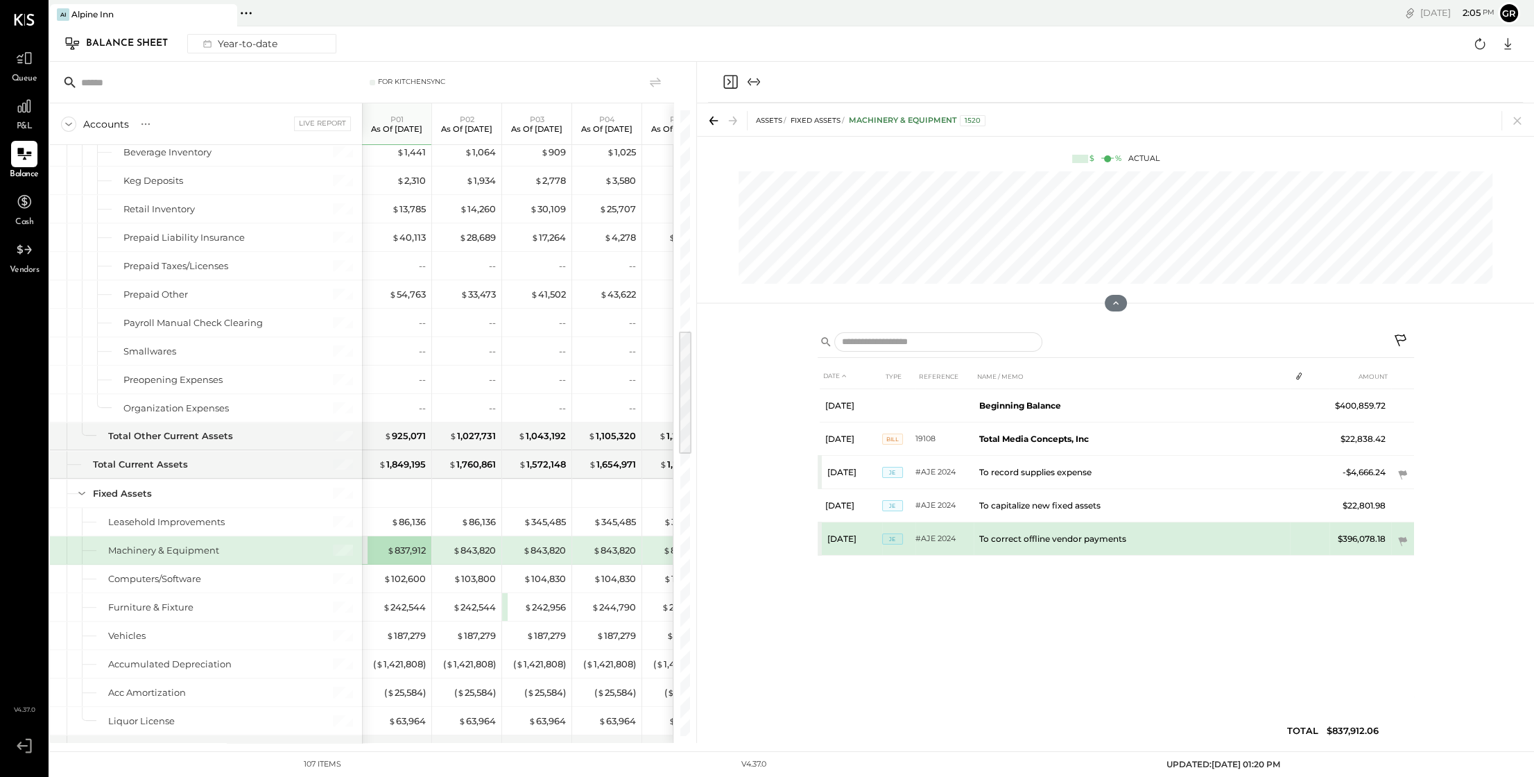
click at [1039, 540] on td "To correct offline vendor payments" at bounding box center [1132, 538] width 317 height 33
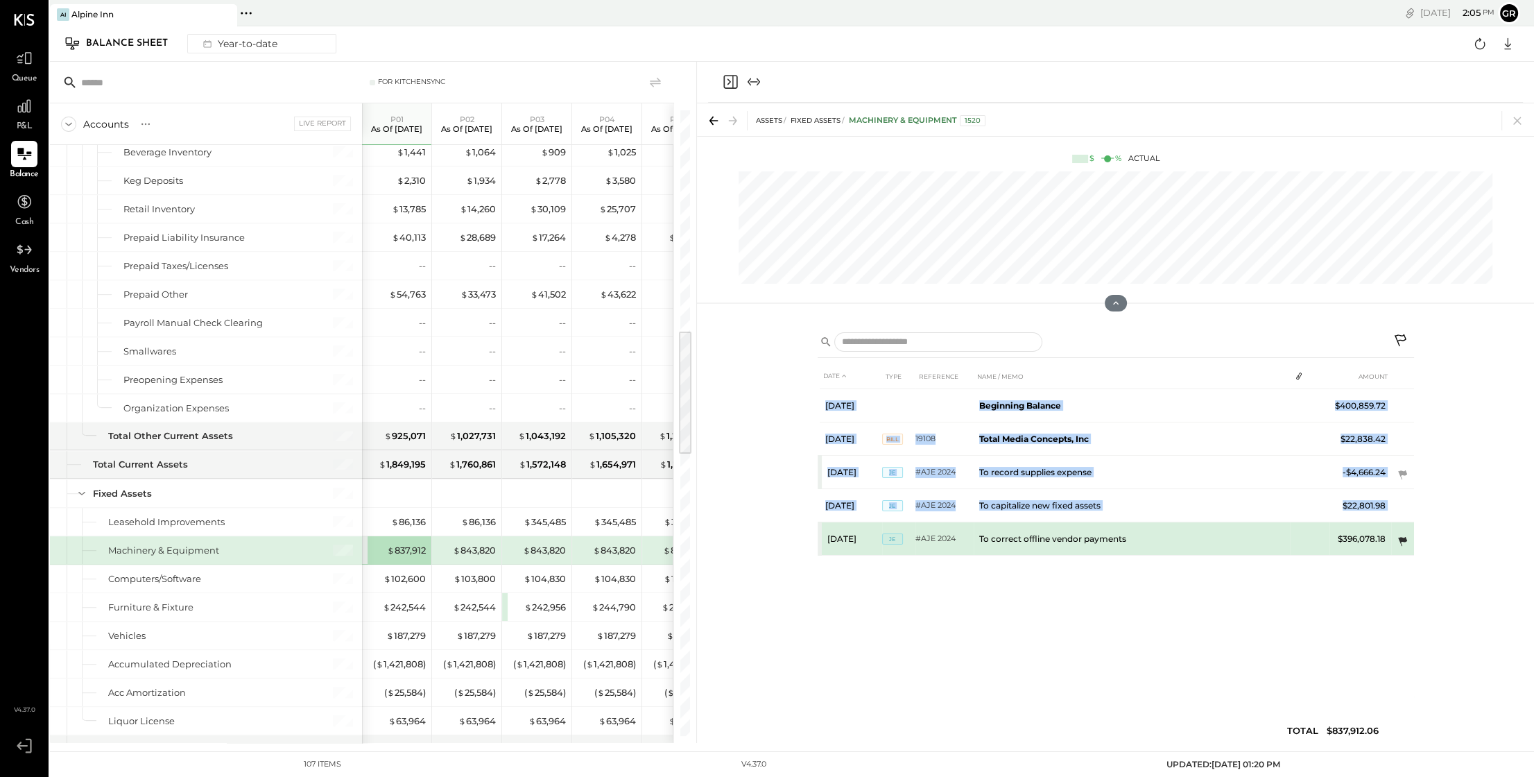
drag, startPoint x: 818, startPoint y: 540, endPoint x: 1404, endPoint y: 533, distance: 585.4
click at [1405, 533] on table "DATE TYPE REFERENCE NAME / MEMO AMOUNT [DATE] Beginning Balance $400,859.72 [DA…" at bounding box center [1116, 459] width 596 height 192
copy table "DATE TYPE REFERENCE NAME / MEMO AMOUNT Dec 30, 24 Beginning Balance $400,859.72…"
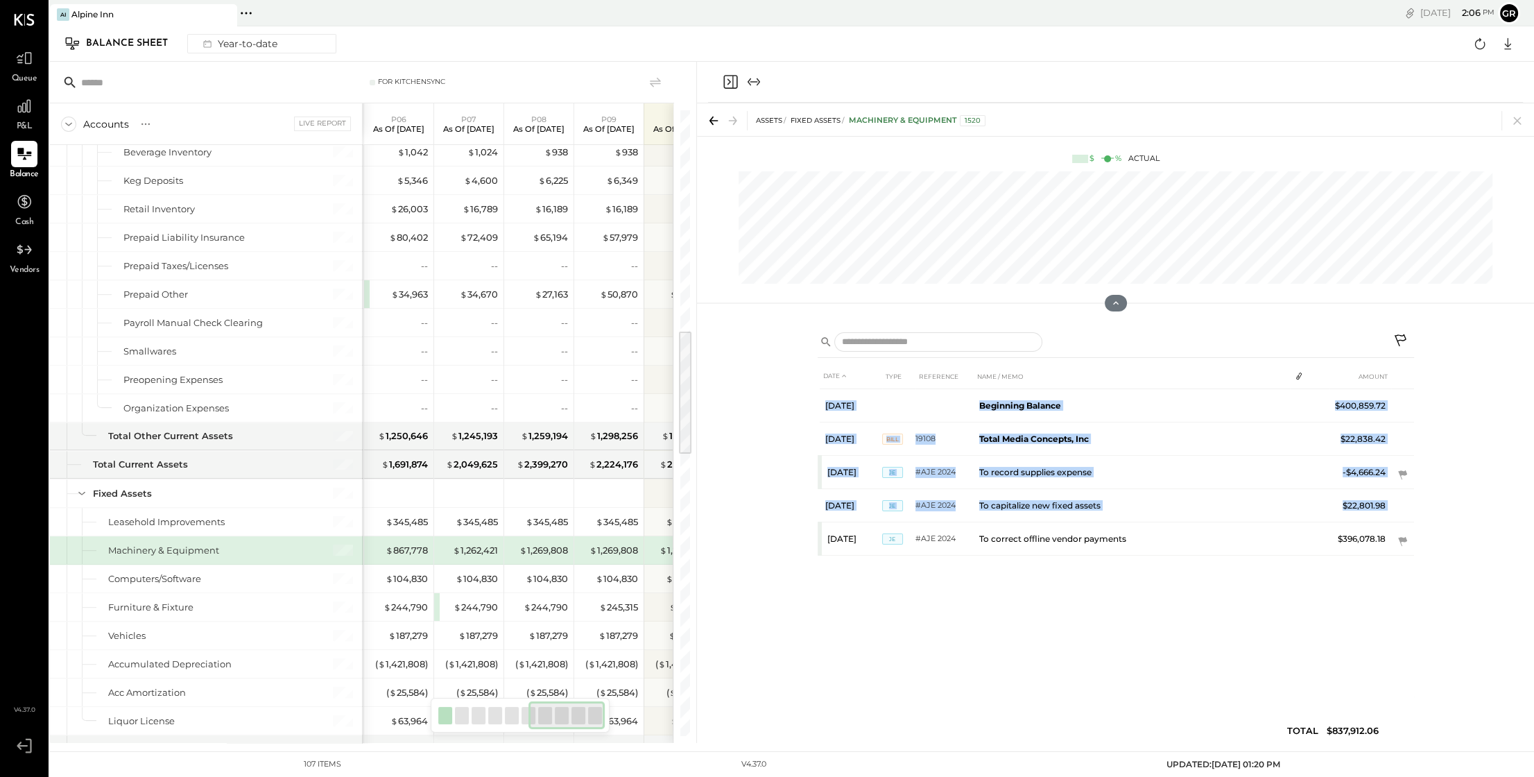
scroll to position [0, 387]
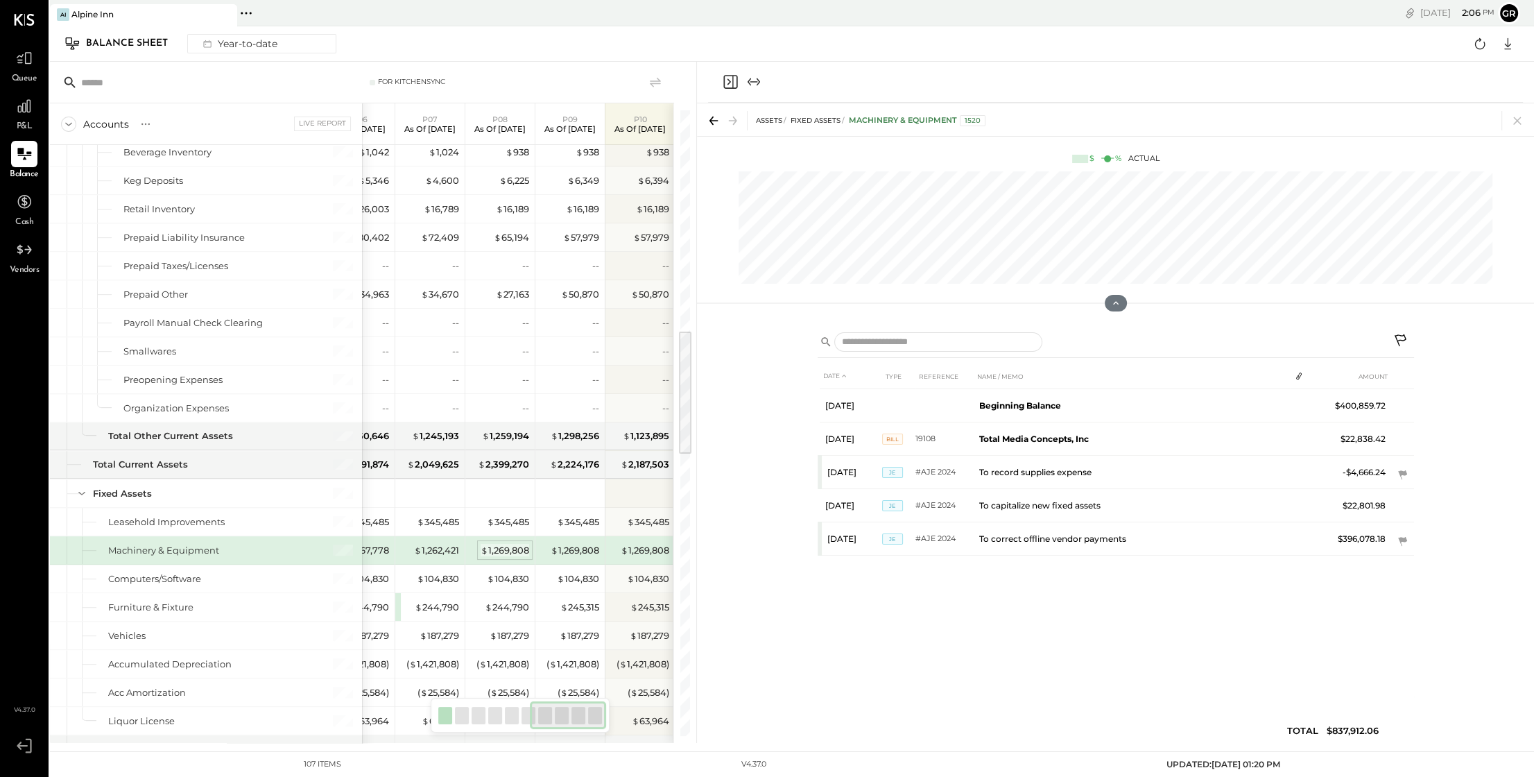
click at [490, 544] on div "$ 1,269,808" at bounding box center [505, 550] width 49 height 13
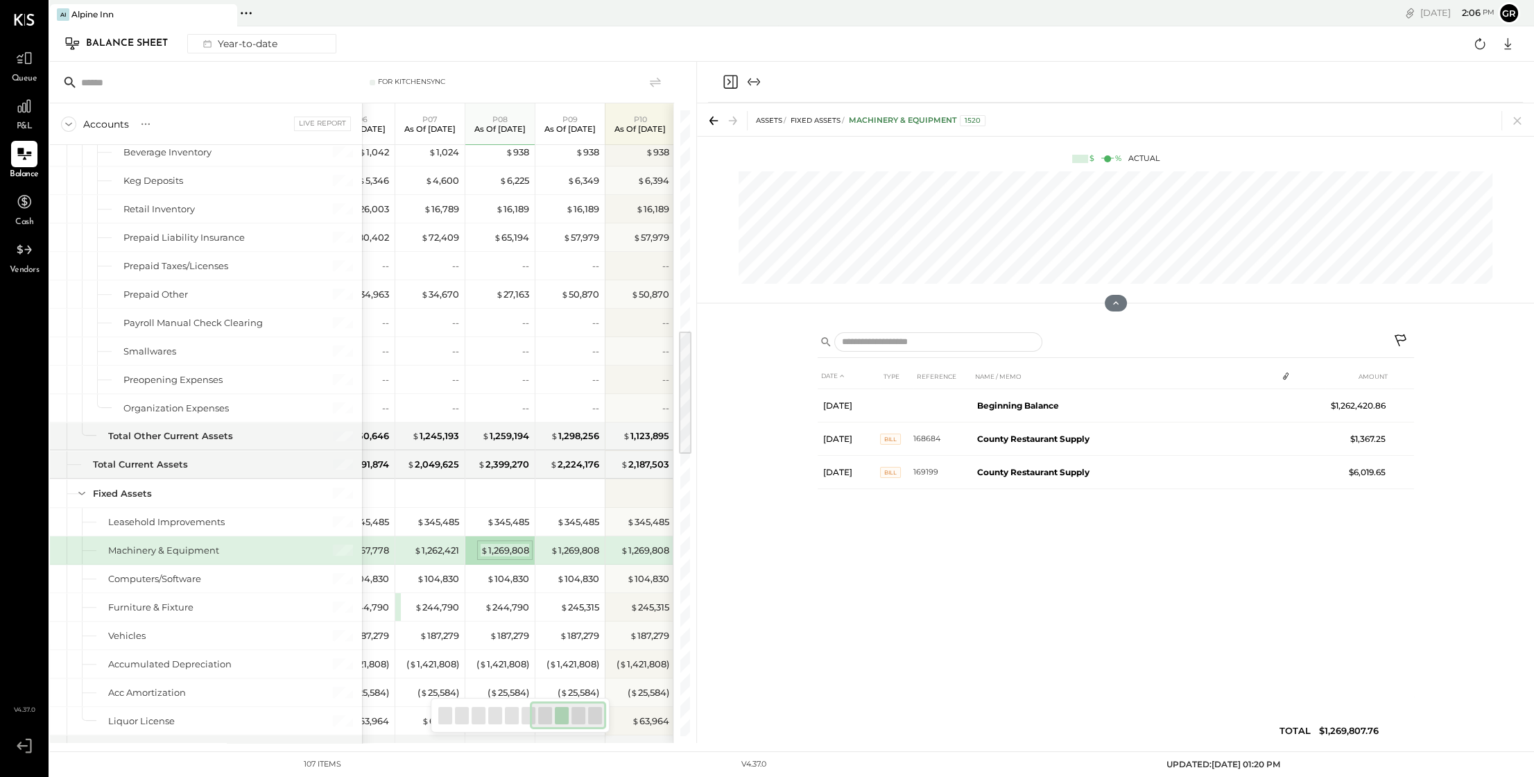
click at [507, 544] on div "$ 1,269,808" at bounding box center [505, 550] width 49 height 13
click at [438, 547] on div "$ 1,262,421" at bounding box center [436, 550] width 45 height 13
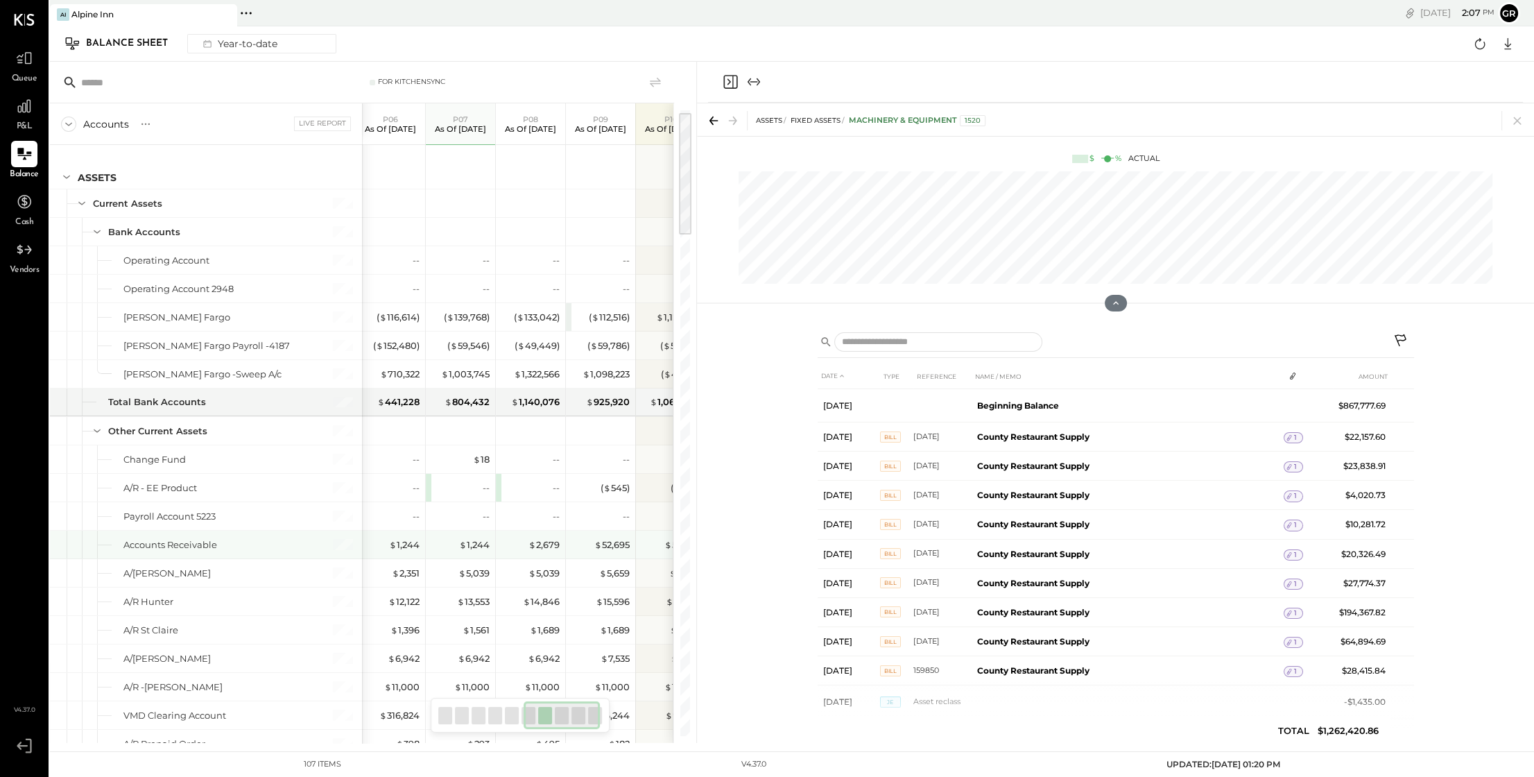
scroll to position [0, 0]
